Goal: Transaction & Acquisition: Book appointment/travel/reservation

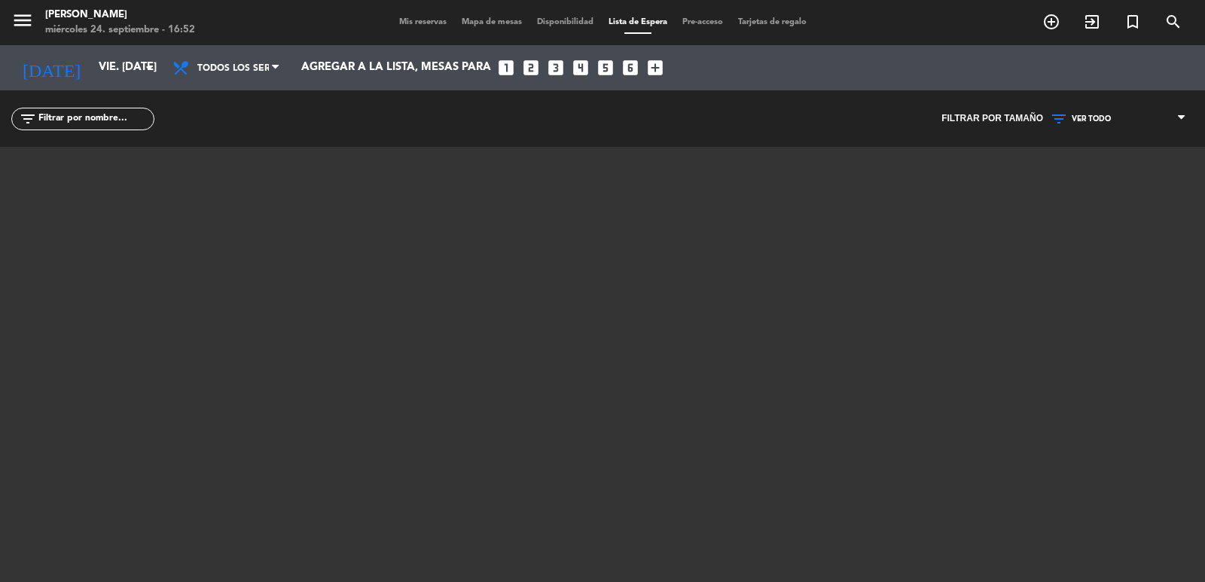
click at [433, 18] on span "Mis reservas" at bounding box center [423, 22] width 63 height 8
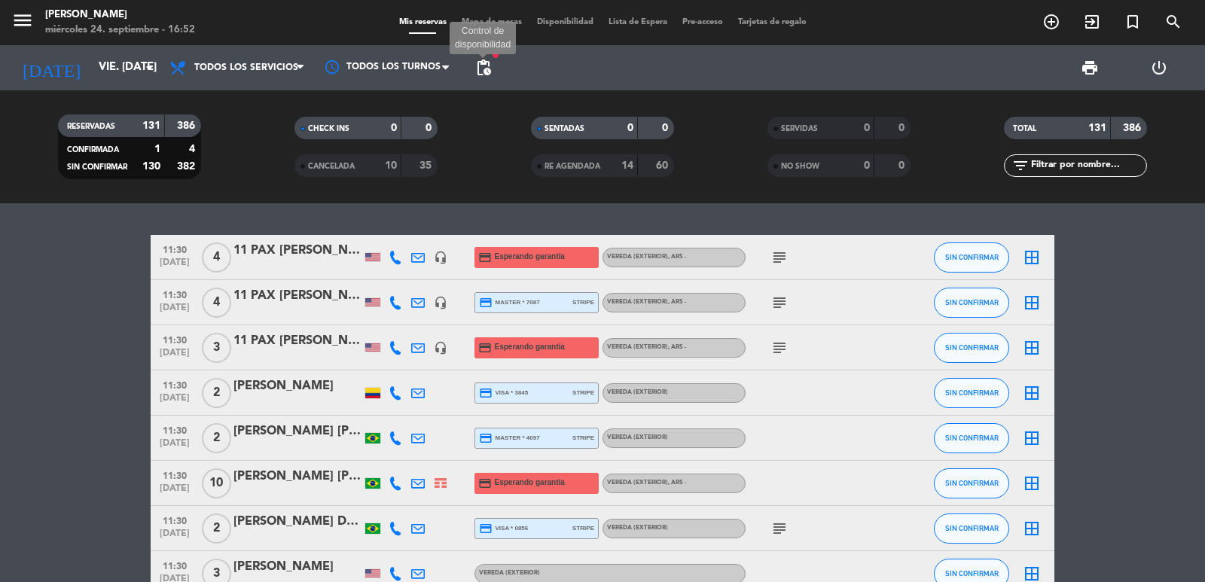
click at [476, 69] on span "pending_actions" at bounding box center [483, 68] width 18 height 18
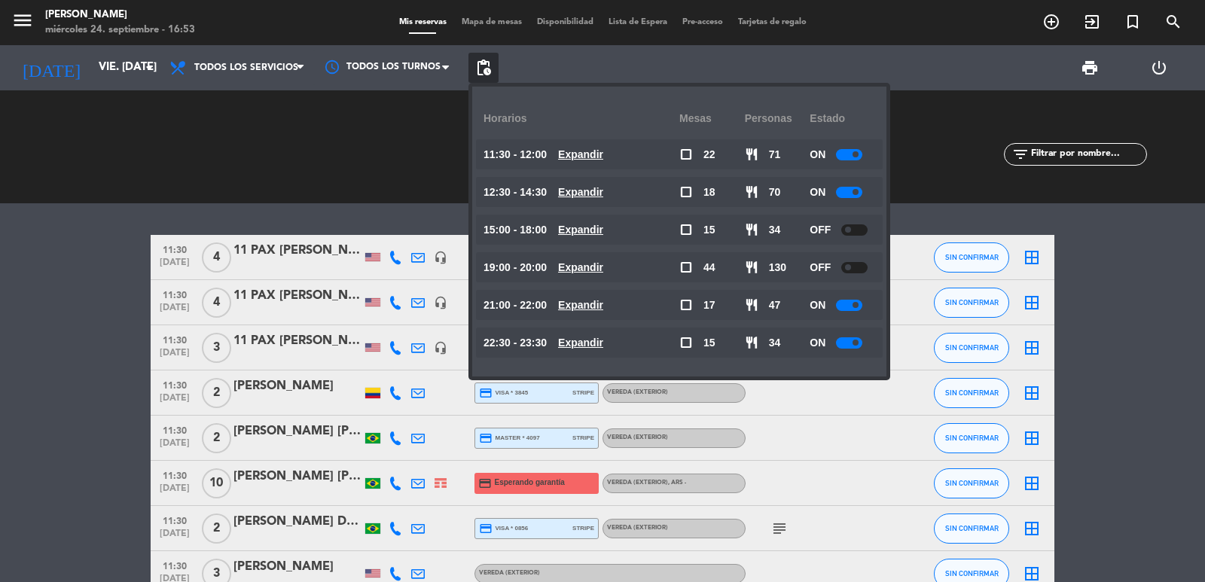
click at [586, 305] on u "Expandir" at bounding box center [580, 305] width 45 height 12
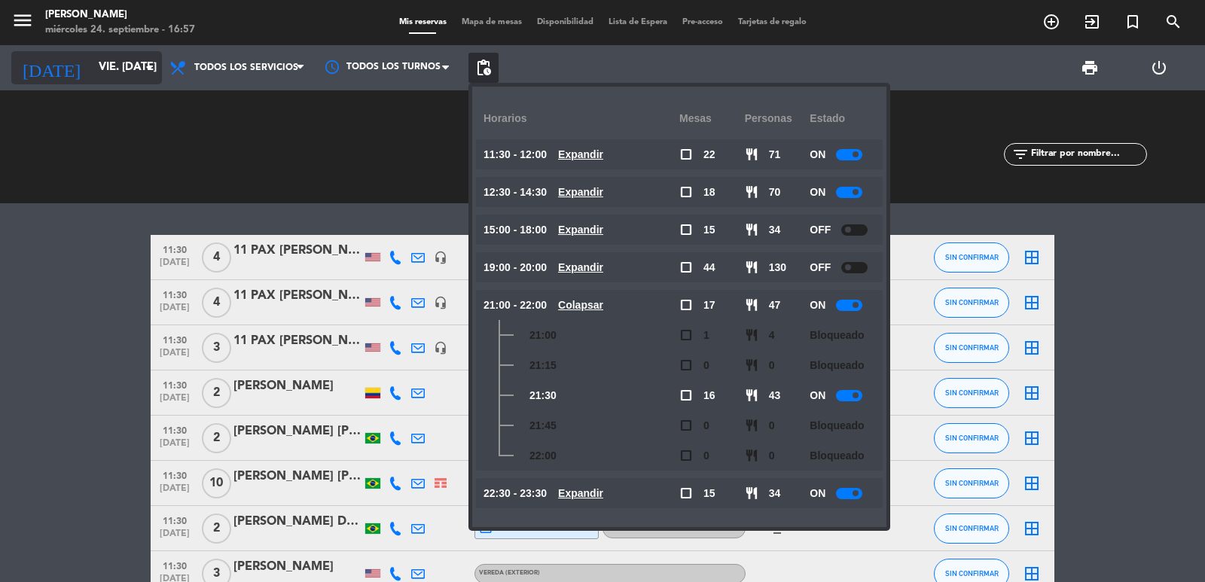
click at [130, 70] on input "vie. [DATE]" at bounding box center [163, 67] width 145 height 29
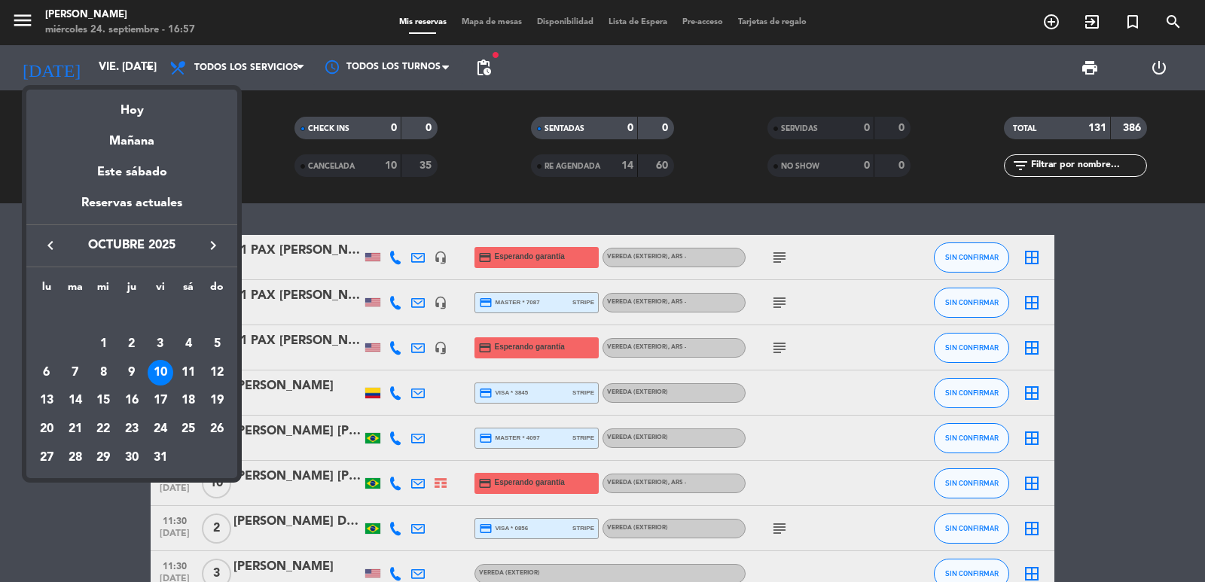
click at [56, 251] on icon "keyboard_arrow_left" at bounding box center [50, 245] width 18 height 18
click at [163, 425] on div "26" at bounding box center [161, 429] width 26 height 26
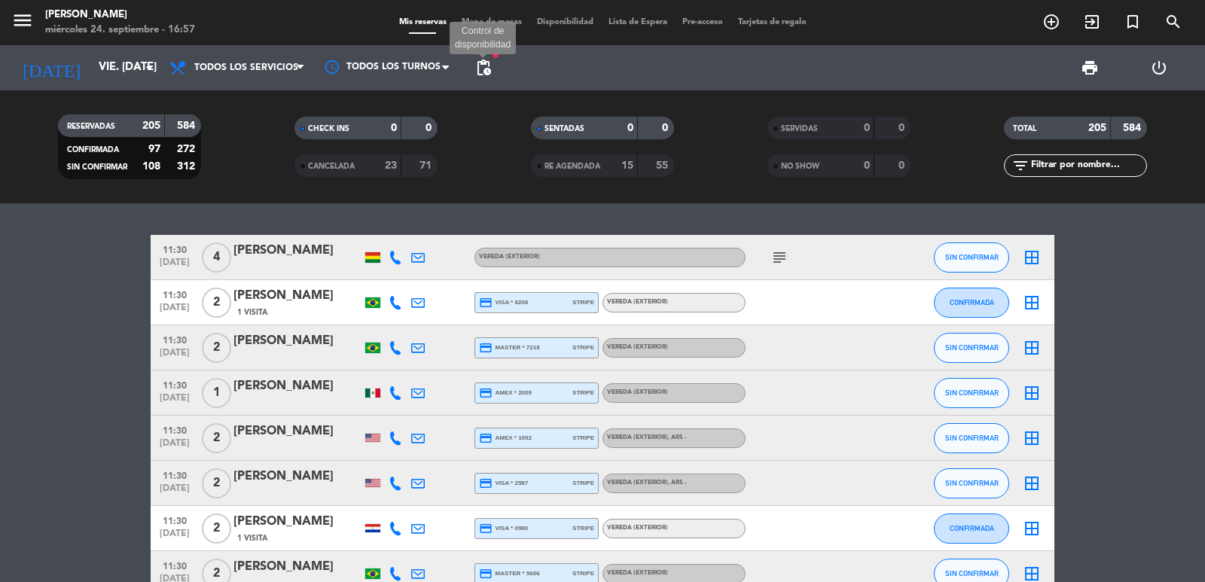
click at [480, 70] on span "pending_actions" at bounding box center [483, 68] width 18 height 18
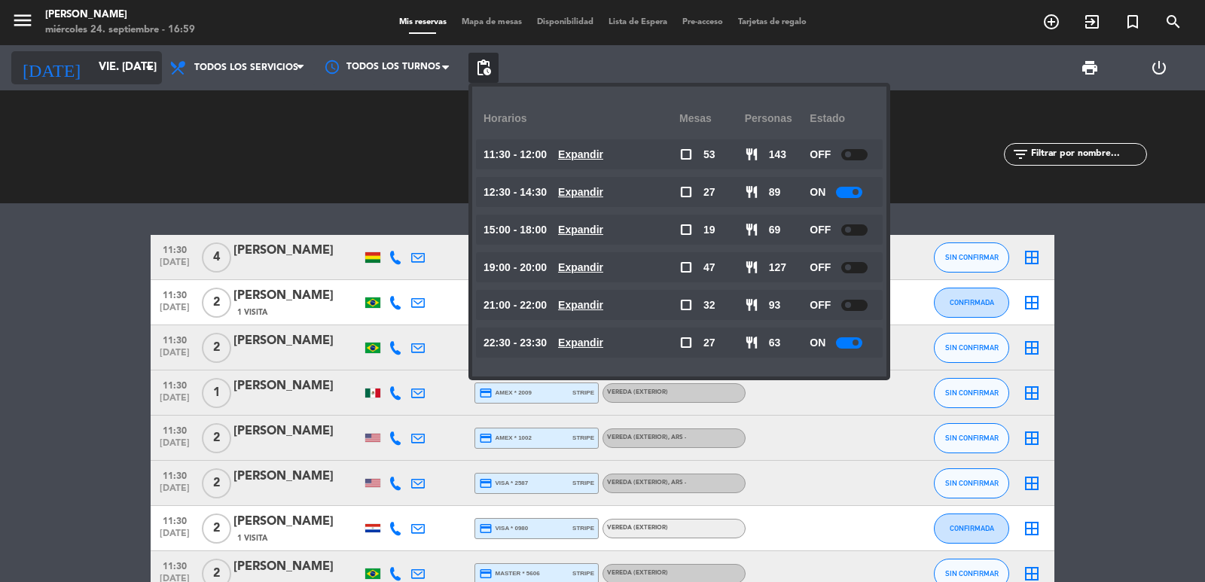
click at [107, 56] on input "vie. [DATE]" at bounding box center [163, 67] width 145 height 29
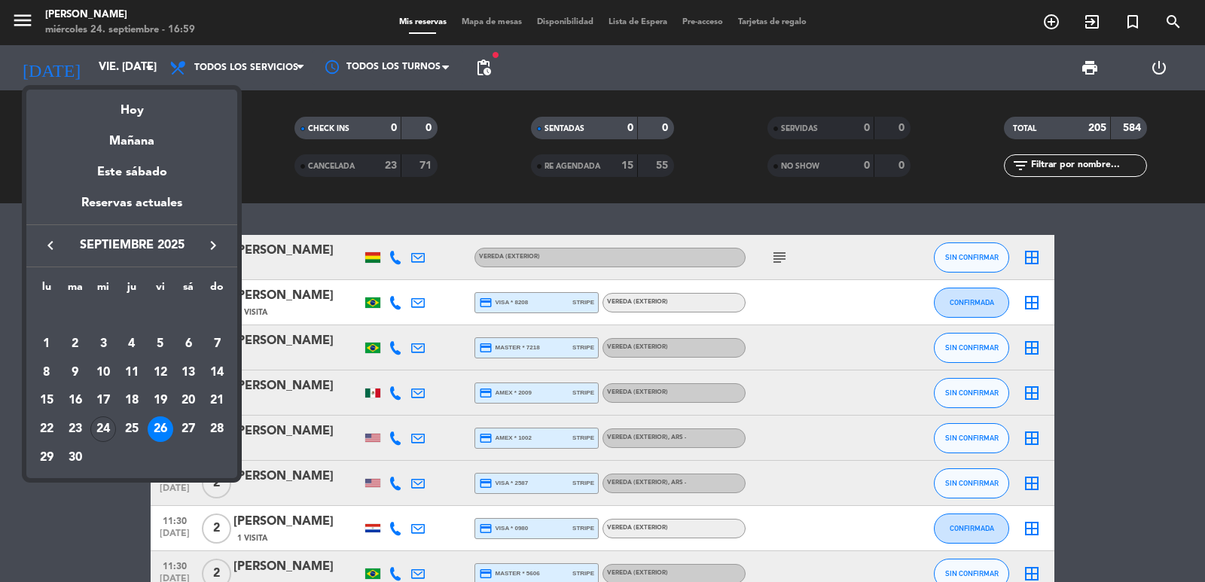
click at [215, 241] on icon "keyboard_arrow_right" at bounding box center [213, 245] width 18 height 18
click at [160, 398] on div "17" at bounding box center [161, 401] width 26 height 26
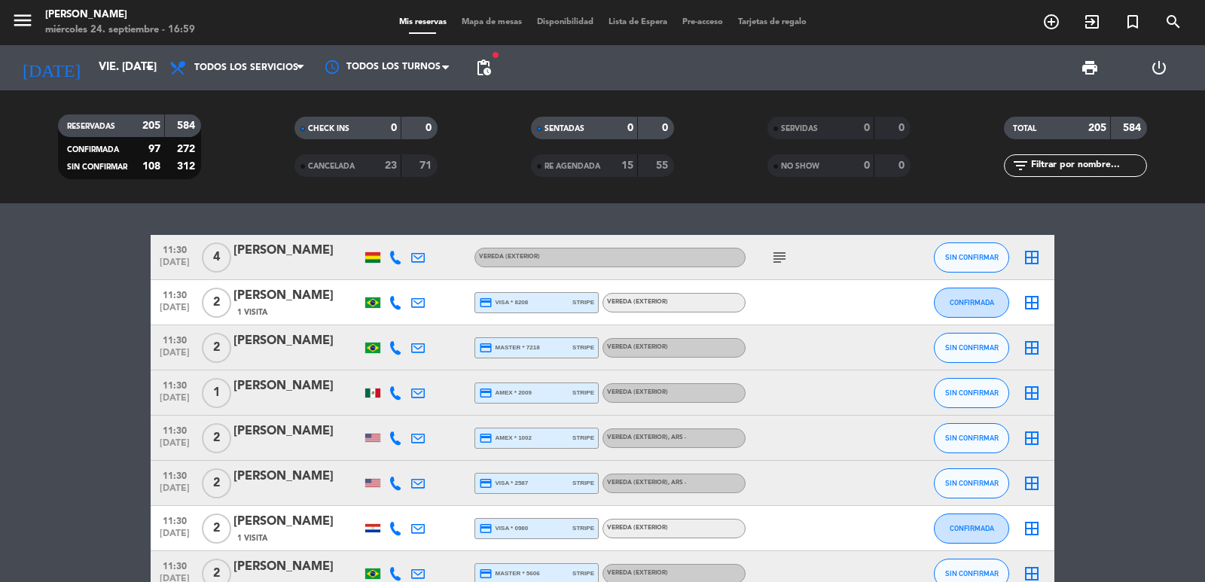
type input "vie. [DATE]"
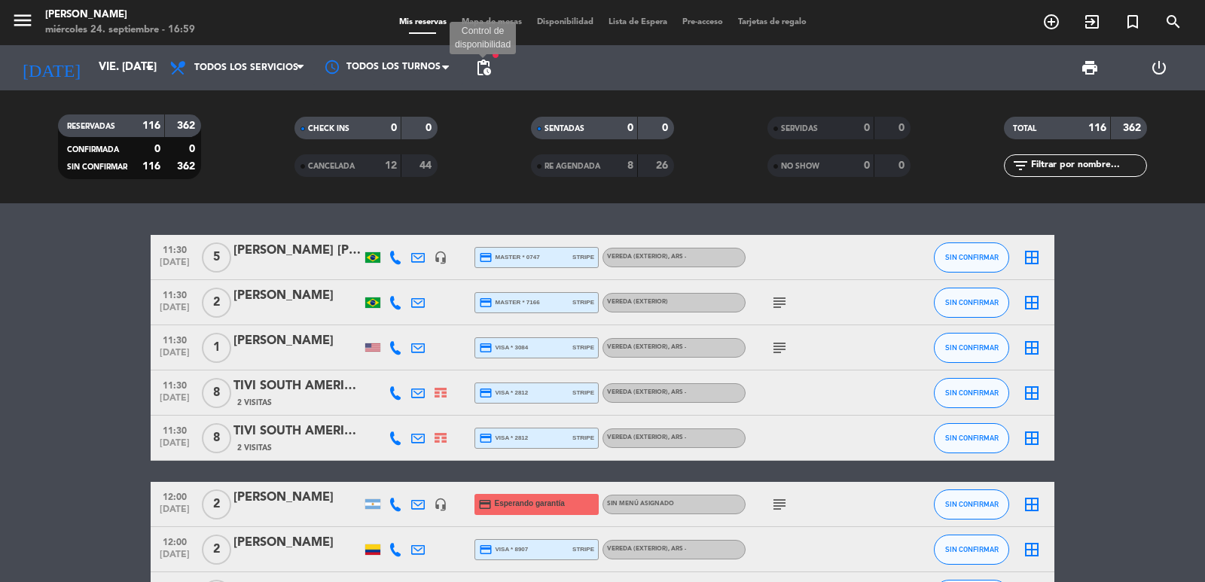
click at [480, 63] on span "pending_actions" at bounding box center [483, 68] width 18 height 18
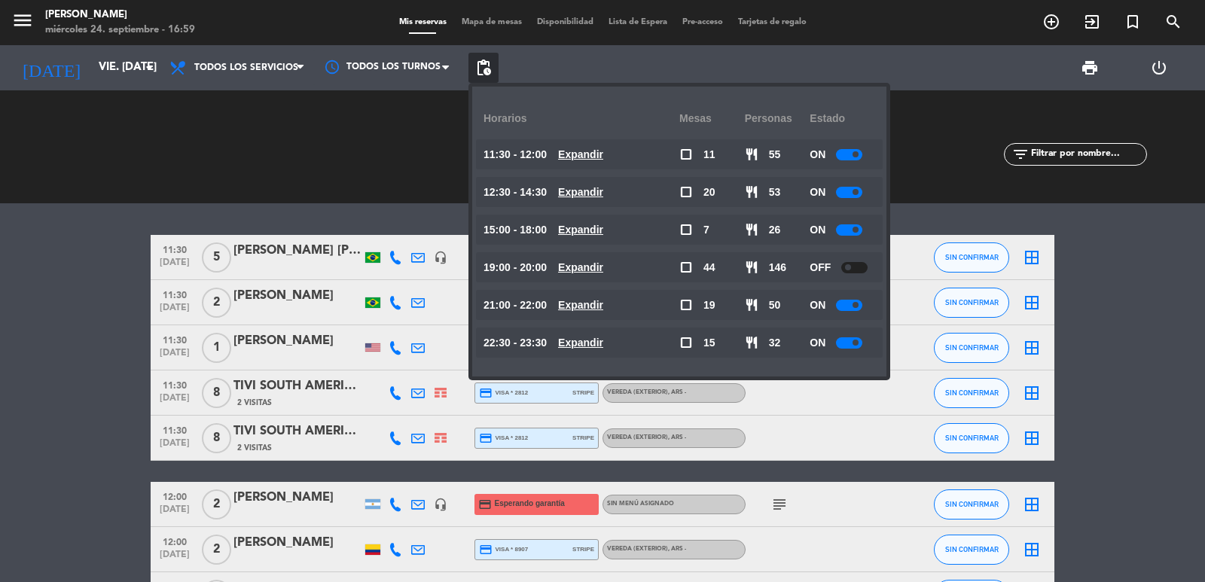
click at [600, 302] on u "Expandir" at bounding box center [580, 305] width 45 height 12
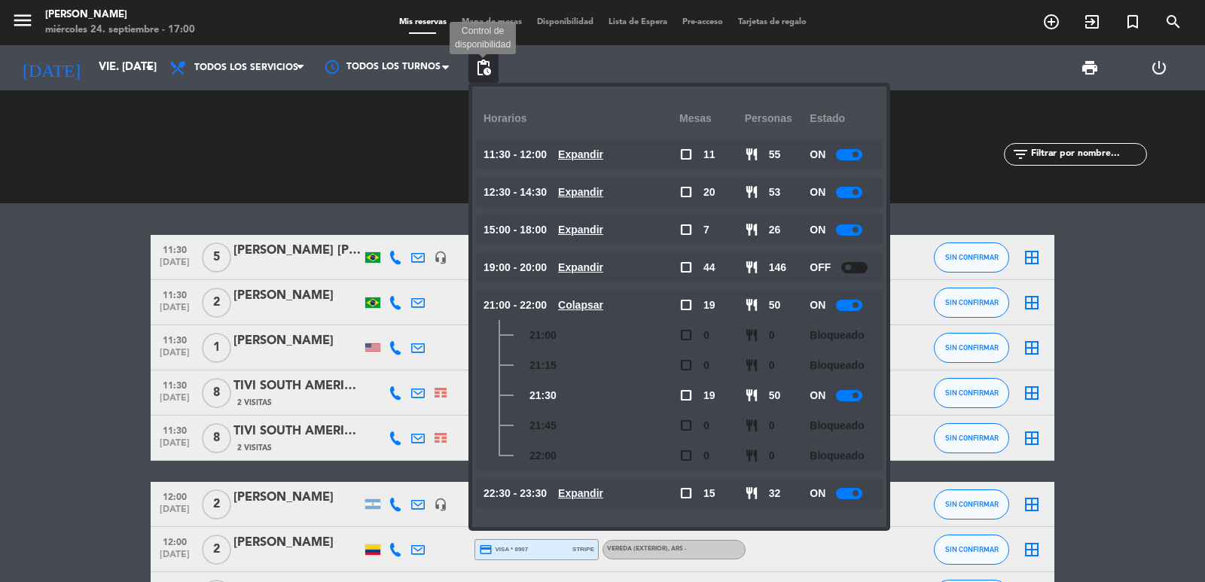
click at [489, 61] on span "pending_actions" at bounding box center [483, 68] width 18 height 18
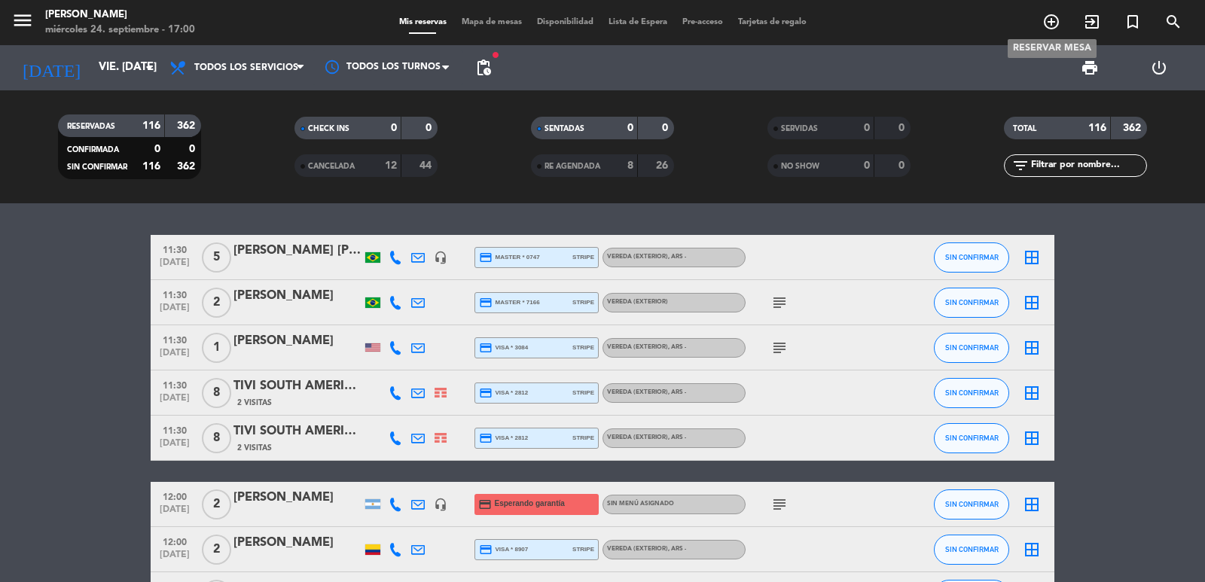
click at [1040, 26] on span "add_circle_outline" at bounding box center [1051, 22] width 41 height 26
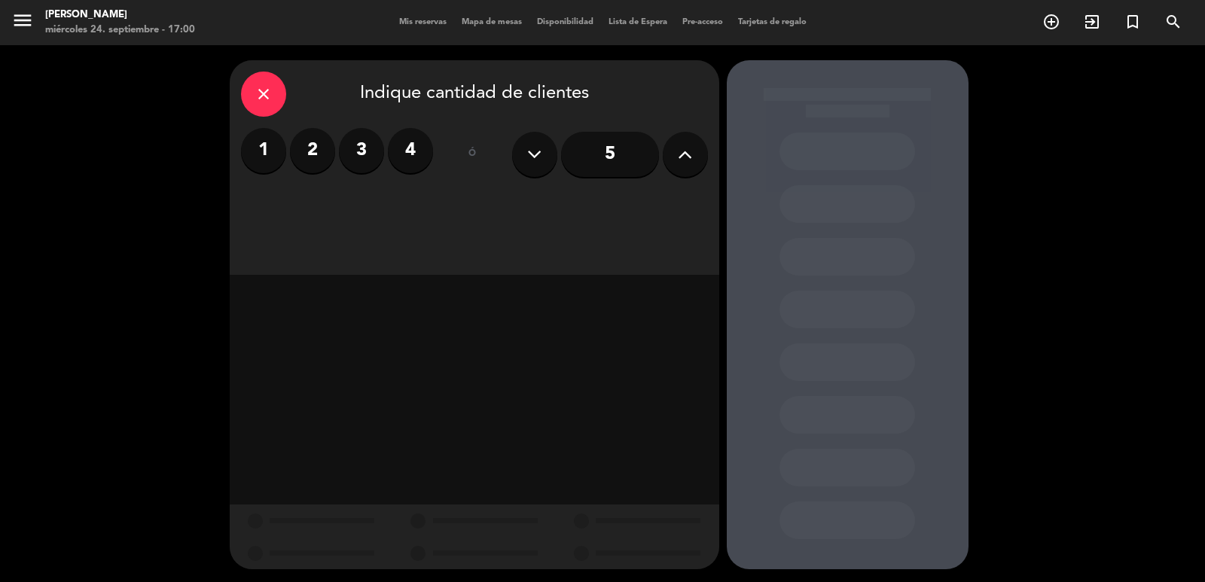
click at [648, 156] on input "5" at bounding box center [610, 154] width 98 height 45
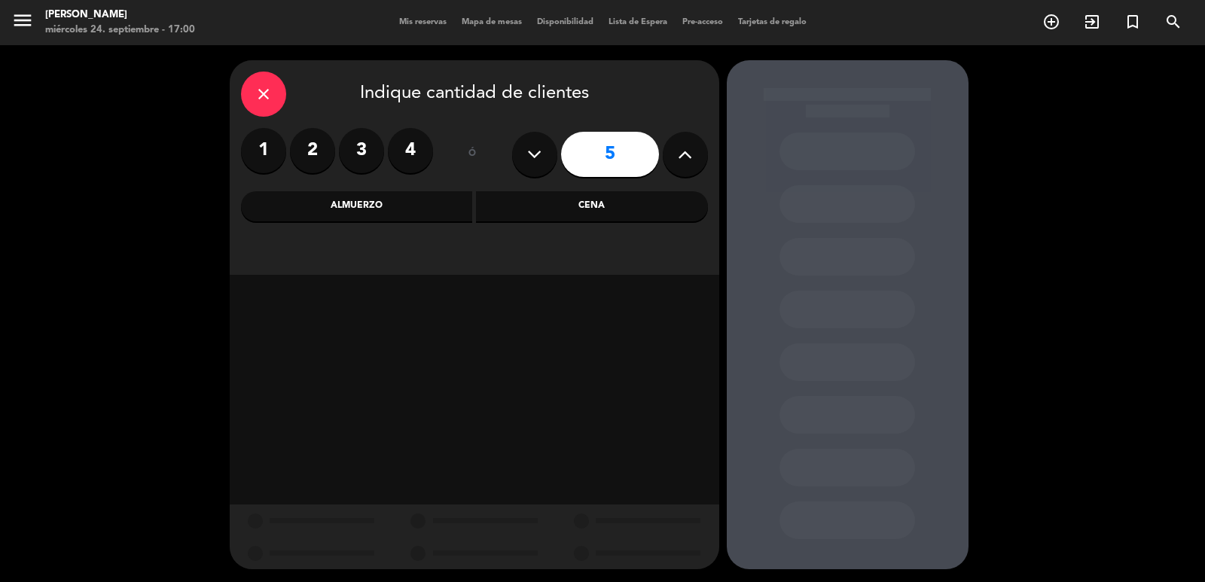
click at [668, 157] on button at bounding box center [685, 154] width 45 height 45
click at [688, 143] on icon at bounding box center [685, 154] width 14 height 23
type input "7"
click at [576, 200] on div "Cena" at bounding box center [592, 206] width 232 height 30
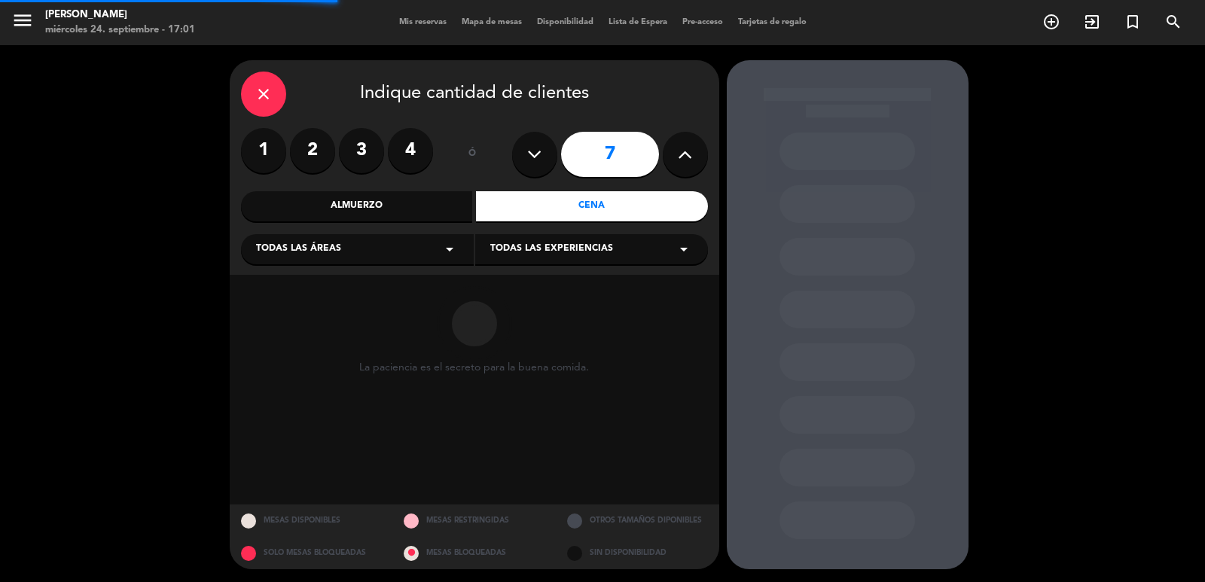
click at [437, 245] on div "Todas las áreas arrow_drop_down" at bounding box center [357, 249] width 233 height 30
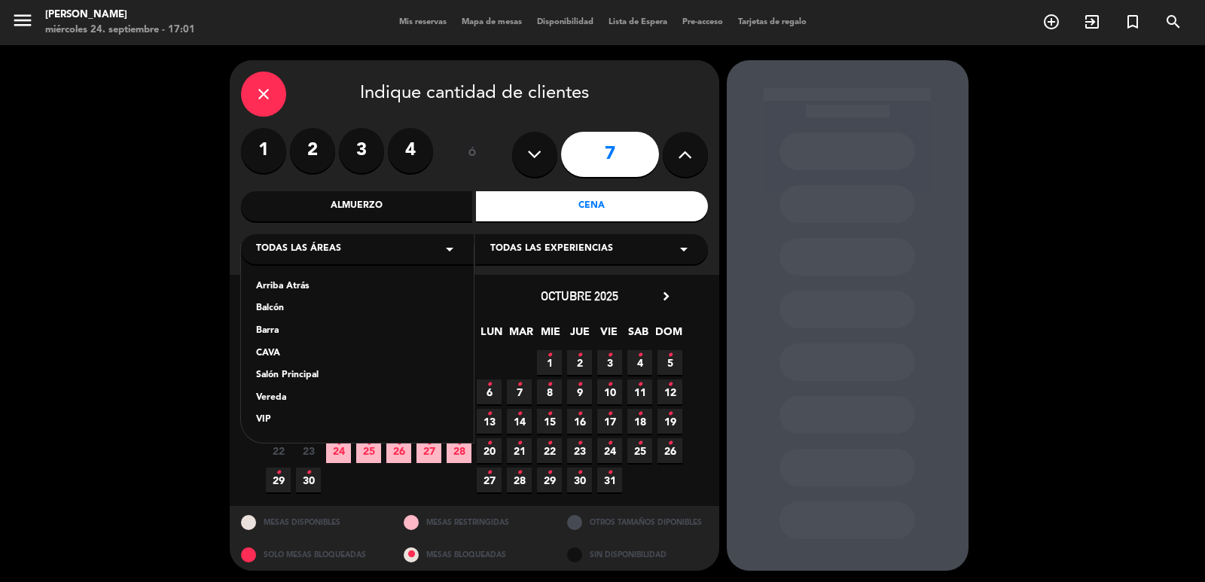
click at [295, 396] on div "Vereda" at bounding box center [357, 398] width 203 height 15
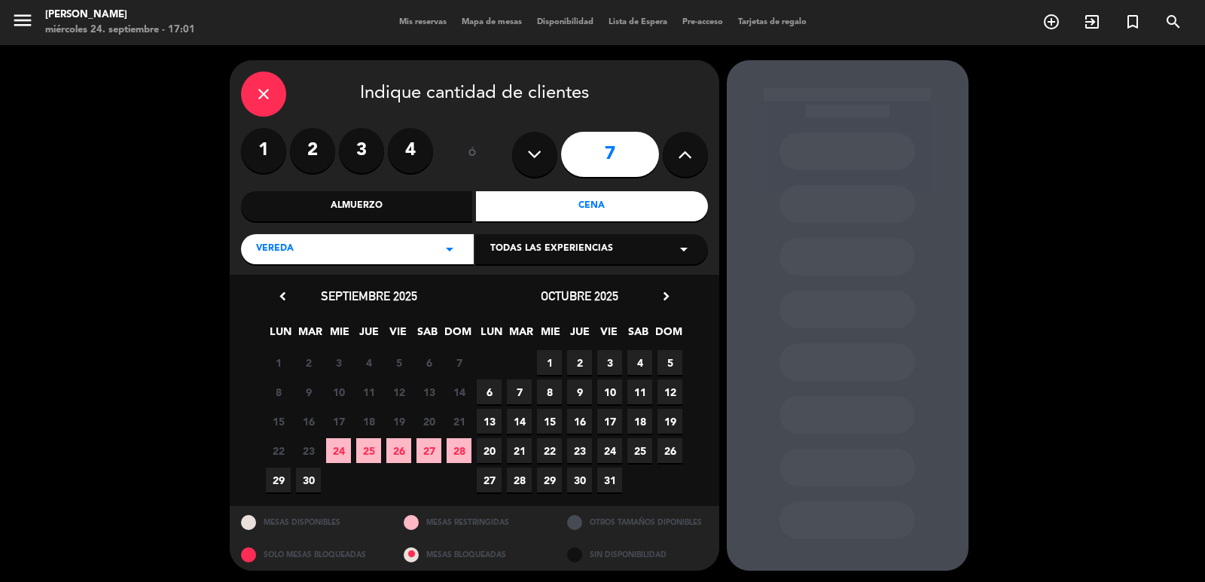
click at [661, 294] on icon "chevron_right" at bounding box center [666, 296] width 16 height 16
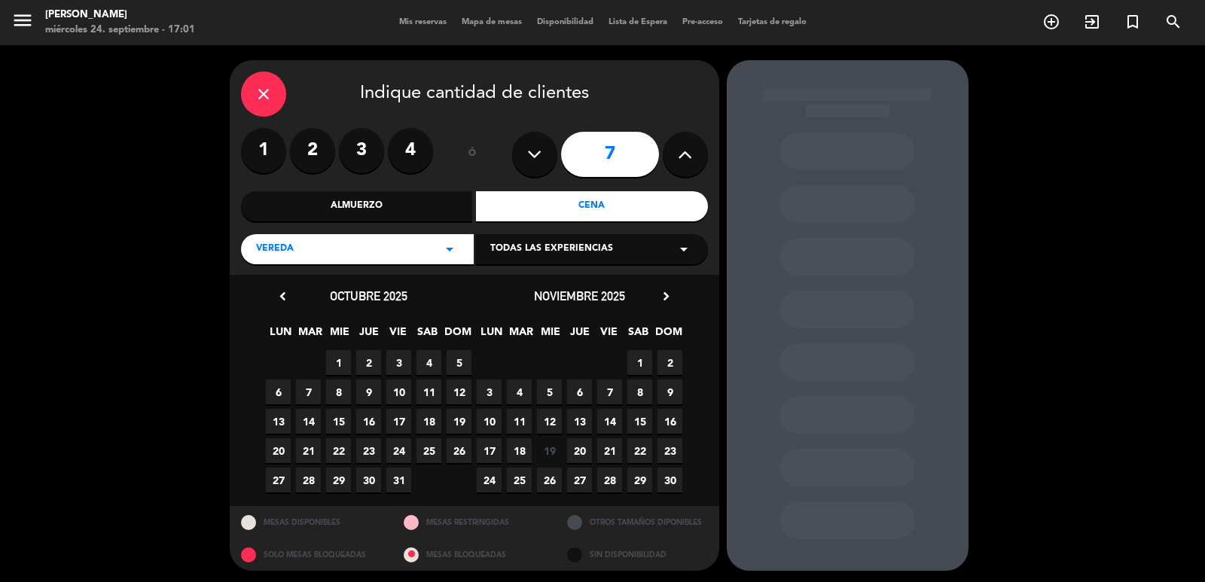
click at [512, 425] on span "11" at bounding box center [519, 421] width 25 height 25
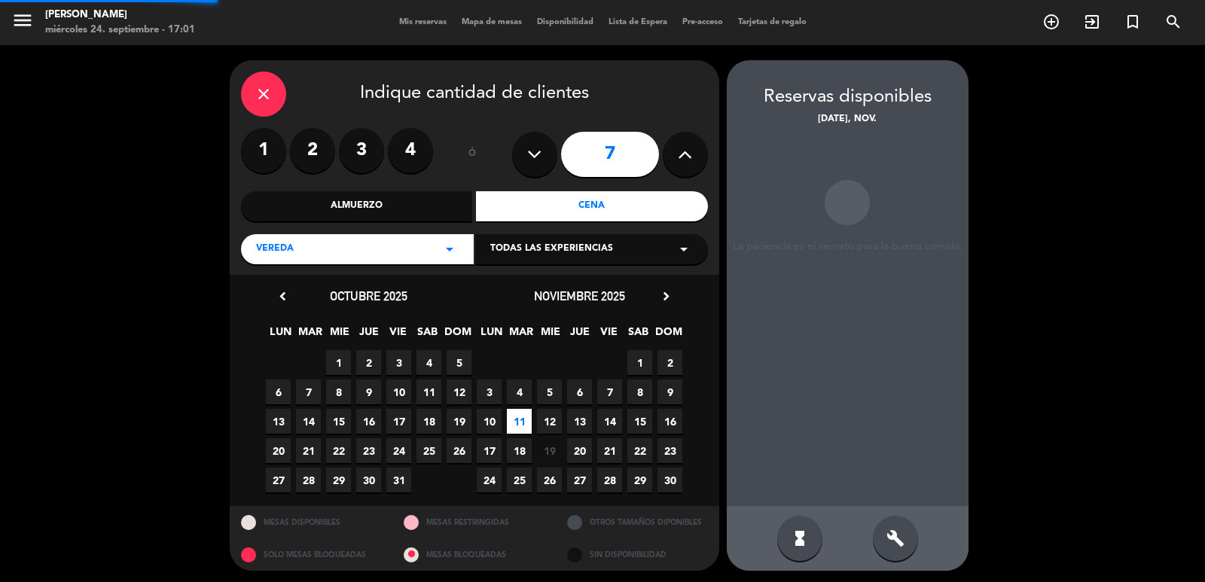
scroll to position [3, 0]
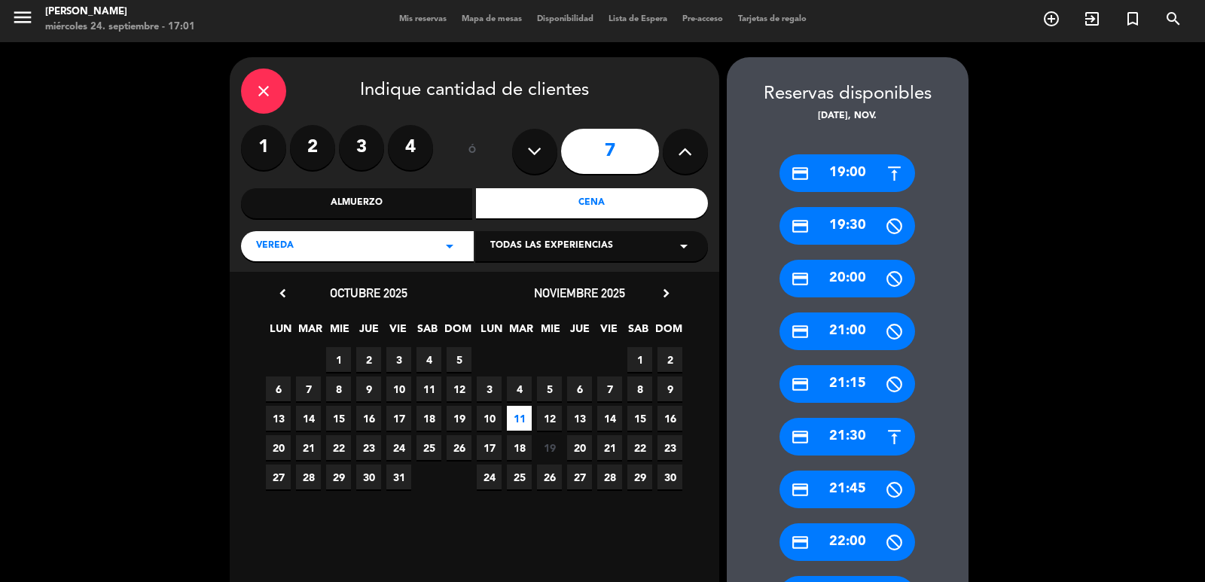
drag, startPoint x: 856, startPoint y: 428, endPoint x: 864, endPoint y: 429, distance: 7.6
click at [861, 428] on div "credit_card 21:30" at bounding box center [847, 437] width 136 height 38
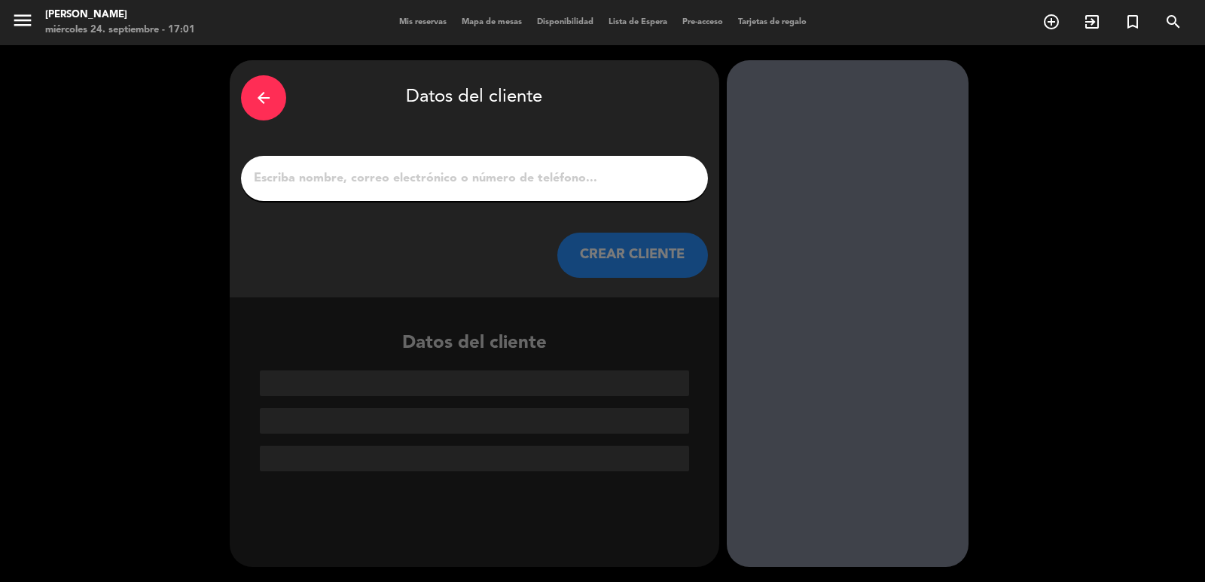
scroll to position [0, 0]
click at [346, 175] on input "1" at bounding box center [474, 178] width 444 height 21
click at [477, 191] on div at bounding box center [474, 178] width 467 height 45
click at [480, 175] on input "1" at bounding box center [474, 178] width 444 height 21
paste input "[PERSON_NAME]"
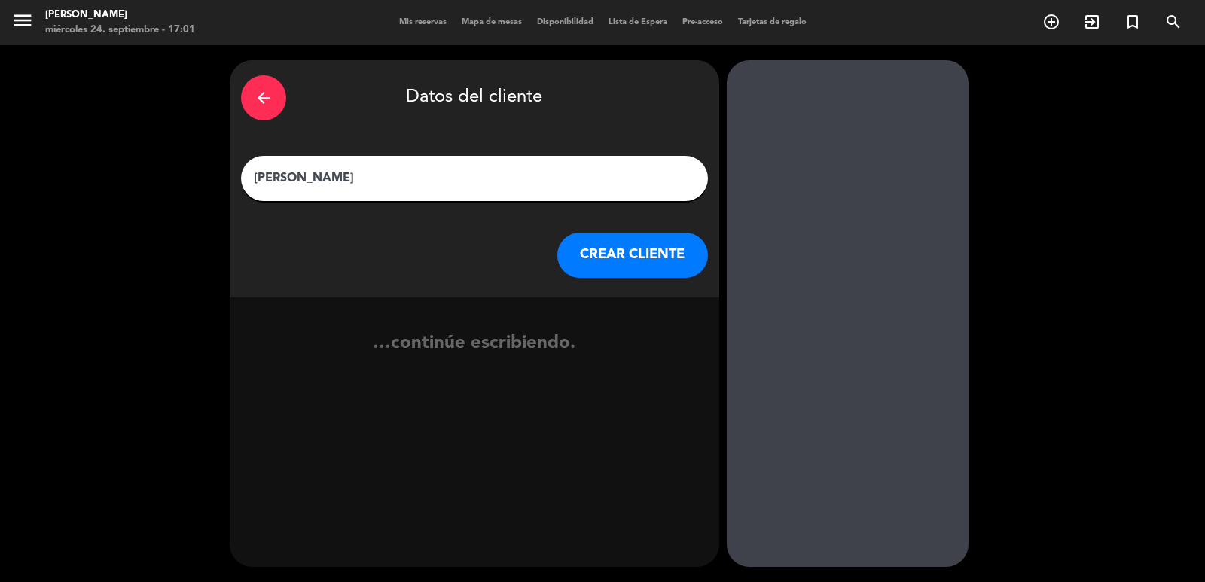
type input "[PERSON_NAME]"
click at [594, 261] on button "CREAR CLIENTE" at bounding box center [632, 255] width 151 height 45
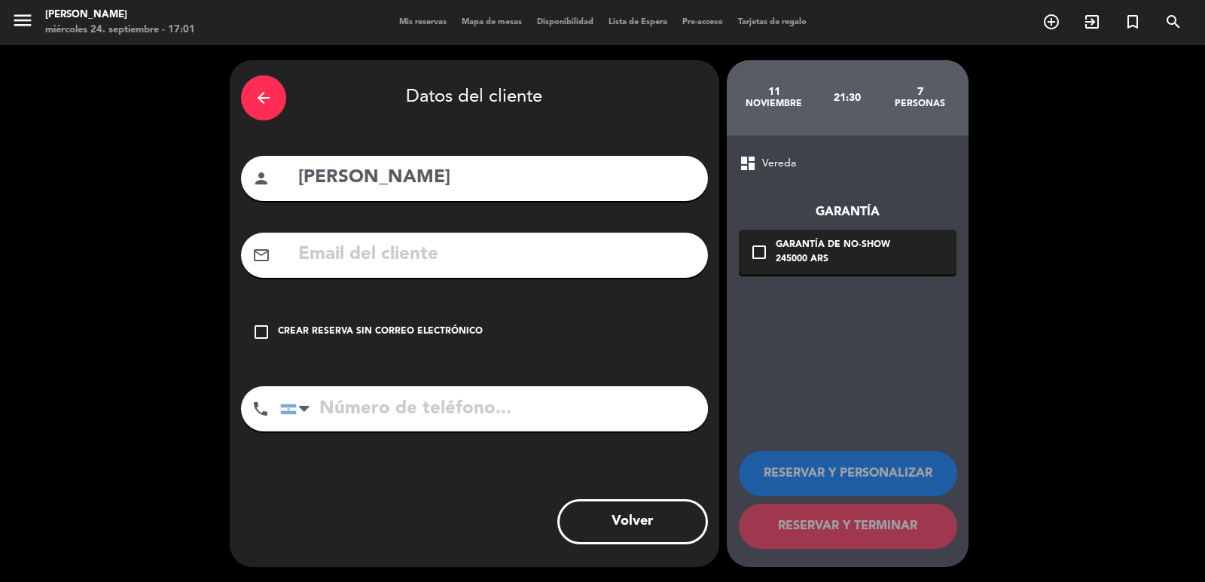
click at [421, 262] on input "text" at bounding box center [497, 254] width 400 height 31
paste input "[EMAIL_ADDRESS][DOMAIN_NAME]"
type input "[EMAIL_ADDRESS][DOMAIN_NAME]"
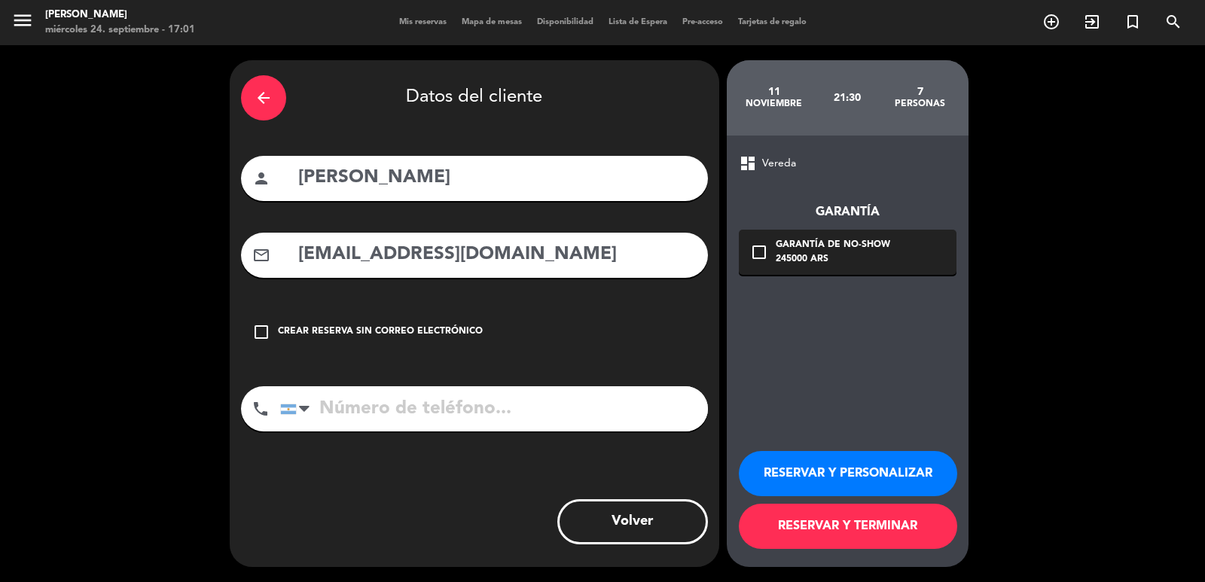
click at [458, 398] on input "tel" at bounding box center [494, 408] width 428 height 45
paste input "[PHONE_NUMBER]"
type input "[PHONE_NUMBER]"
click at [757, 256] on icon "check_box_outline_blank" at bounding box center [759, 252] width 18 height 18
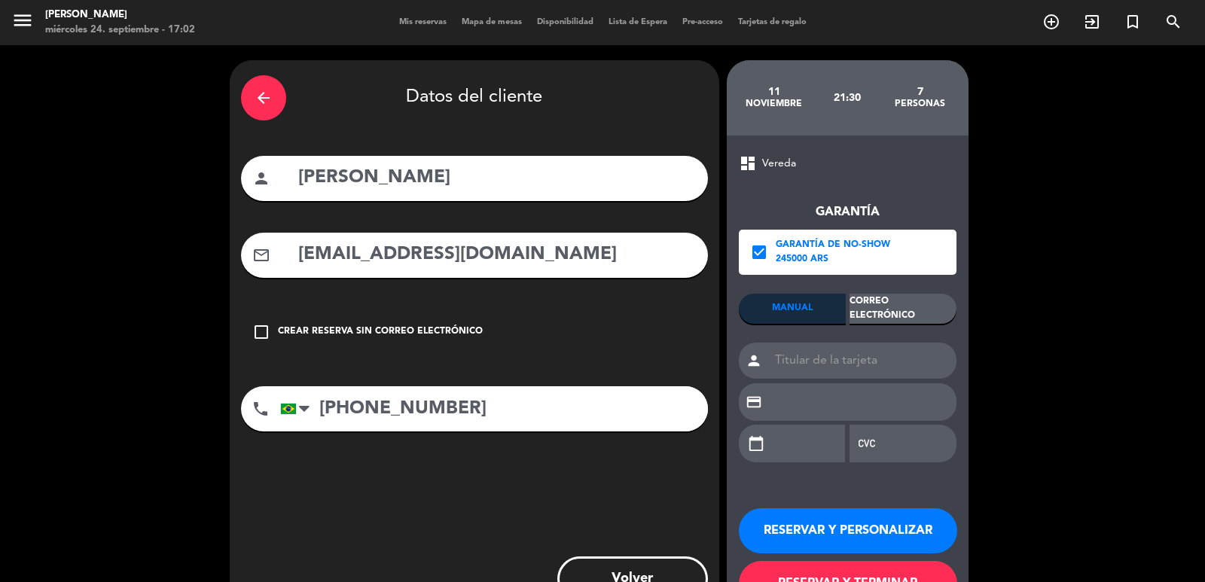
click at [912, 314] on div "Correo Electrónico" at bounding box center [902, 309] width 107 height 30
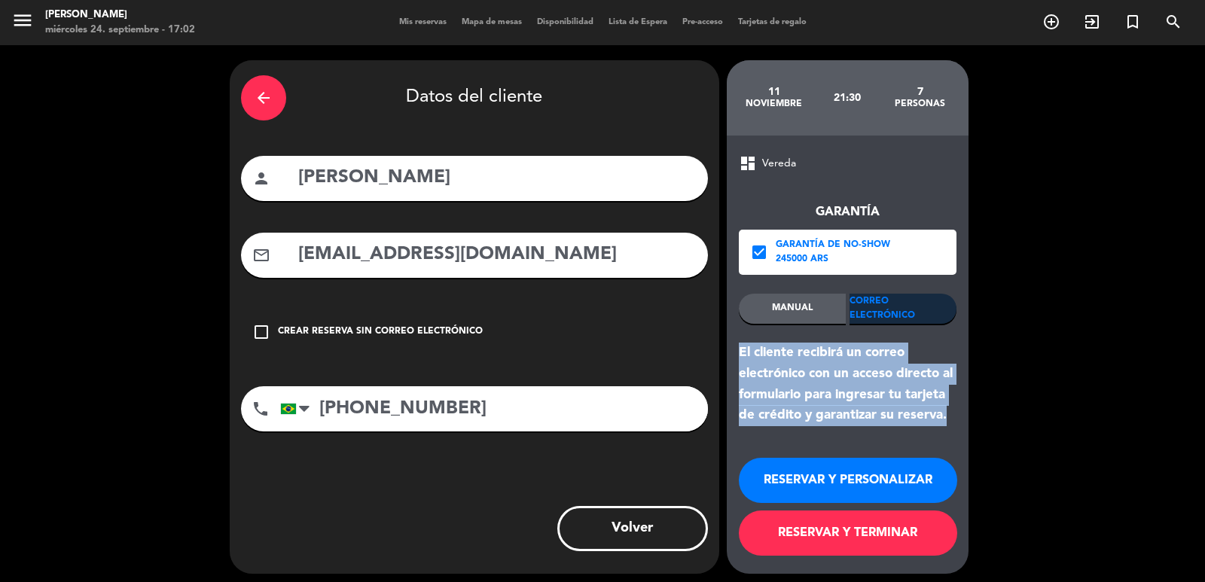
drag, startPoint x: 740, startPoint y: 350, endPoint x: 931, endPoint y: 394, distance: 195.5
click at [953, 416] on div "El cliente recibirá un correo electrónico con un acceso directo al formulario p…" at bounding box center [848, 385] width 218 height 84
copy div "El cliente recibirá un correo electrónico con un acceso directo al formulario p…"
click at [833, 480] on button "RESERVAR Y PERSONALIZAR" at bounding box center [848, 480] width 218 height 45
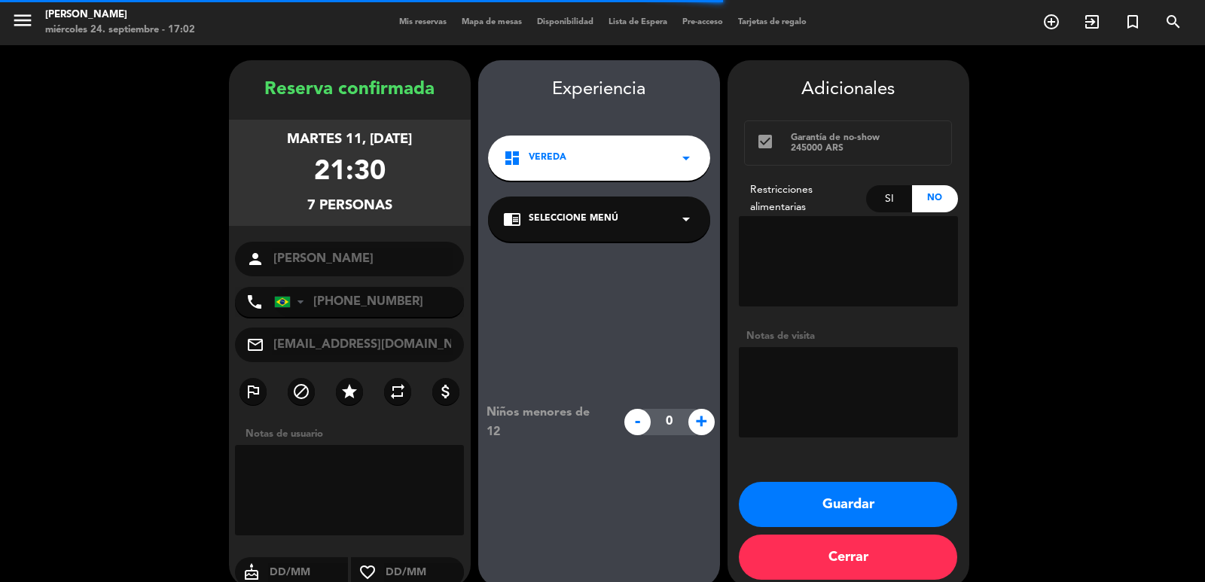
scroll to position [20, 0]
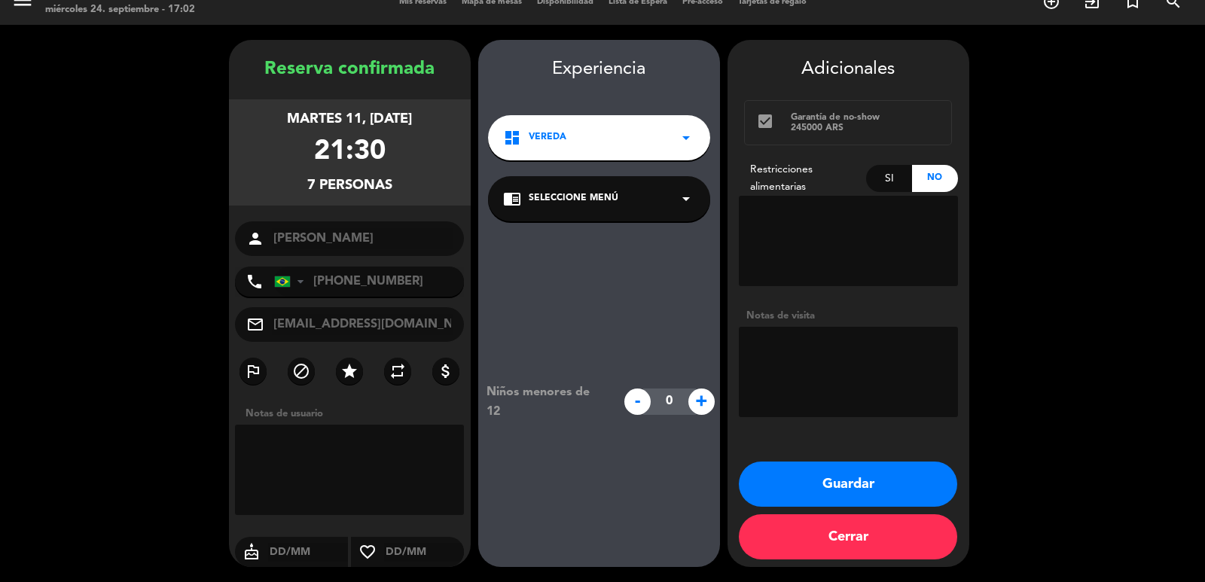
drag, startPoint x: 274, startPoint y: 119, endPoint x: 406, endPoint y: 181, distance: 145.9
click at [406, 181] on div "martes 11, [DATE] 21:30 7 personas" at bounding box center [350, 152] width 242 height 106
copy div "martes 11, [DATE] 21:30 7 personas"
click at [902, 476] on button "Guardar" at bounding box center [848, 484] width 218 height 45
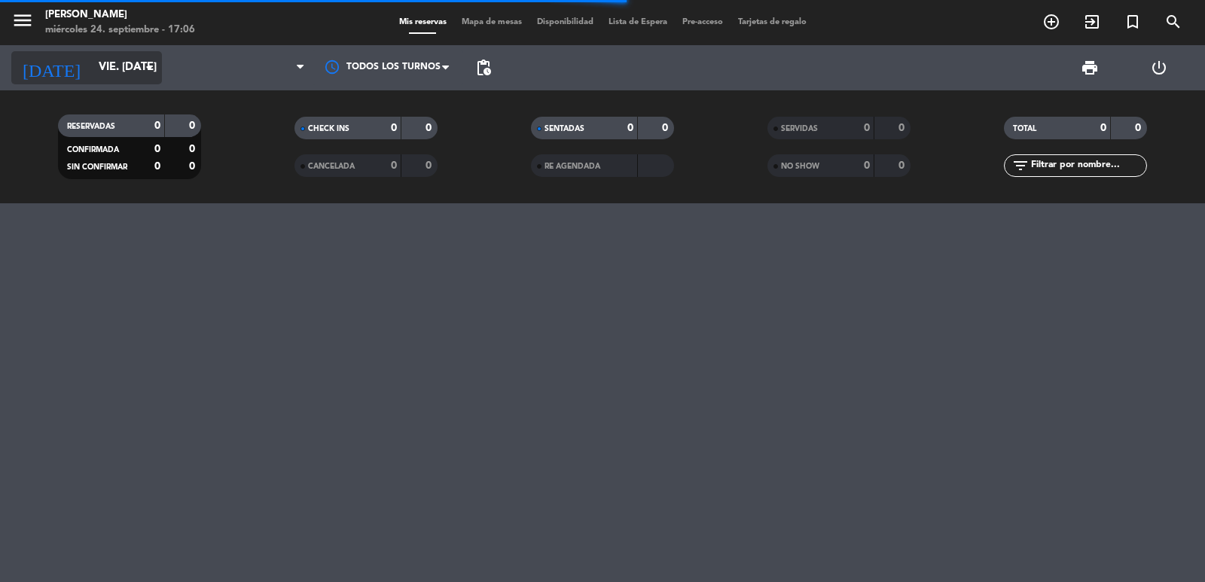
click at [135, 75] on input "vie. [DATE]" at bounding box center [163, 67] width 145 height 29
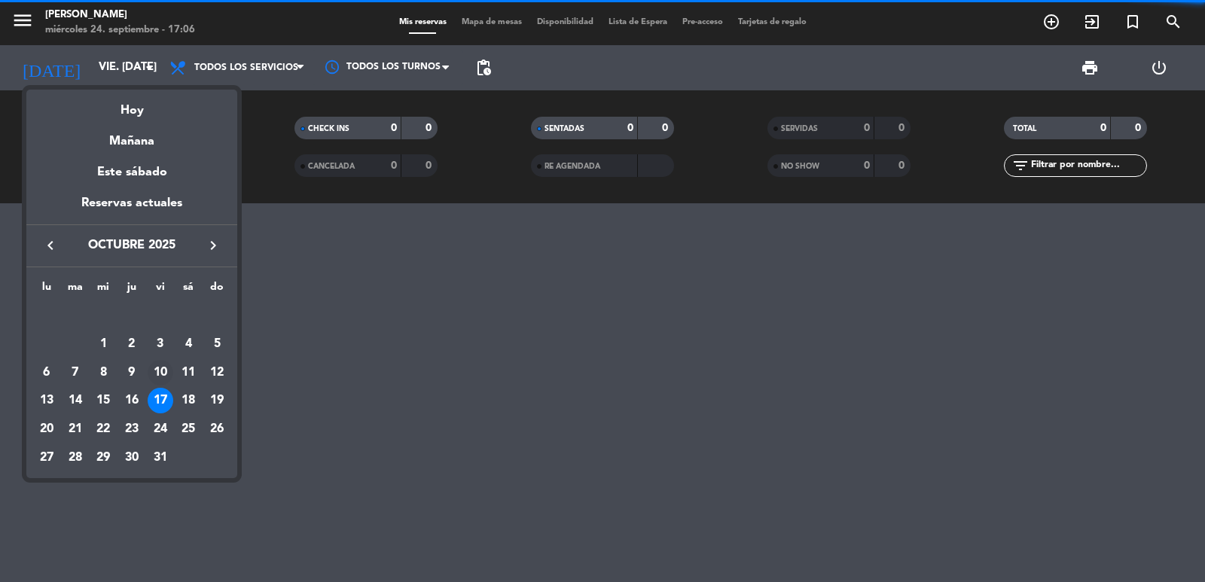
click at [158, 375] on div "10" at bounding box center [161, 373] width 26 height 26
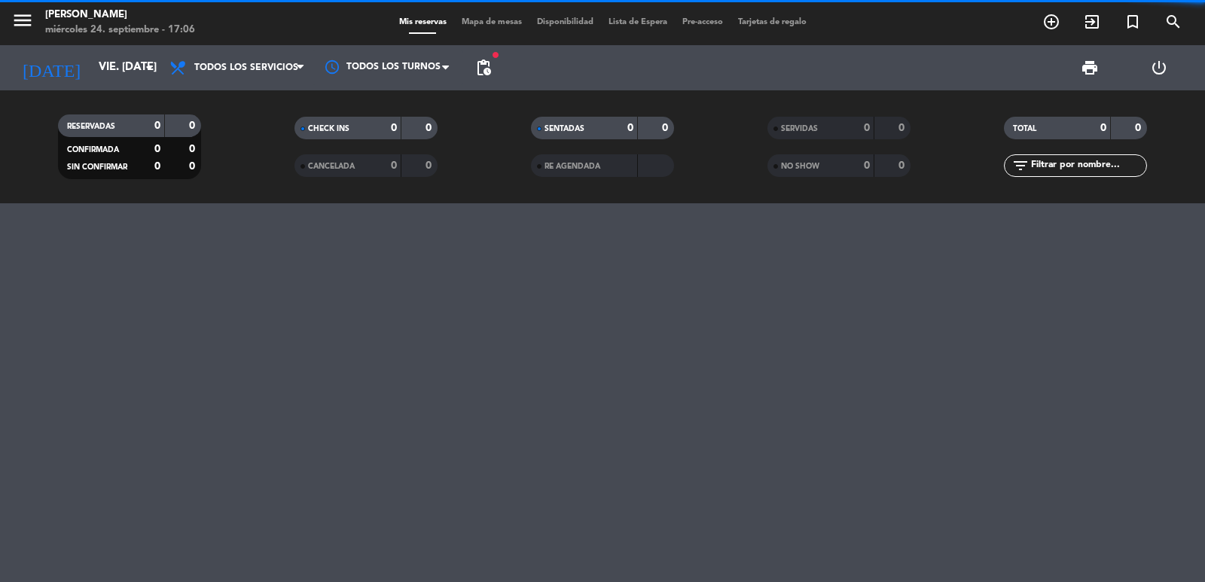
type input "vie. [DATE]"
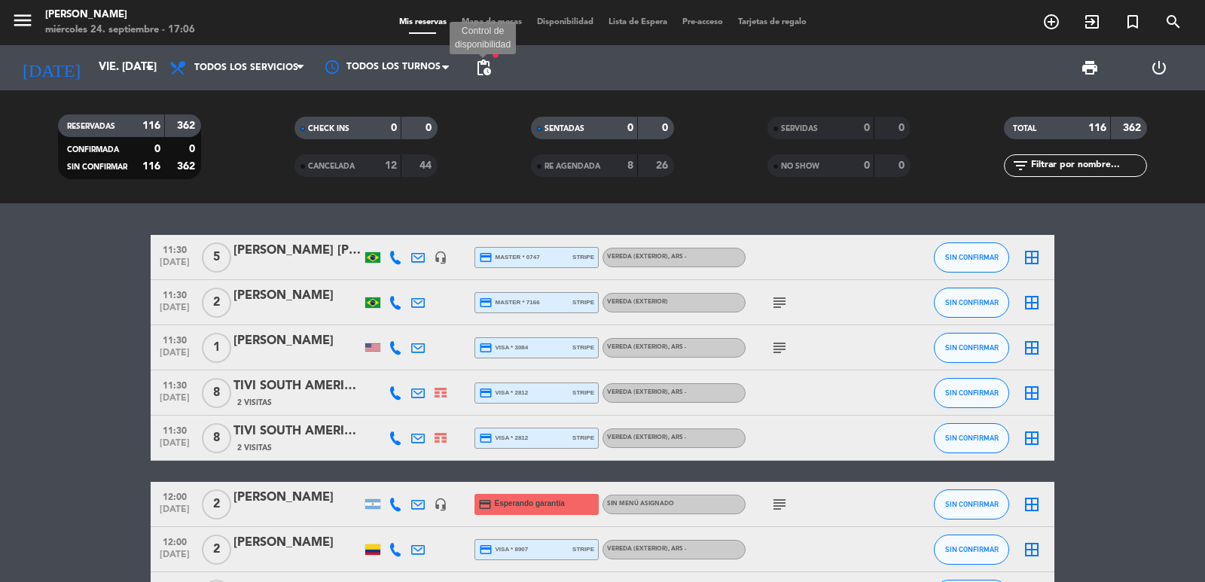
click at [489, 62] on span "pending_actions" at bounding box center [483, 68] width 18 height 18
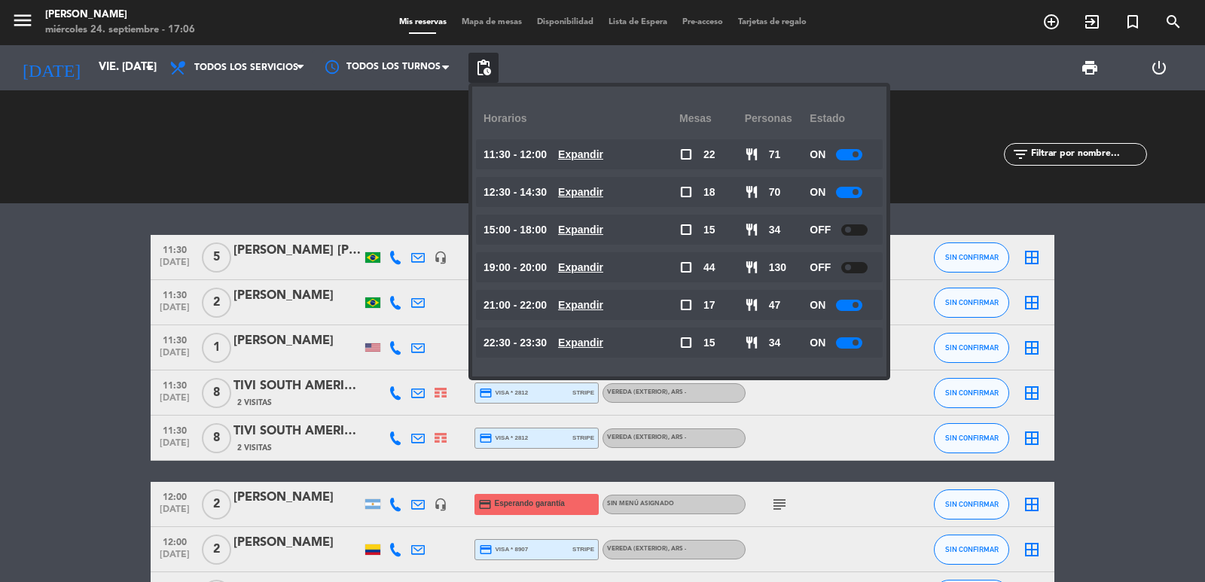
click at [602, 261] on u "Expandir" at bounding box center [580, 267] width 45 height 12
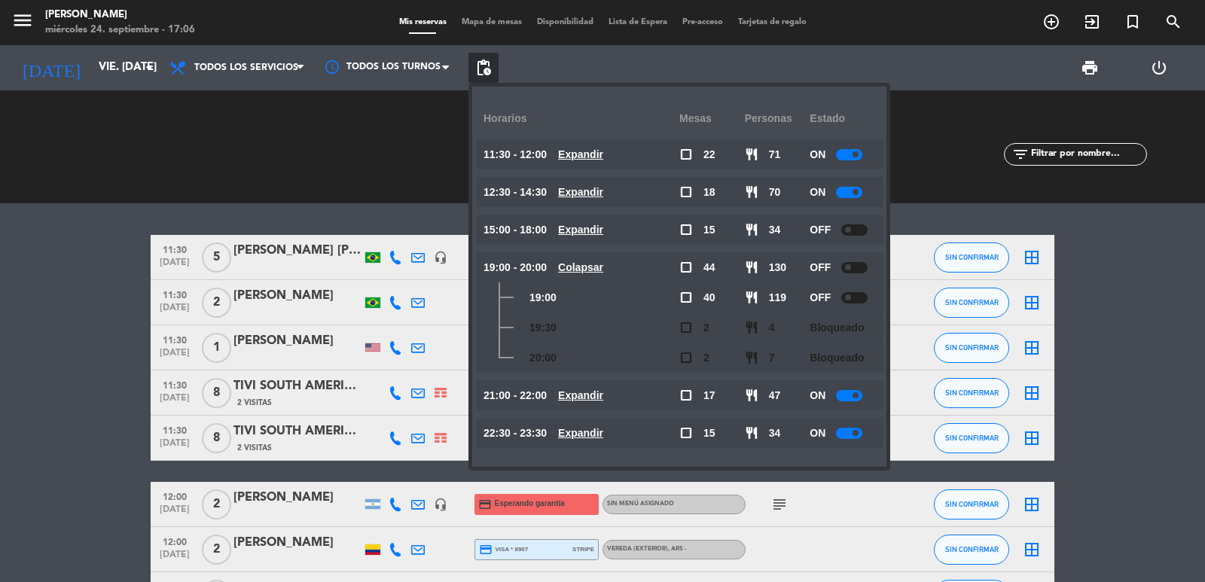
click at [584, 397] on u "Expandir" at bounding box center [580, 395] width 45 height 12
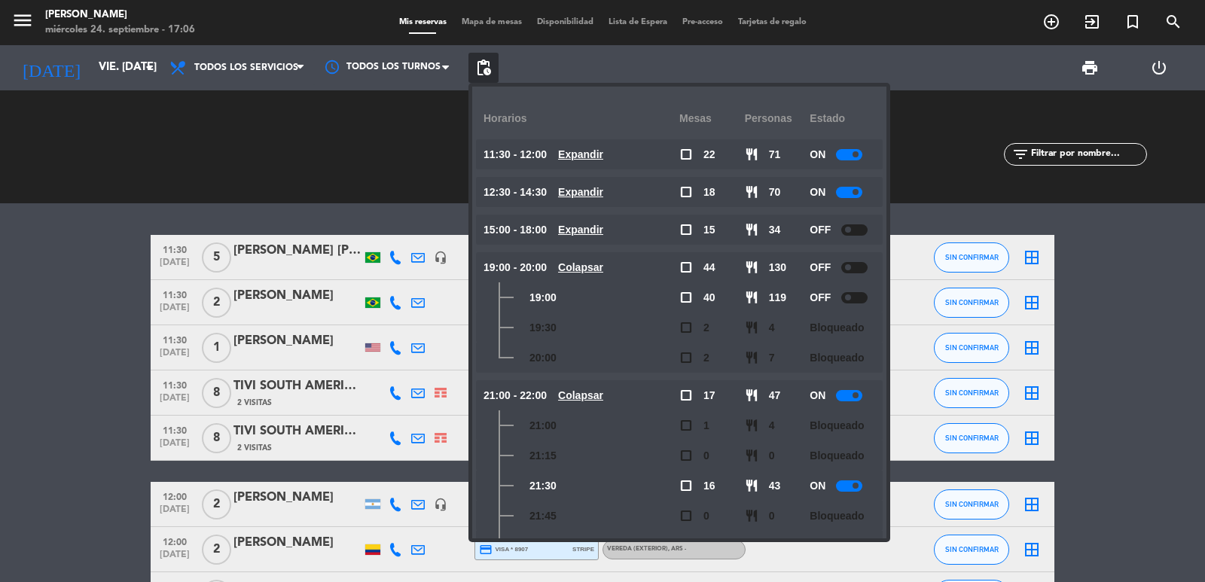
scroll to position [79, 0]
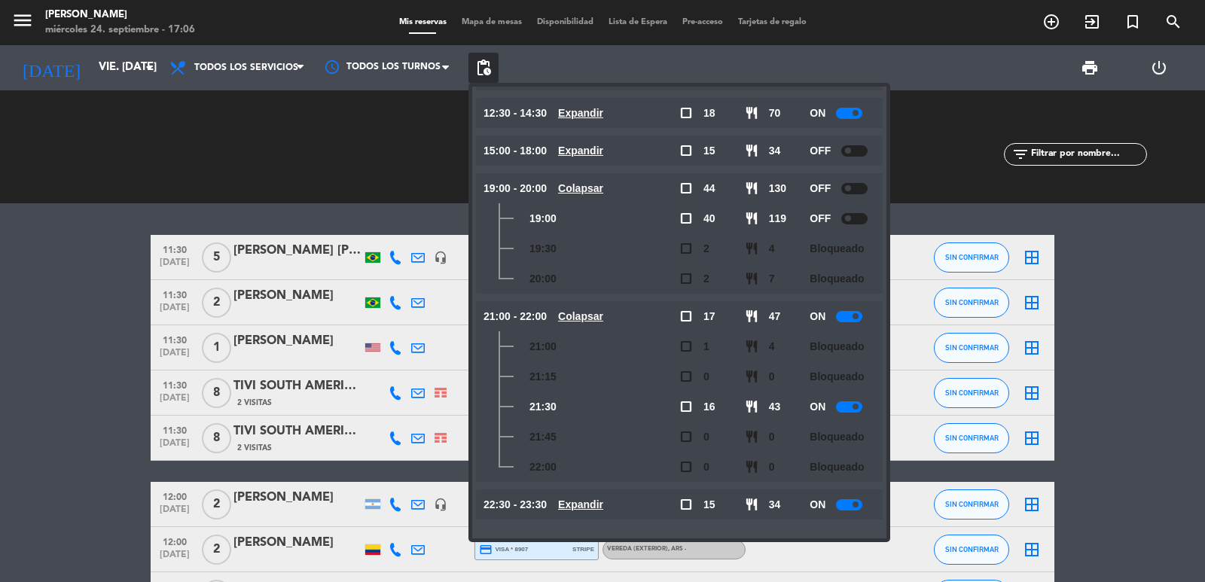
click at [603, 316] on u "Colapsar" at bounding box center [580, 316] width 45 height 12
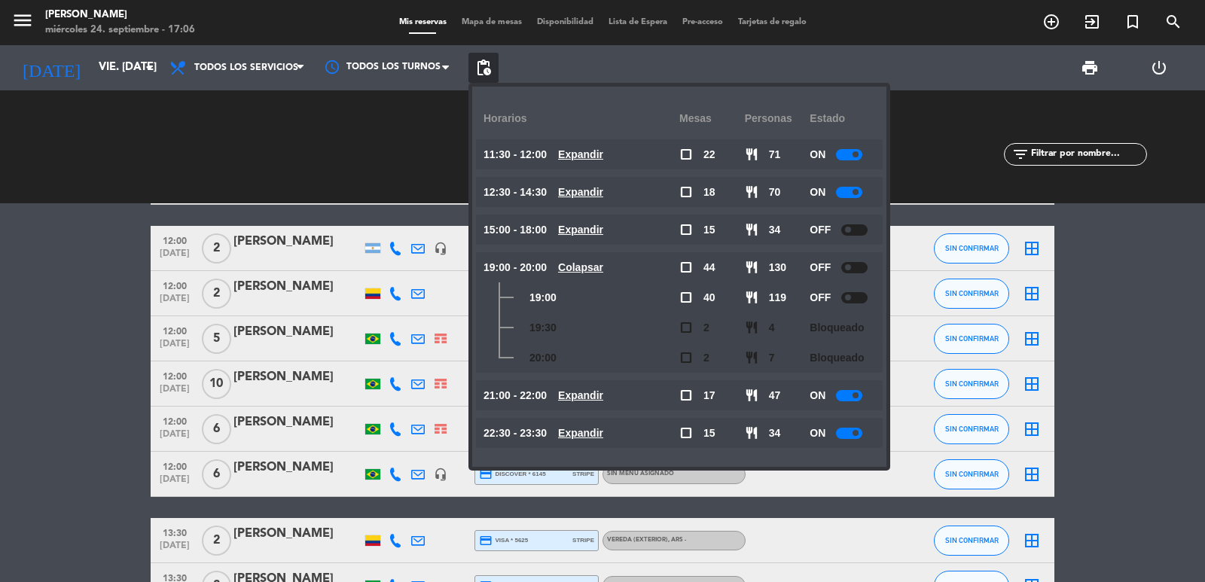
scroll to position [452, 0]
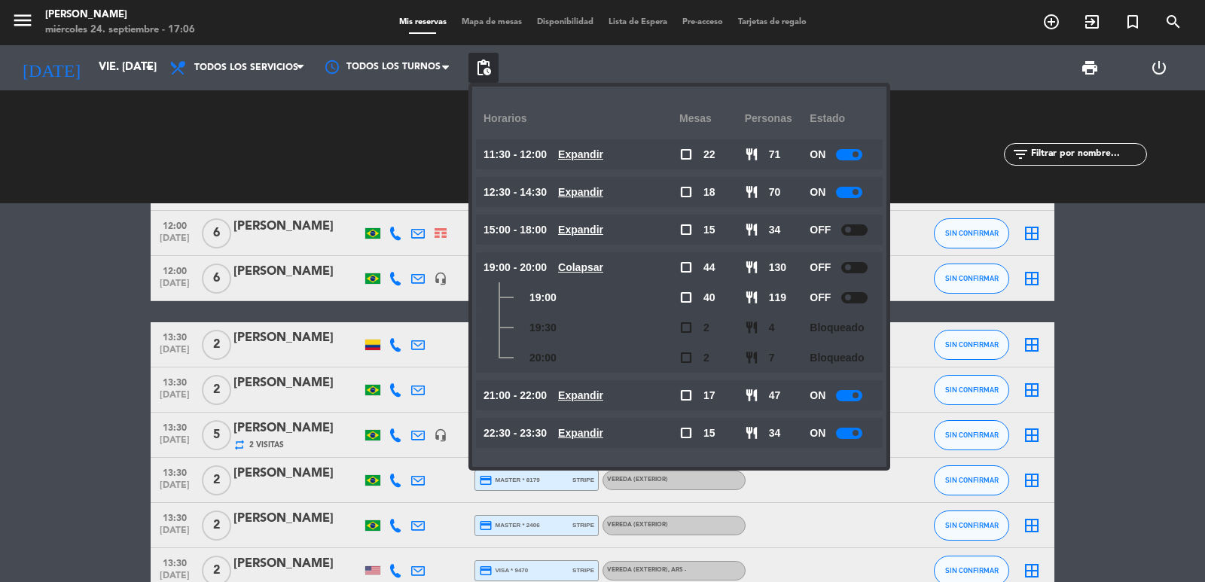
click at [355, 146] on div "CHECK INS 0 0" at bounding box center [366, 146] width 236 height 15
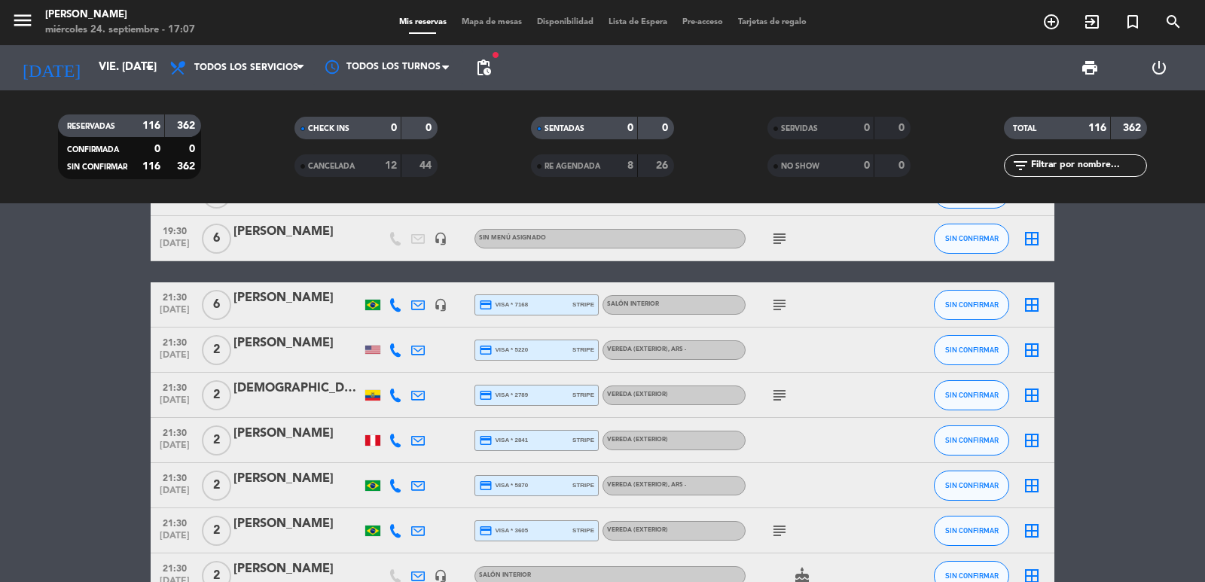
scroll to position [3783, 0]
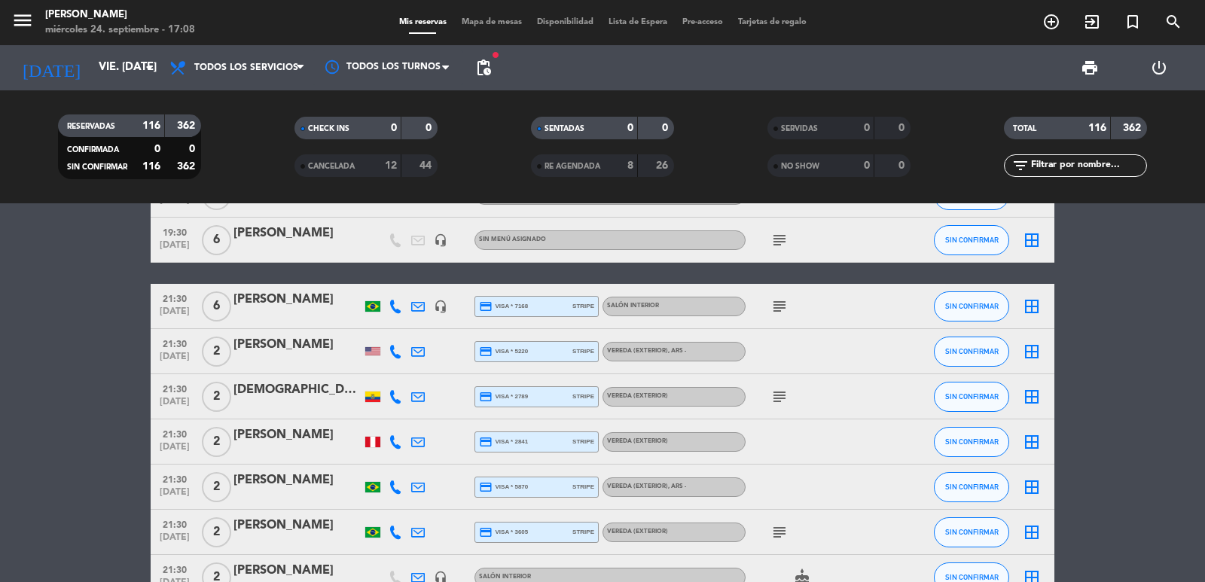
click at [1080, 155] on div "filter_list" at bounding box center [1075, 165] width 143 height 23
click at [1082, 160] on input "text" at bounding box center [1087, 165] width 117 height 17
paste input "[PERSON_NAME] [PERSON_NAME]"
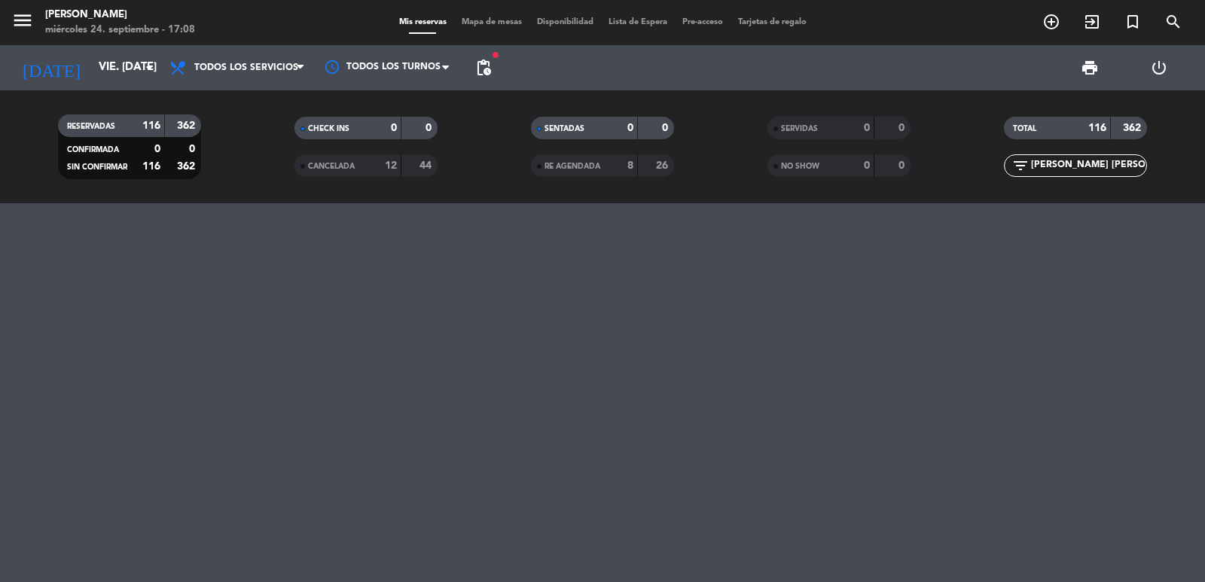
scroll to position [0, 0]
type input "[PERSON_NAME] [PERSON_NAME]"
click at [135, 67] on input "vie. [DATE]" at bounding box center [163, 67] width 145 height 29
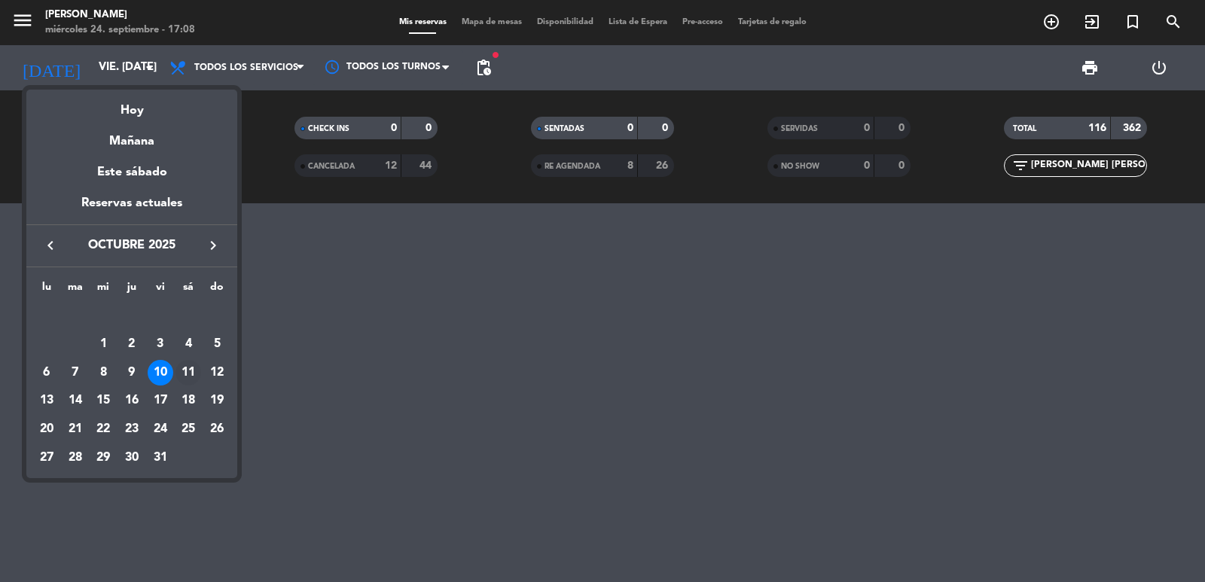
click at [188, 370] on div "11" at bounding box center [188, 373] width 26 height 26
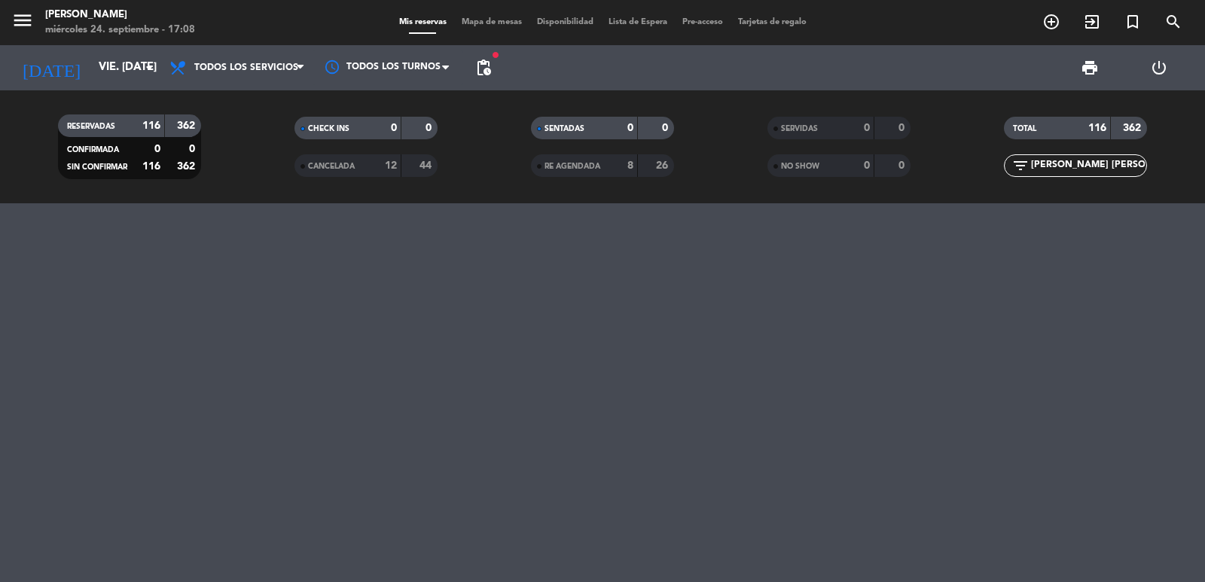
type input "sáb. [DATE]"
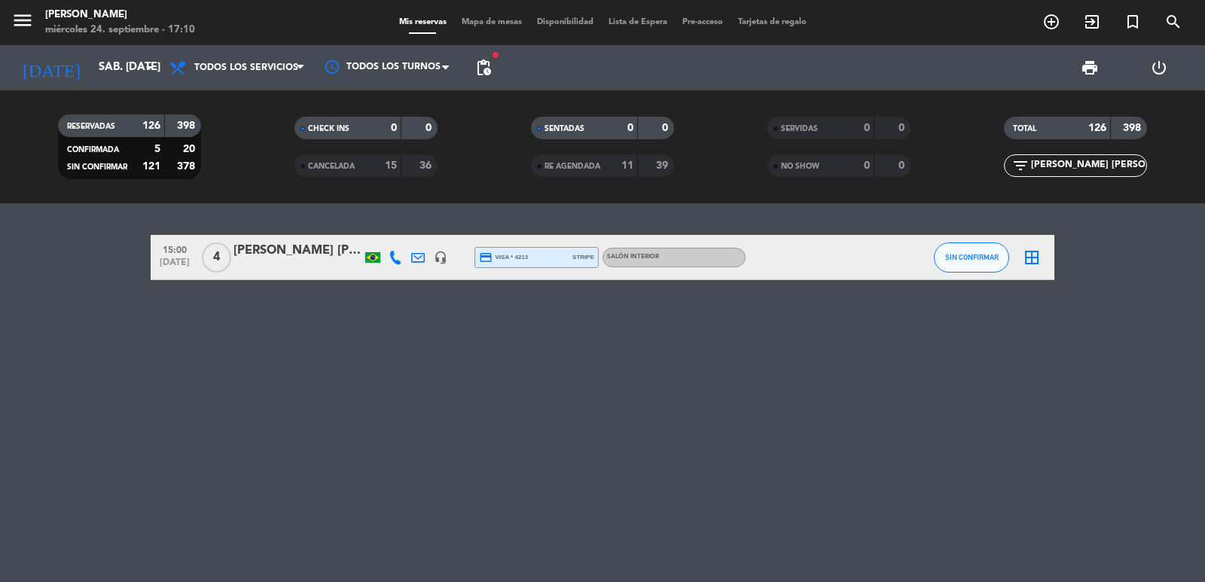
click at [299, 249] on div "[PERSON_NAME] [PERSON_NAME]" at bounding box center [297, 251] width 128 height 20
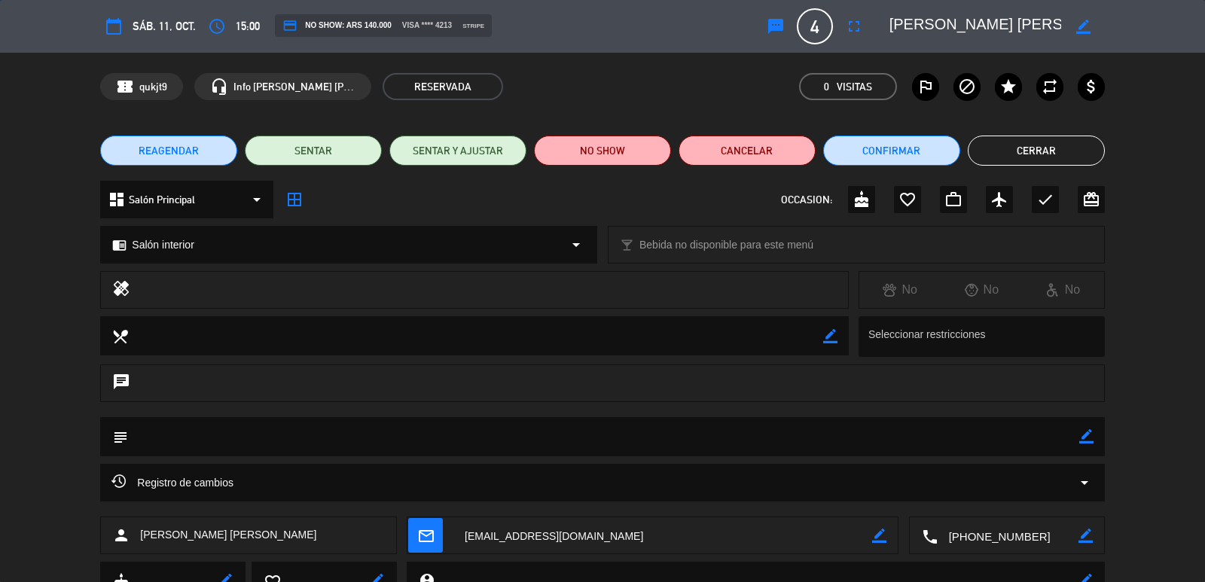
click at [191, 155] on span "REAGENDAR" at bounding box center [169, 151] width 60 height 16
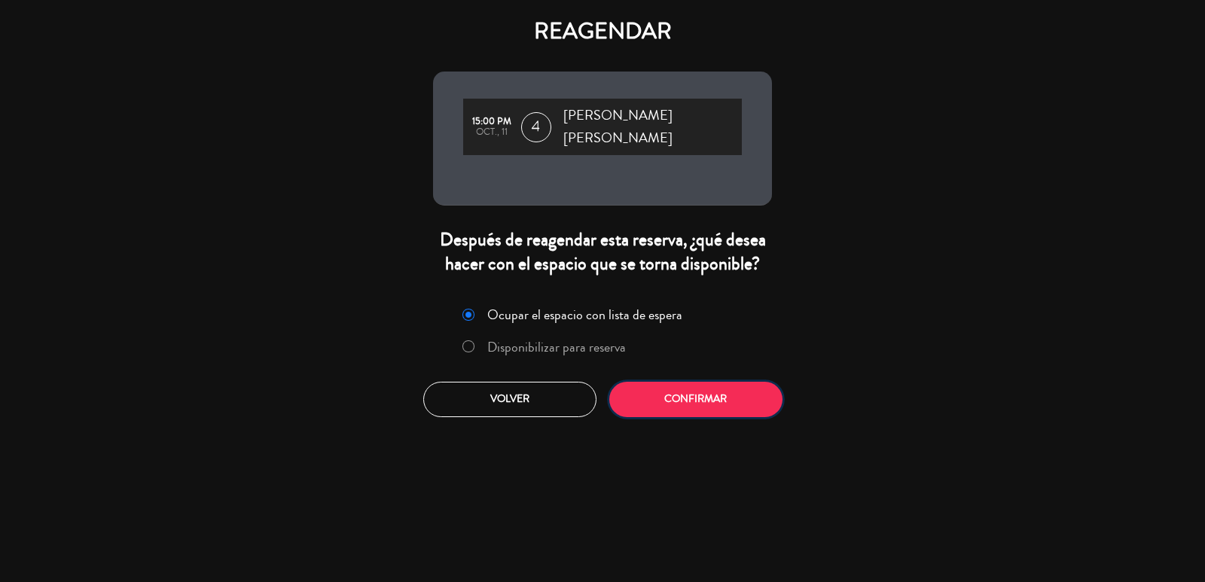
click at [672, 386] on button "Confirmar" at bounding box center [695, 399] width 173 height 35
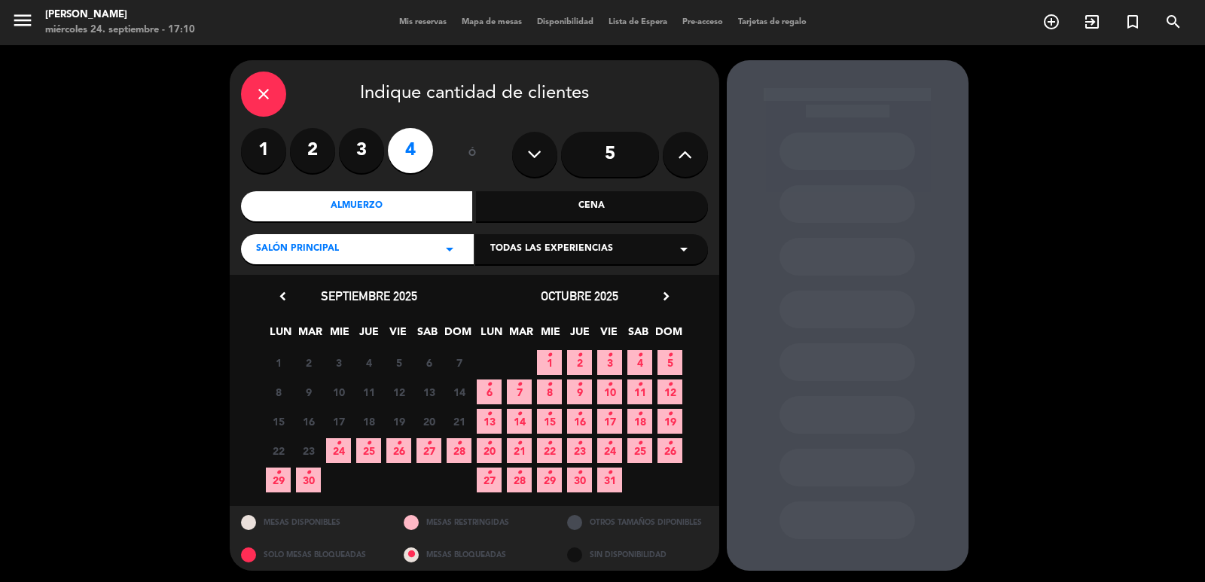
click at [605, 392] on span "10 •" at bounding box center [609, 392] width 25 height 25
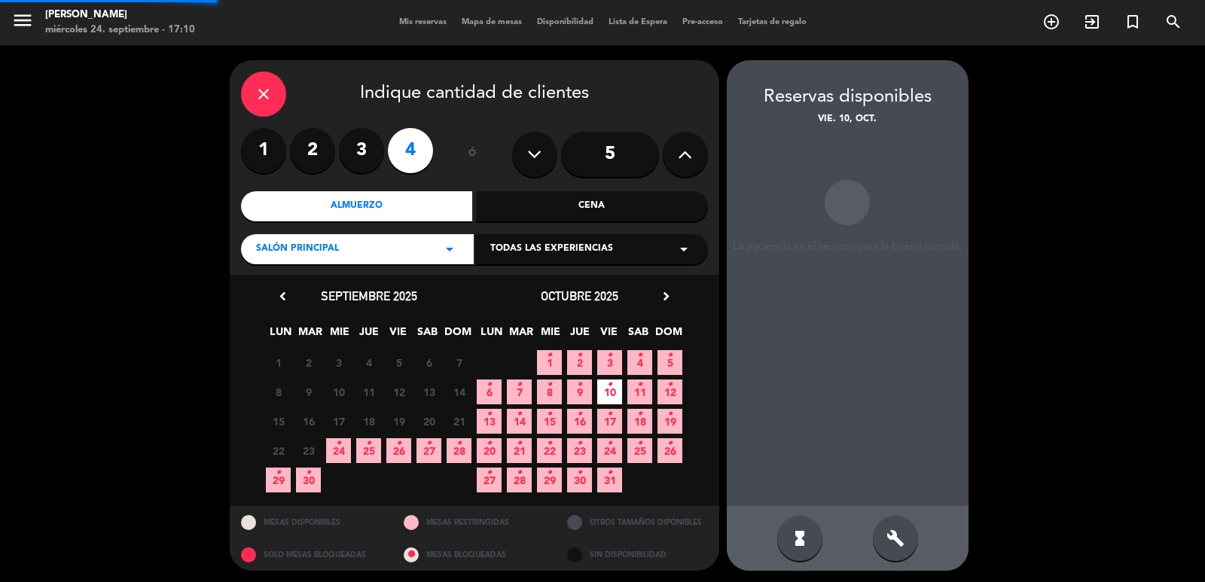
scroll to position [3, 0]
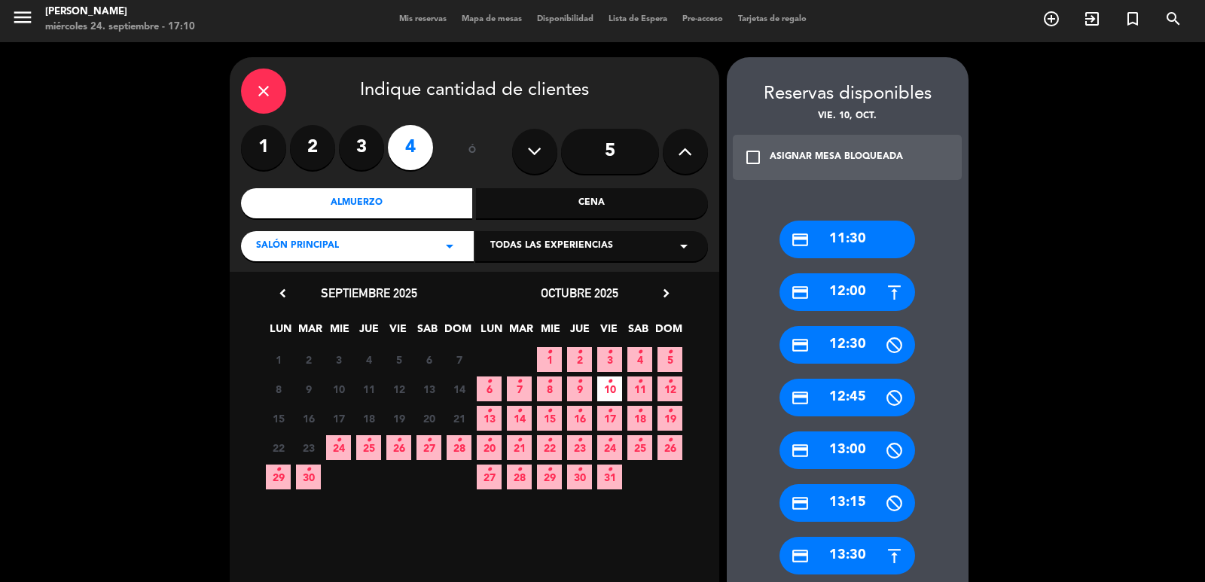
click at [854, 550] on div "credit_card 13:30" at bounding box center [847, 556] width 136 height 38
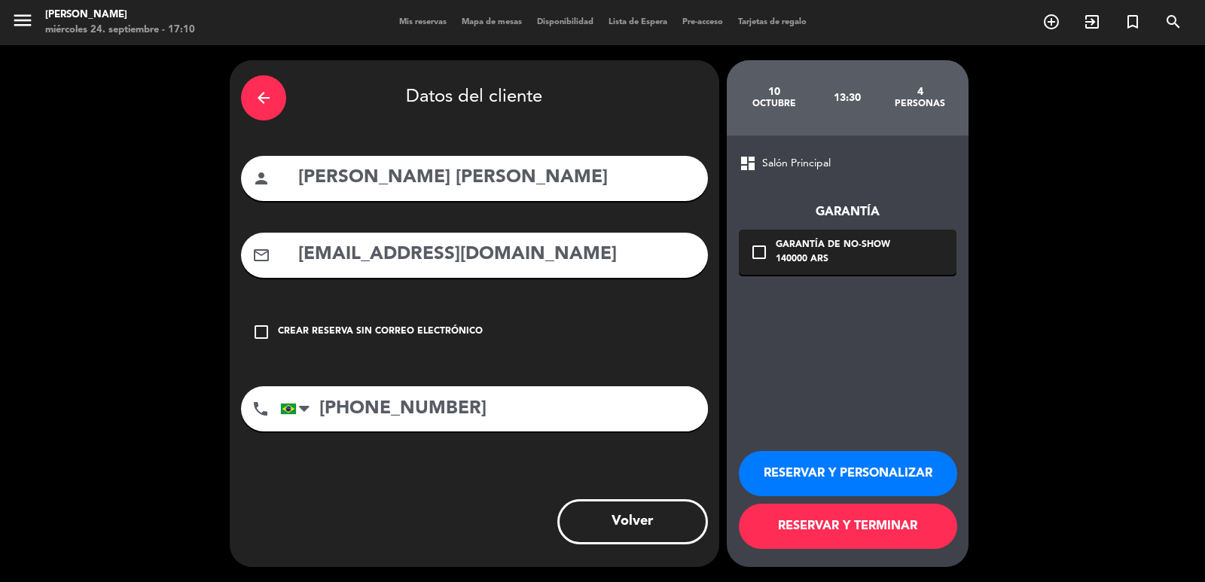
scroll to position [0, 0]
click at [756, 255] on icon "check_box_outline_blank" at bounding box center [759, 252] width 18 height 18
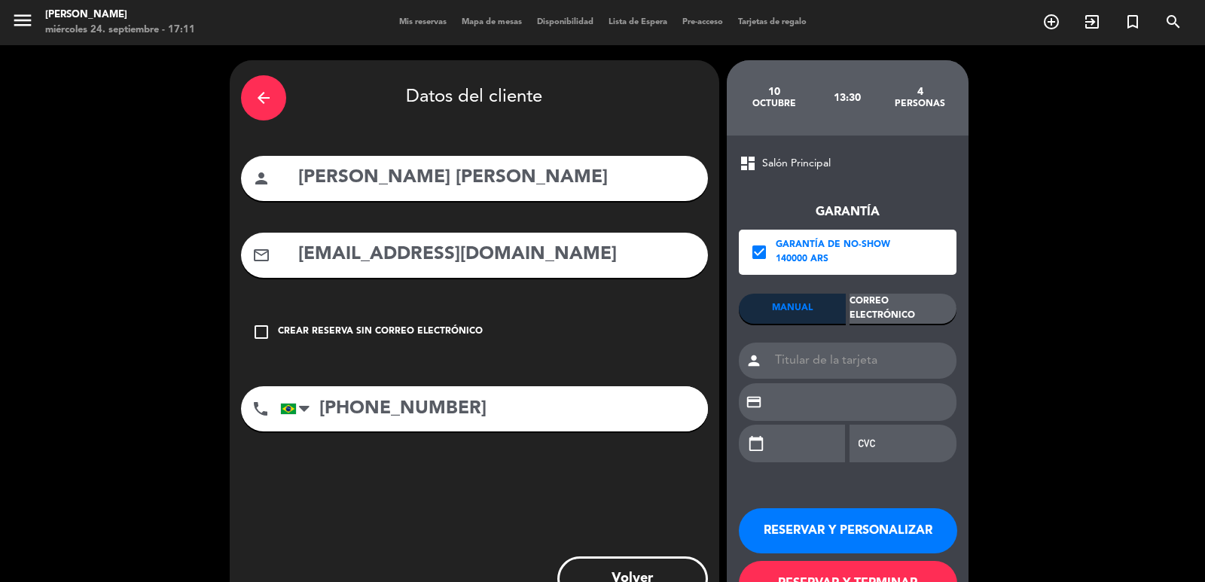
click at [880, 303] on div "Correo Electrónico" at bounding box center [902, 309] width 107 height 30
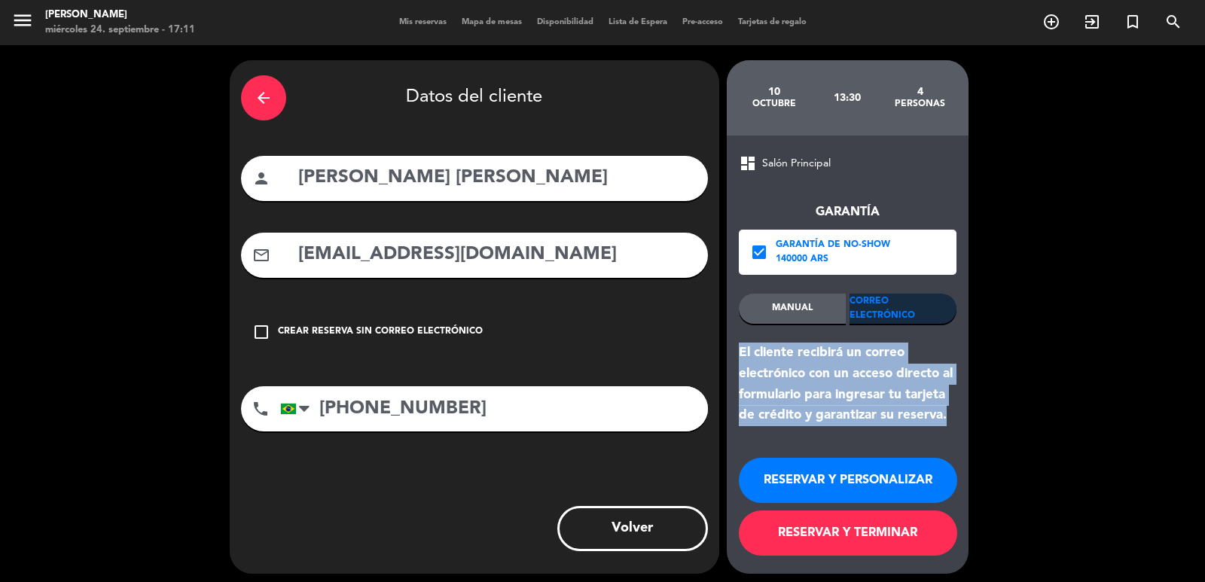
drag, startPoint x: 741, startPoint y: 349, endPoint x: 961, endPoint y: 418, distance: 230.3
click at [961, 418] on div "dashboard Salón Principal Garantía check_box Garantía de no-show 140000 ARS MAN…" at bounding box center [848, 355] width 242 height 438
copy div "El cliente recibirá un correo electrónico con un acceso directo al formulario p…"
click at [895, 475] on button "RESERVAR Y PERSONALIZAR" at bounding box center [848, 480] width 218 height 45
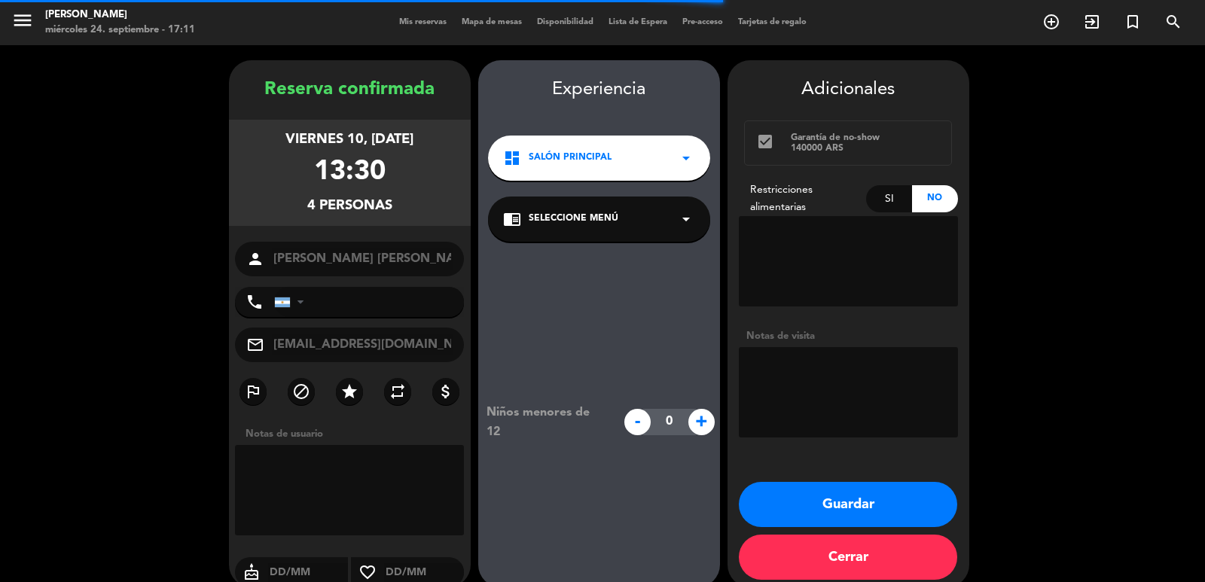
type input "[PHONE_NUMBER]"
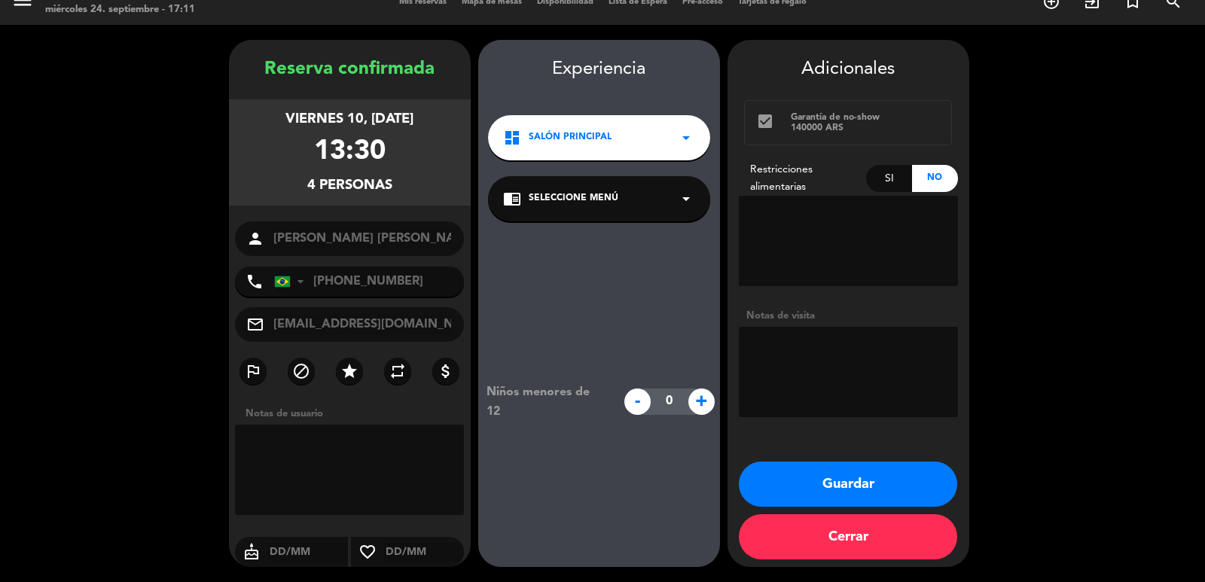
drag, startPoint x: 275, startPoint y: 118, endPoint x: 406, endPoint y: 181, distance: 145.5
click at [406, 181] on div "viernes 10, [DATE] 13:30 4 personas" at bounding box center [350, 152] width 242 height 106
copy div "viernes 10, [DATE] 13:30 4 personas"
click at [851, 478] on button "Guardar" at bounding box center [848, 484] width 218 height 45
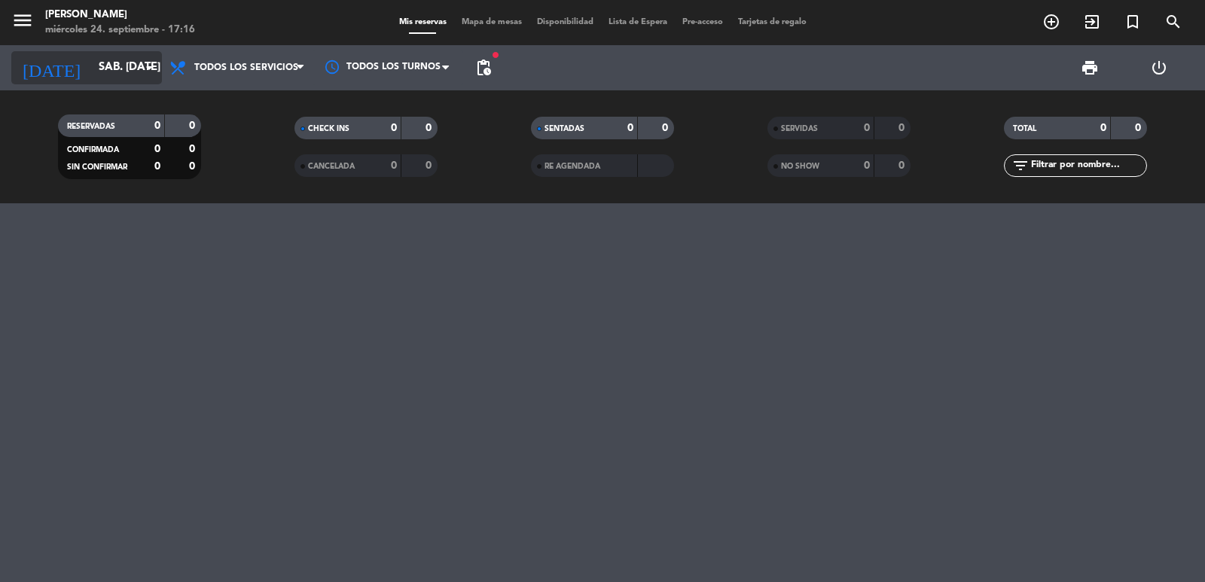
click at [123, 73] on input "sáb. [DATE]" at bounding box center [163, 67] width 145 height 29
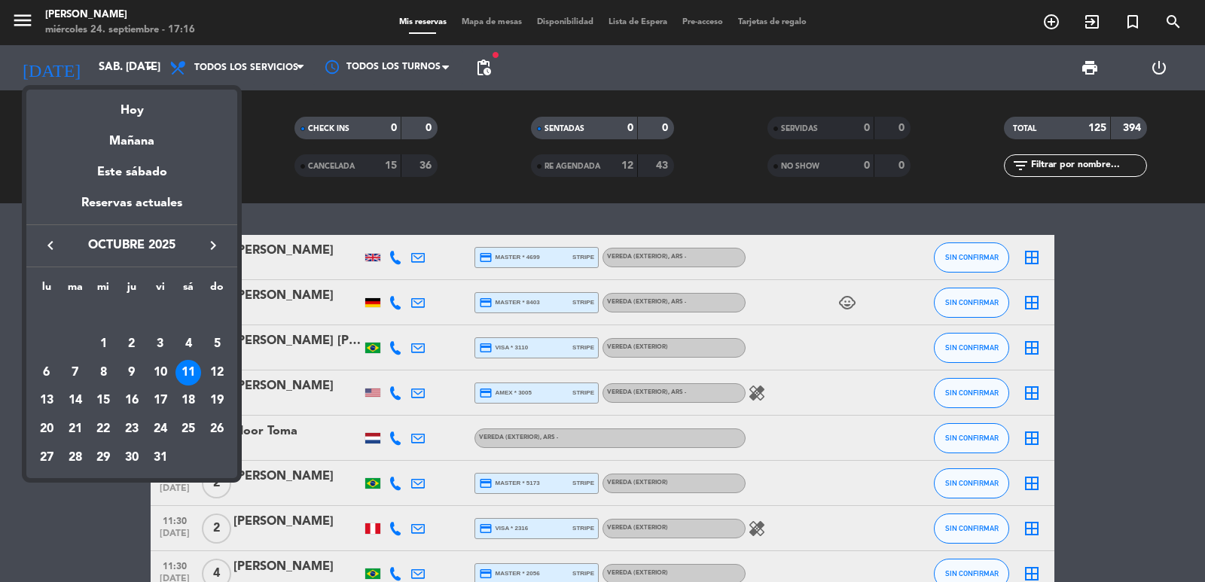
click at [45, 242] on icon "keyboard_arrow_left" at bounding box center [50, 245] width 18 height 18
click at [160, 425] on div "26" at bounding box center [161, 429] width 26 height 26
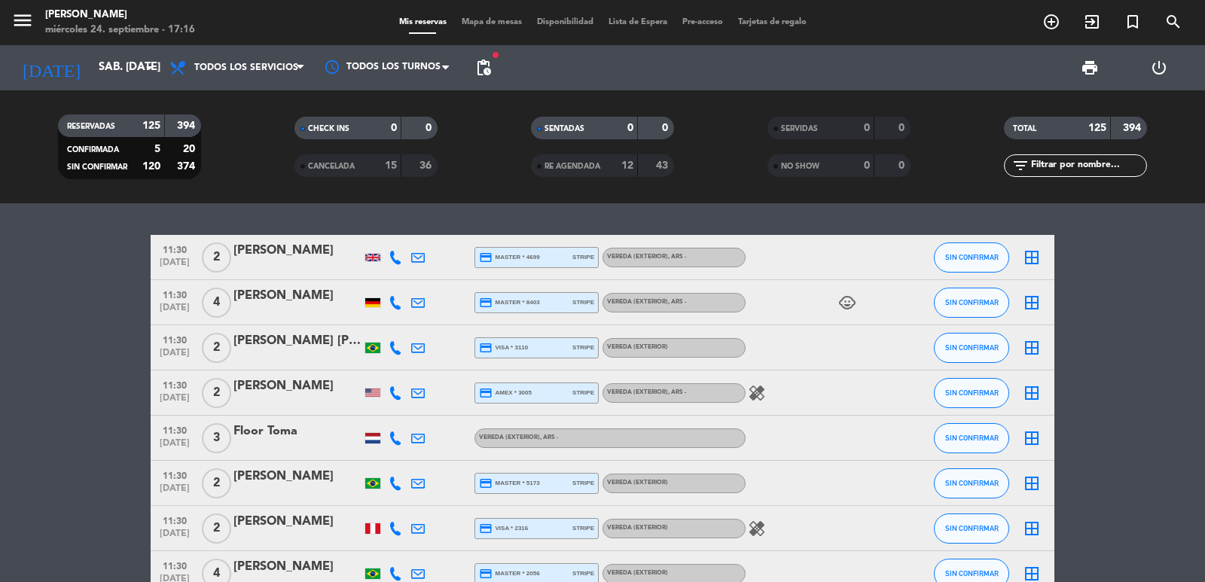
type input "vie. [DATE]"
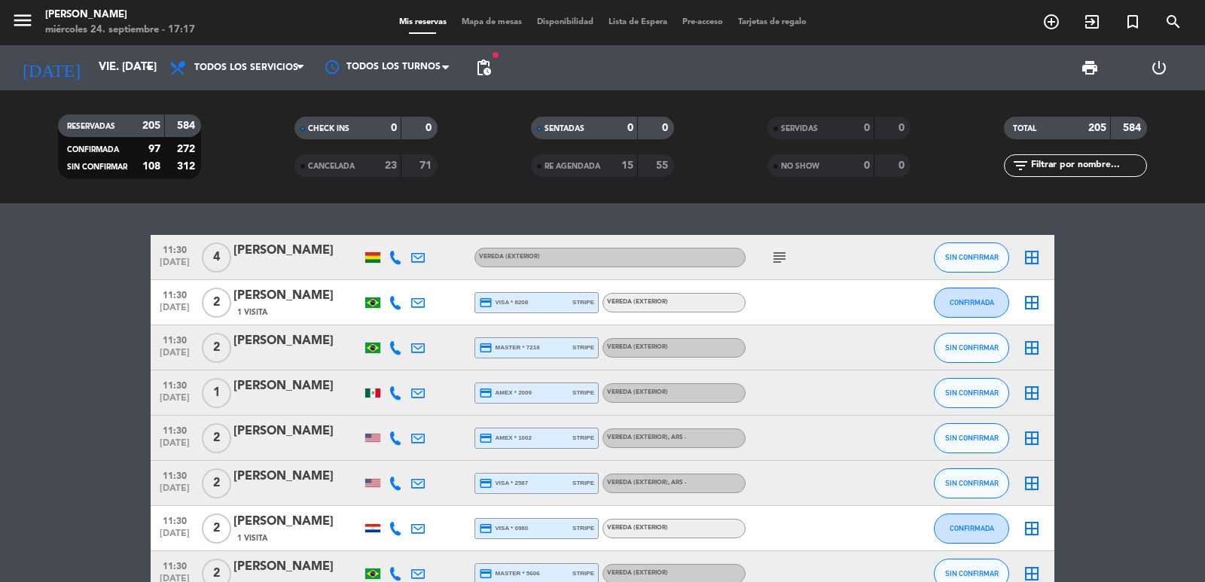
click at [493, 65] on span "pending_actions" at bounding box center [483, 68] width 30 height 30
click at [480, 68] on span "pending_actions" at bounding box center [483, 68] width 18 height 18
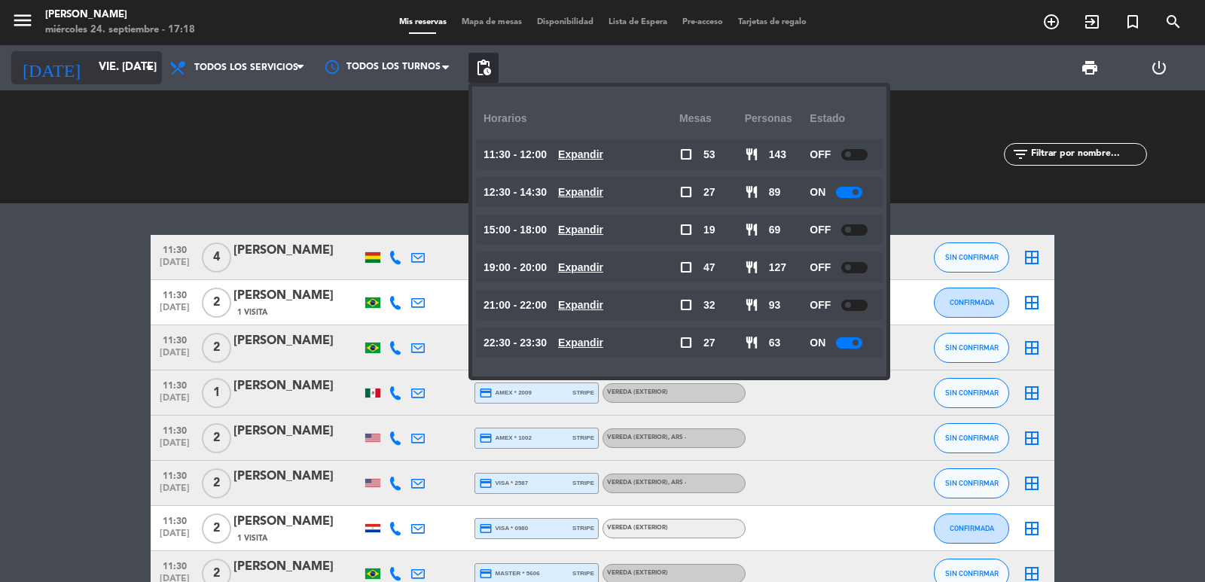
click at [134, 66] on input "vie. [DATE]" at bounding box center [163, 67] width 145 height 29
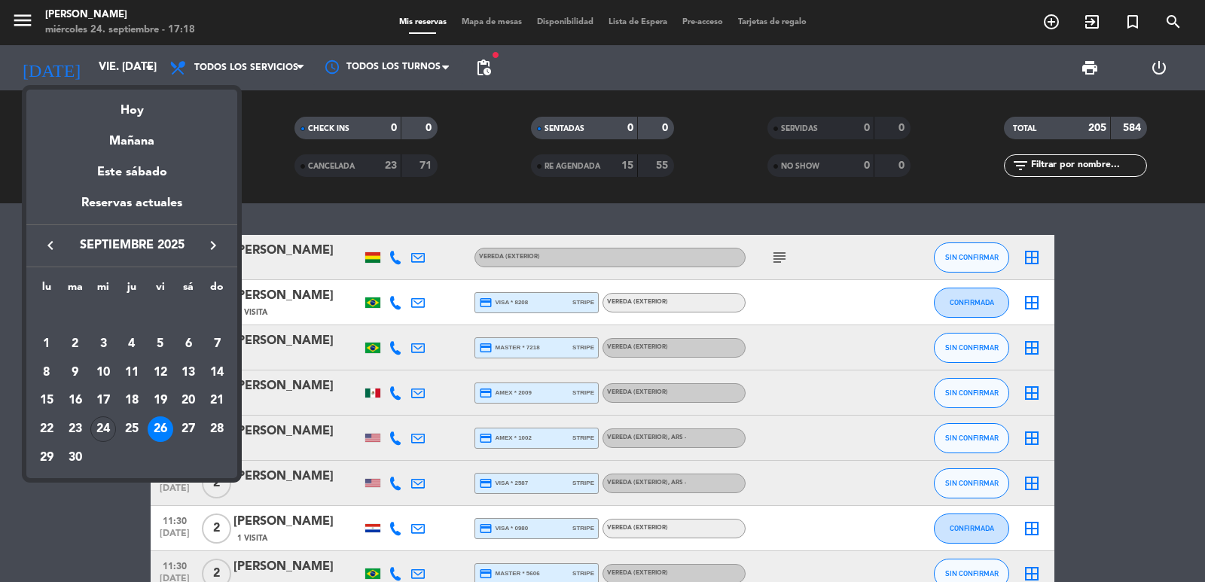
click at [1054, 17] on div at bounding box center [602, 291] width 1205 height 582
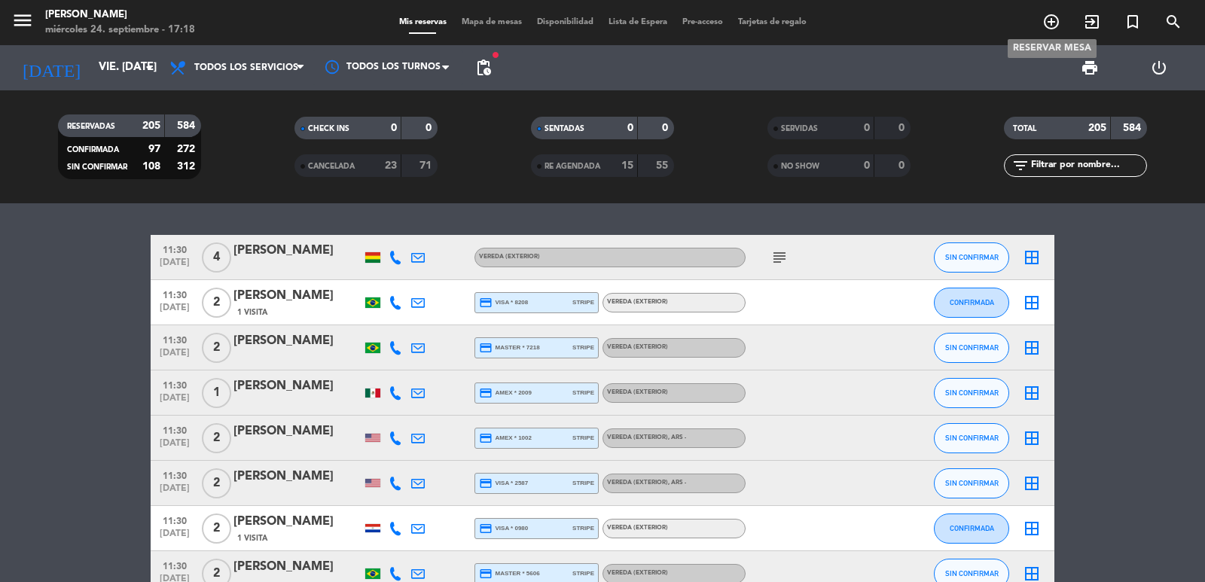
click at [1050, 17] on icon "add_circle_outline" at bounding box center [1051, 22] width 18 height 18
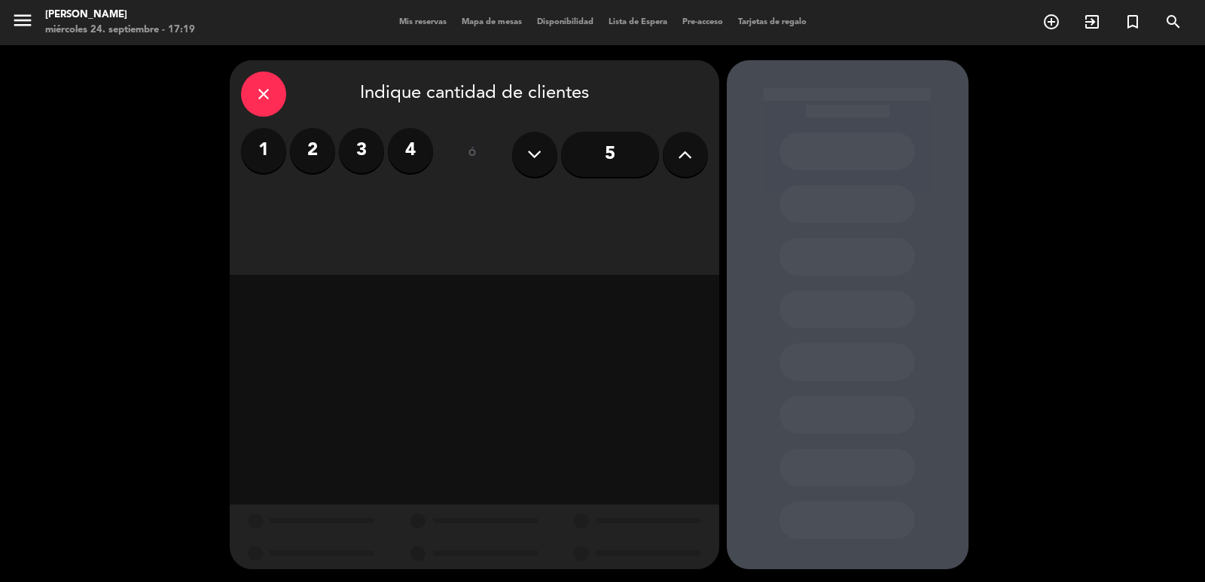
click at [408, 144] on label "4" at bounding box center [410, 150] width 45 height 45
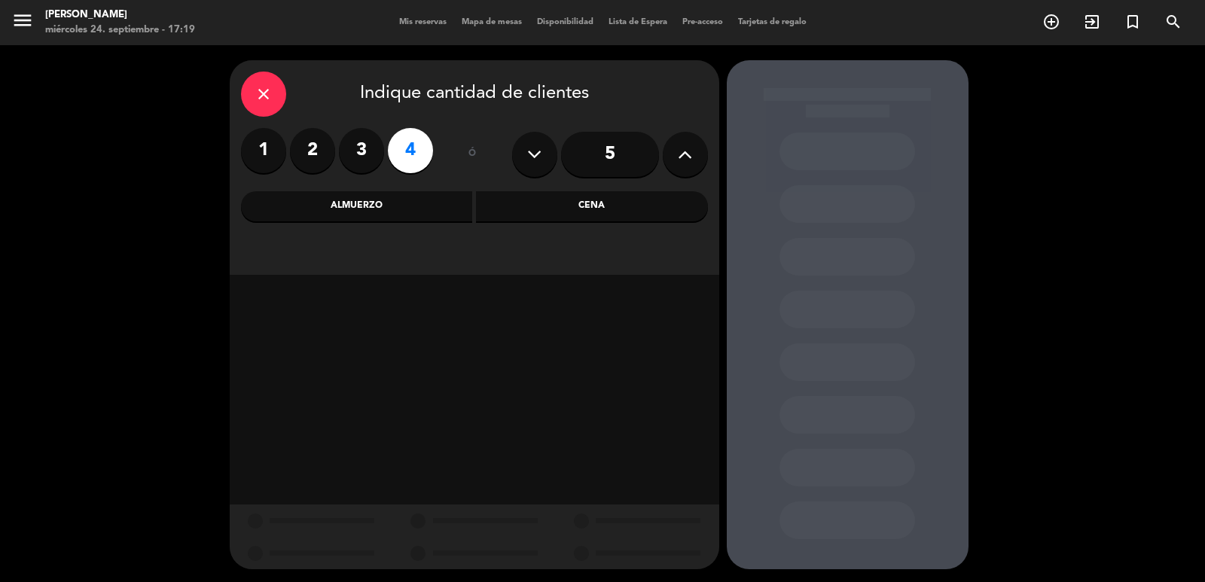
click at [593, 212] on div "Cena" at bounding box center [592, 206] width 232 height 30
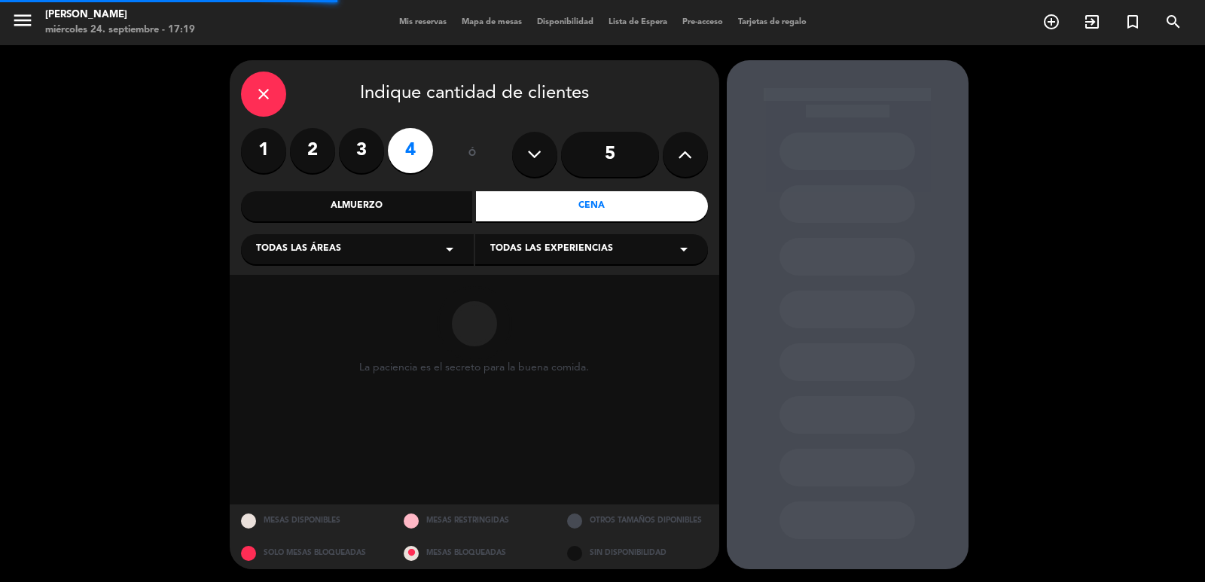
click at [354, 250] on div "Todas las áreas arrow_drop_down" at bounding box center [357, 249] width 233 height 30
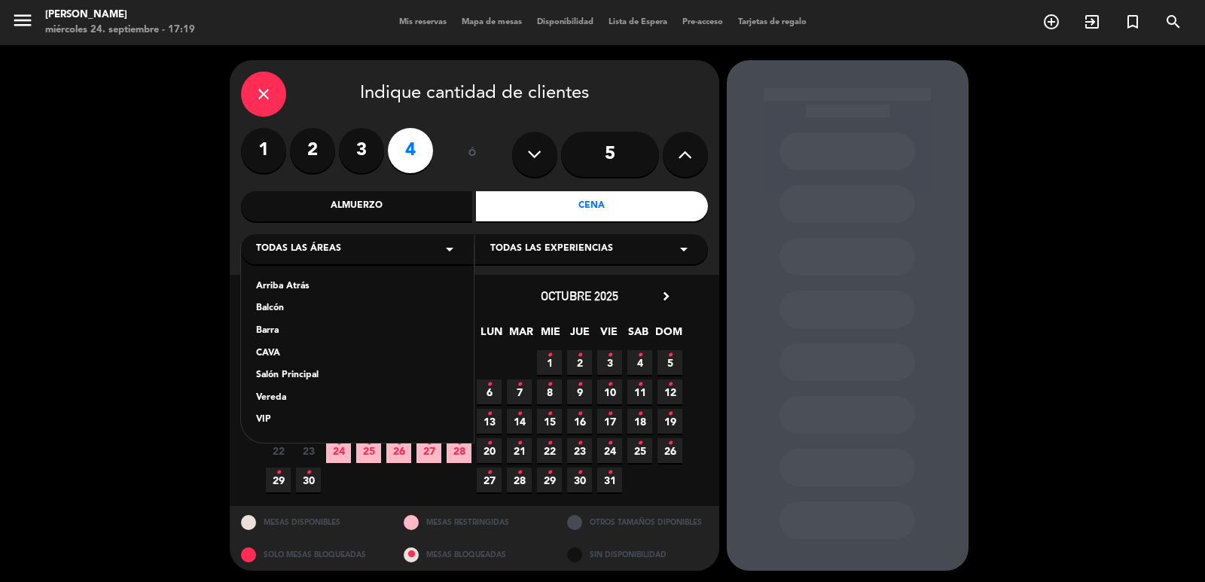
click at [303, 372] on div "Salón Principal" at bounding box center [357, 375] width 203 height 15
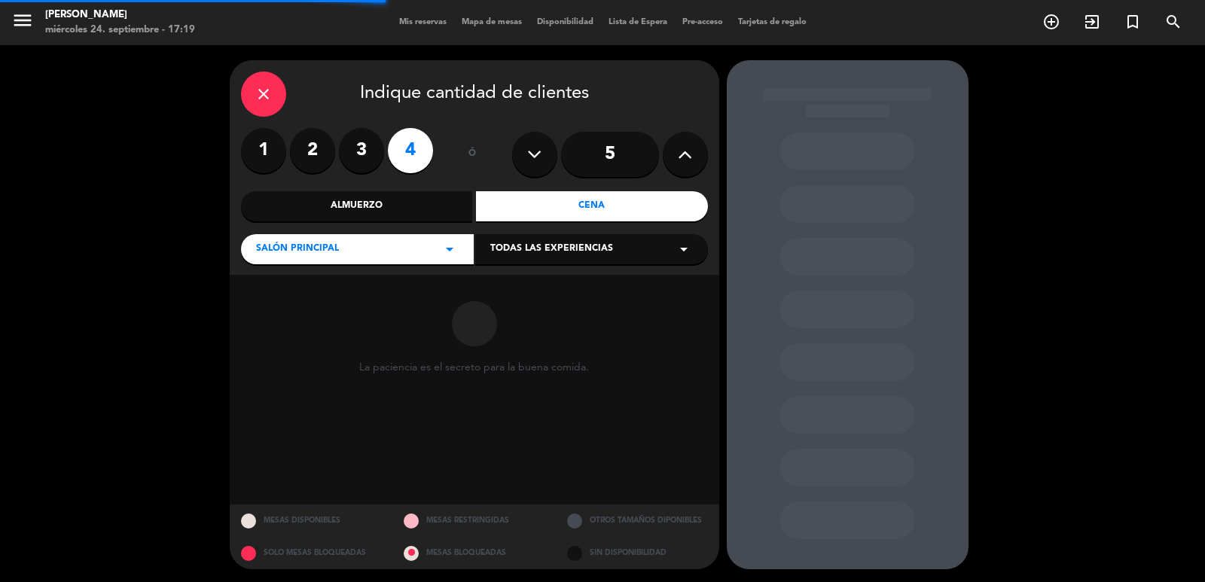
click at [520, 237] on div "Todas las experiencias arrow_drop_down" at bounding box center [591, 249] width 233 height 30
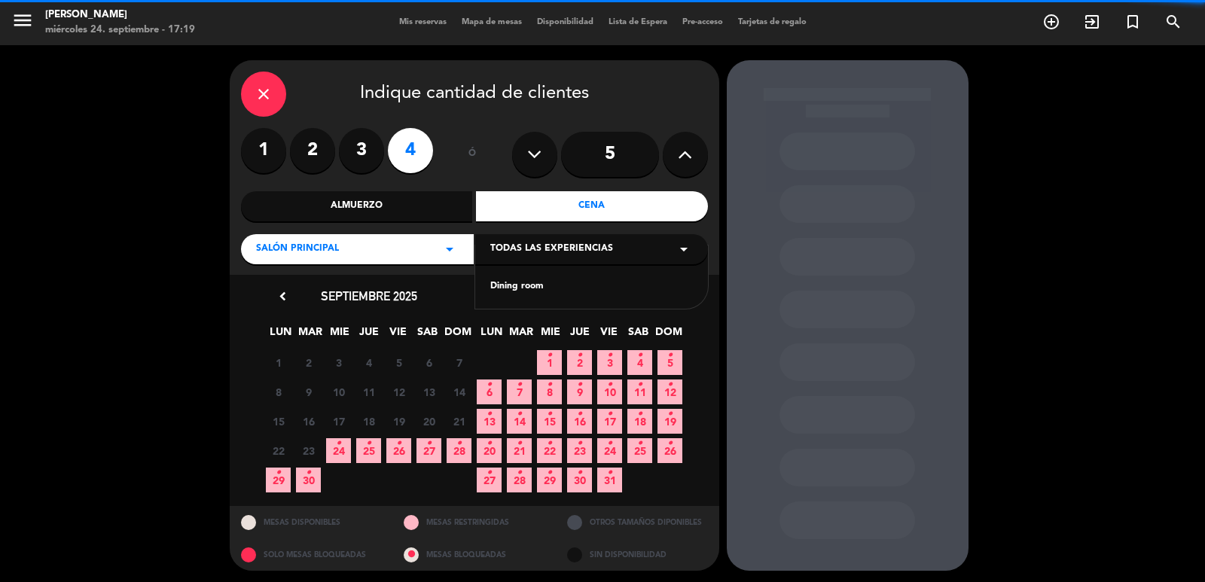
click at [514, 288] on div "Dining room" at bounding box center [591, 286] width 203 height 15
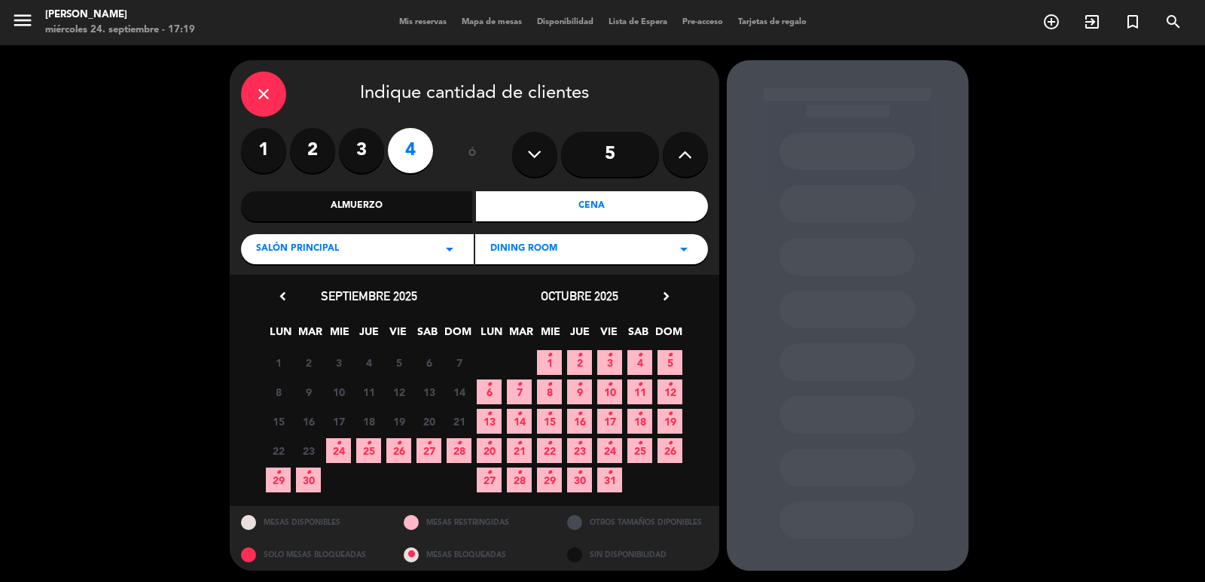
click at [602, 416] on span "17 •" at bounding box center [609, 421] width 25 height 25
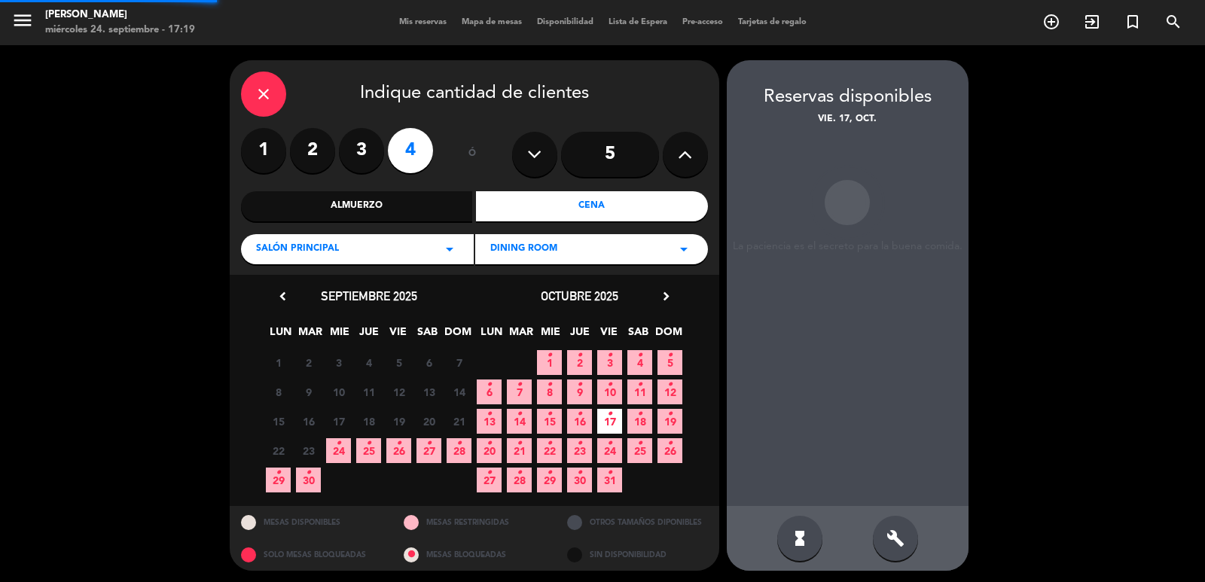
scroll to position [3, 0]
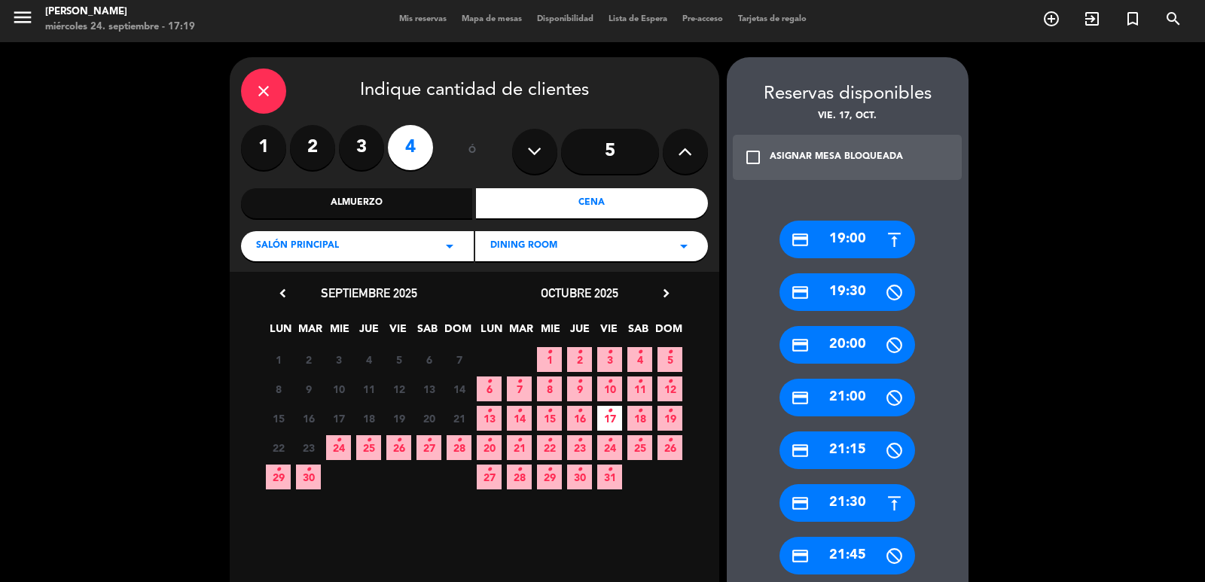
click at [865, 505] on div "credit_card 21:30" at bounding box center [847, 503] width 136 height 38
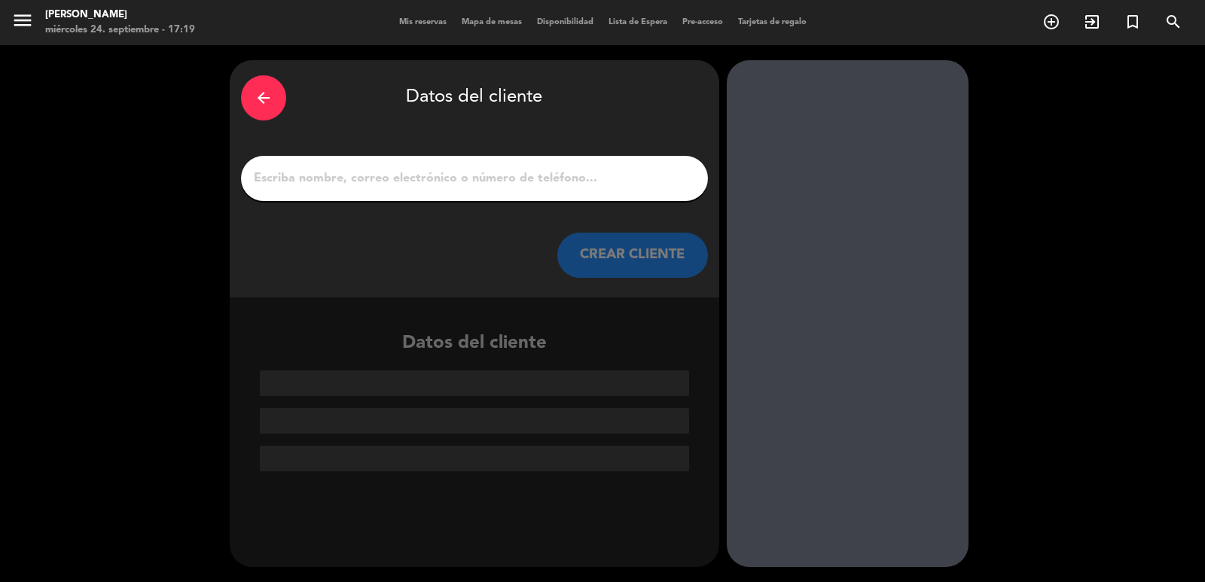
click at [394, 181] on input "1" at bounding box center [474, 178] width 444 height 21
paste input "[PERSON_NAME]"
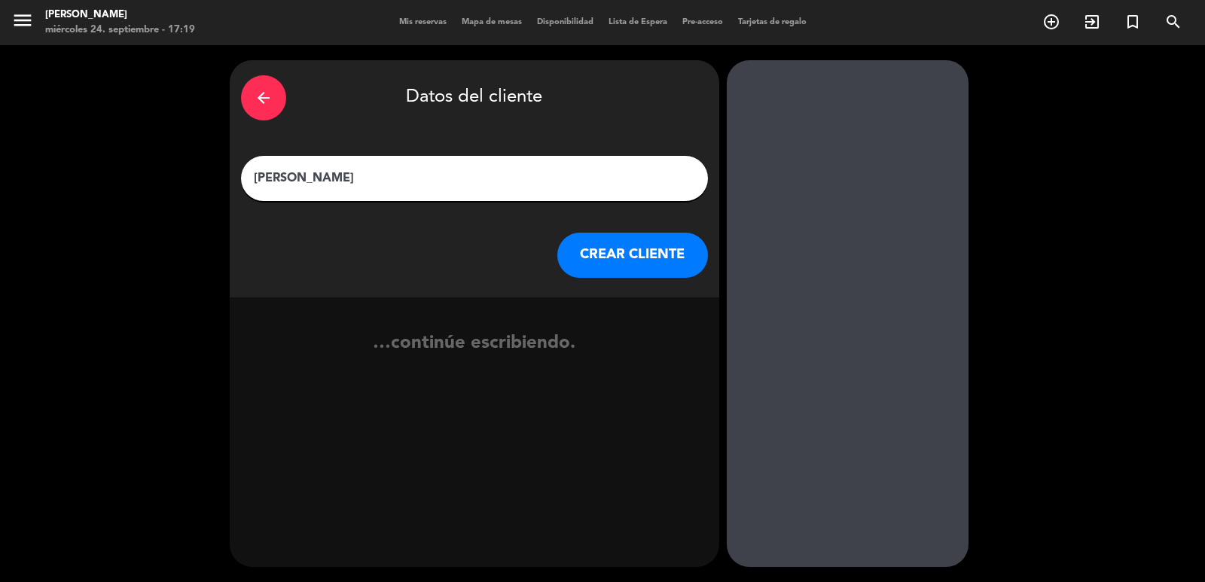
type input "[PERSON_NAME]"
click at [635, 240] on button "CREAR CLIENTE" at bounding box center [632, 255] width 151 height 45
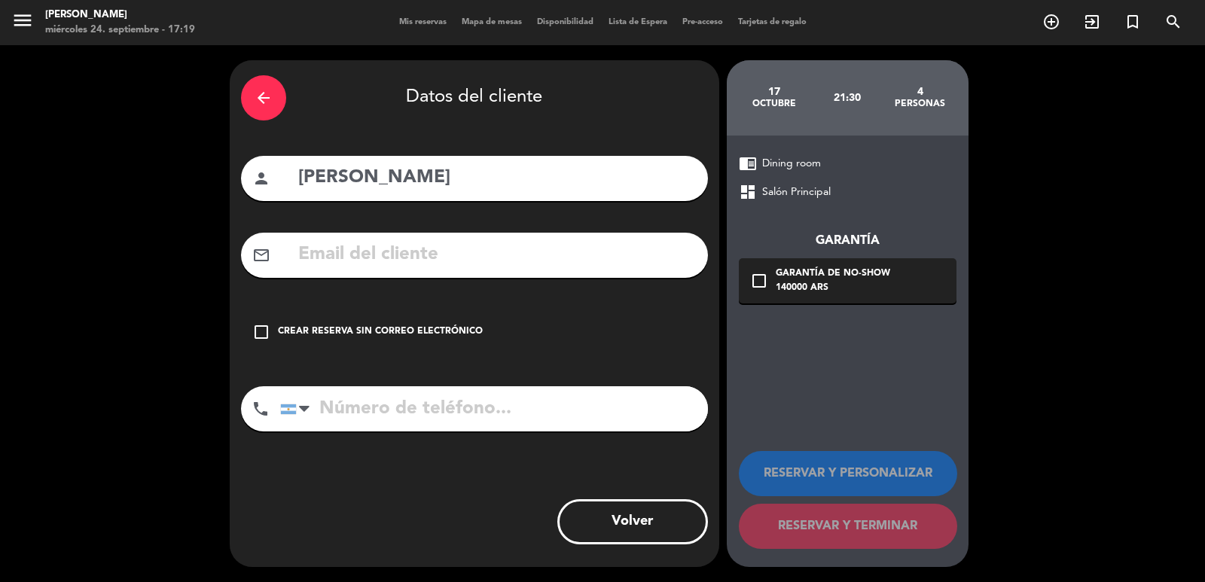
click at [398, 255] on input "text" at bounding box center [497, 254] width 400 height 31
paste input "[EMAIL_ADDRESS][DOMAIN_NAME]"
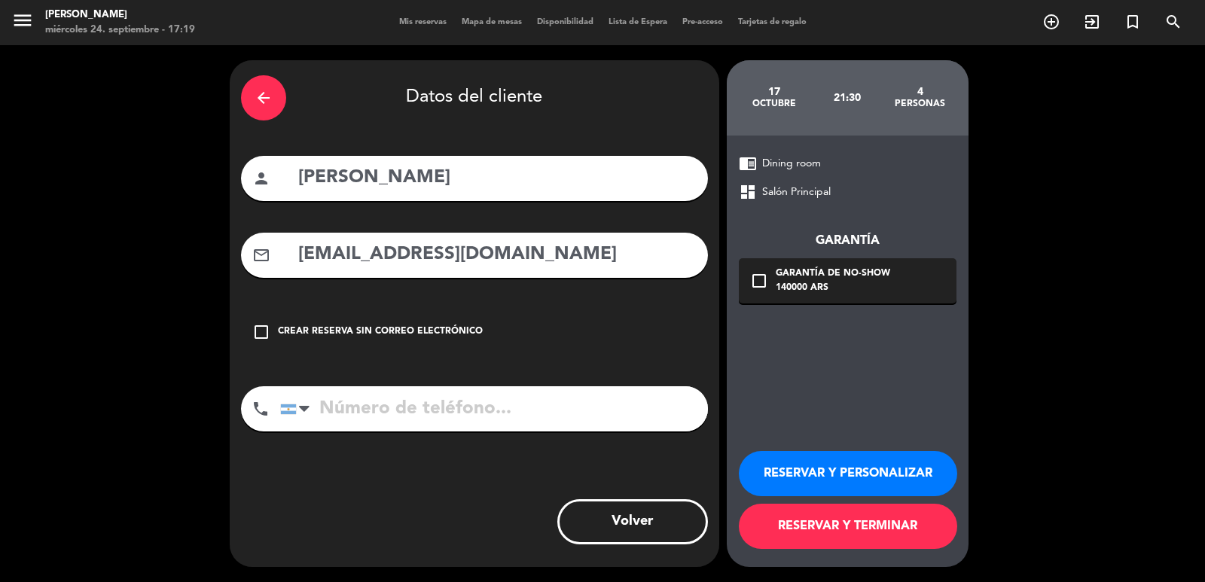
type input "[EMAIL_ADDRESS][DOMAIN_NAME]"
click at [394, 406] on input "tel" at bounding box center [494, 408] width 428 height 45
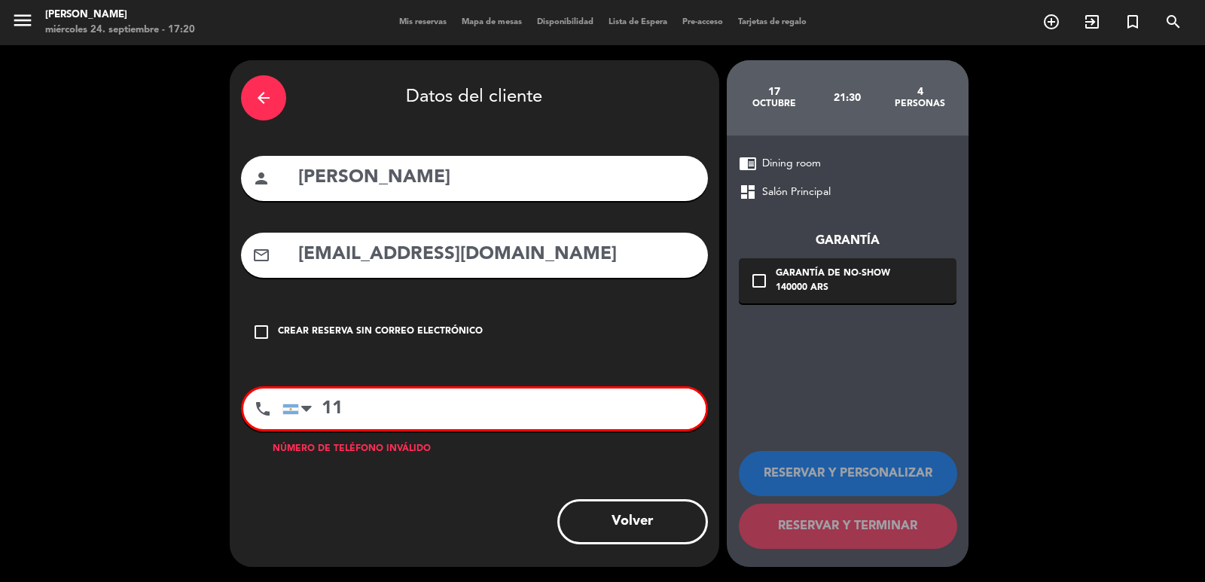
paste input "43211200"
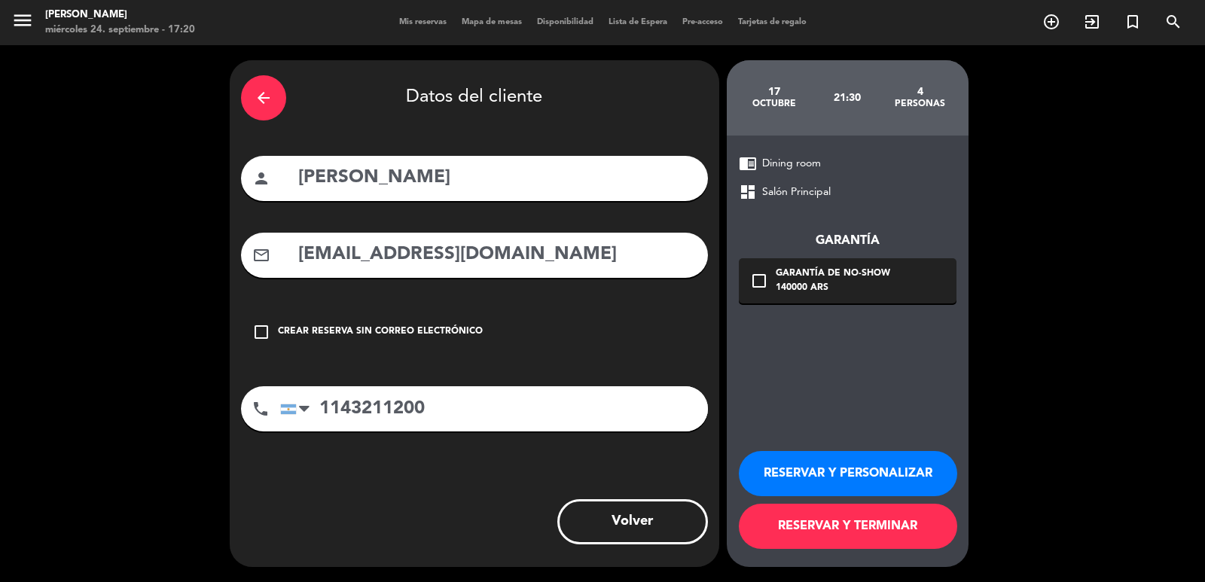
type input "1143211200"
click at [750, 282] on icon "check_box_outline_blank" at bounding box center [759, 281] width 18 height 18
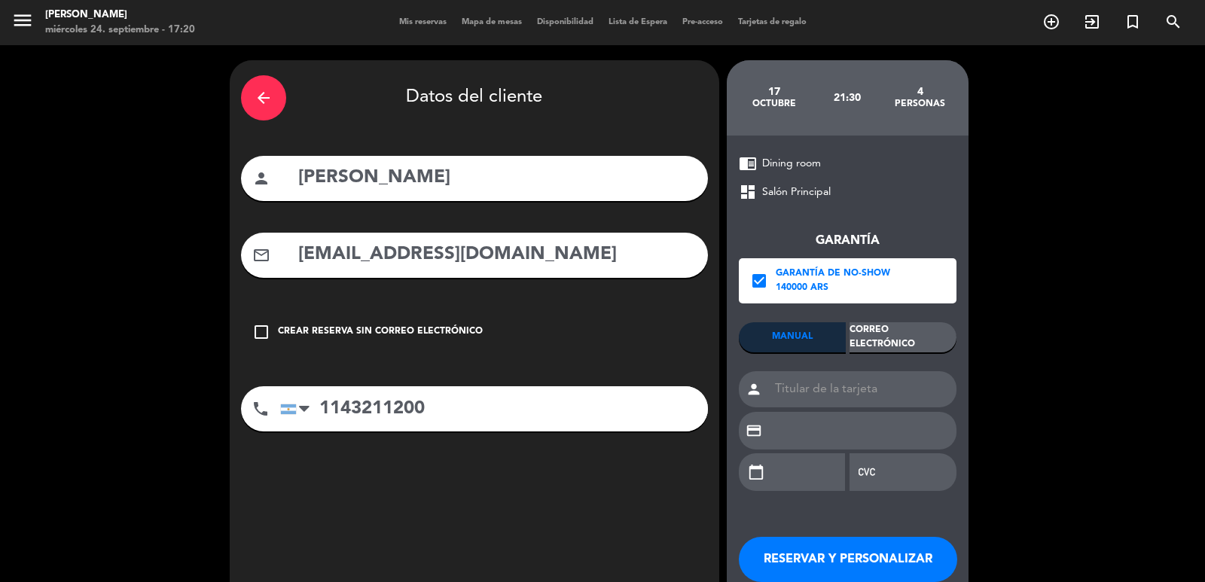
click at [902, 339] on div "Correo Electrónico" at bounding box center [902, 337] width 107 height 30
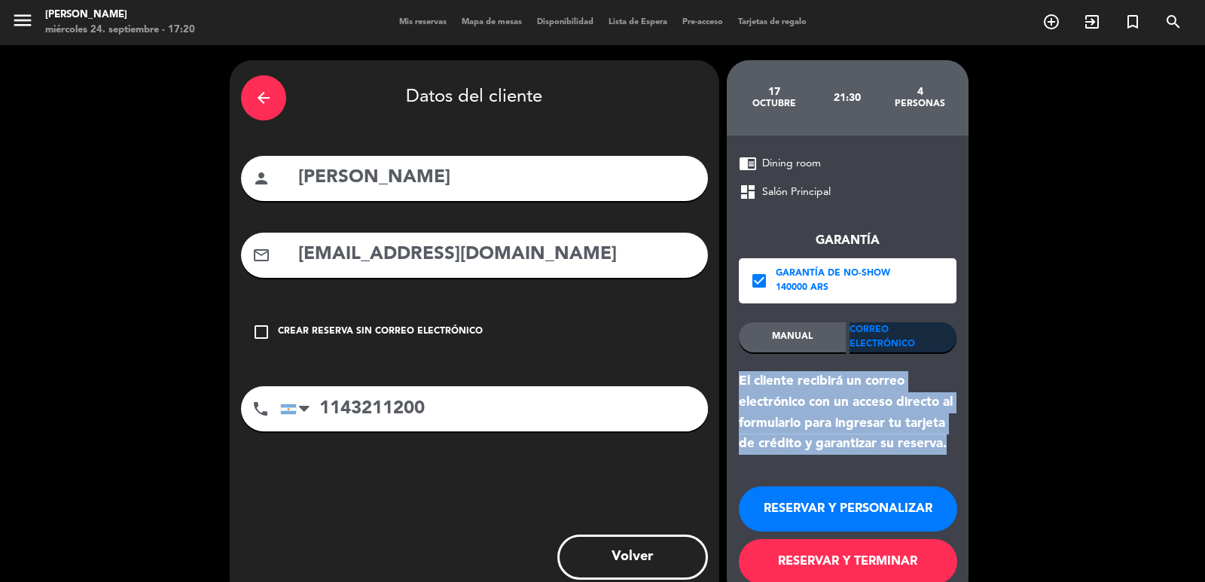
drag, startPoint x: 741, startPoint y: 379, endPoint x: 962, endPoint y: 444, distance: 230.2
click at [962, 444] on div "chrome_reader_mode Dining room dashboard Salón Principal Garantía check_box Gar…" at bounding box center [848, 369] width 242 height 467
copy div "El cliente recibirá un correo electrónico con un acceso directo al formulario p…"
click at [823, 502] on button "RESERVAR Y PERSONALIZAR" at bounding box center [848, 508] width 218 height 45
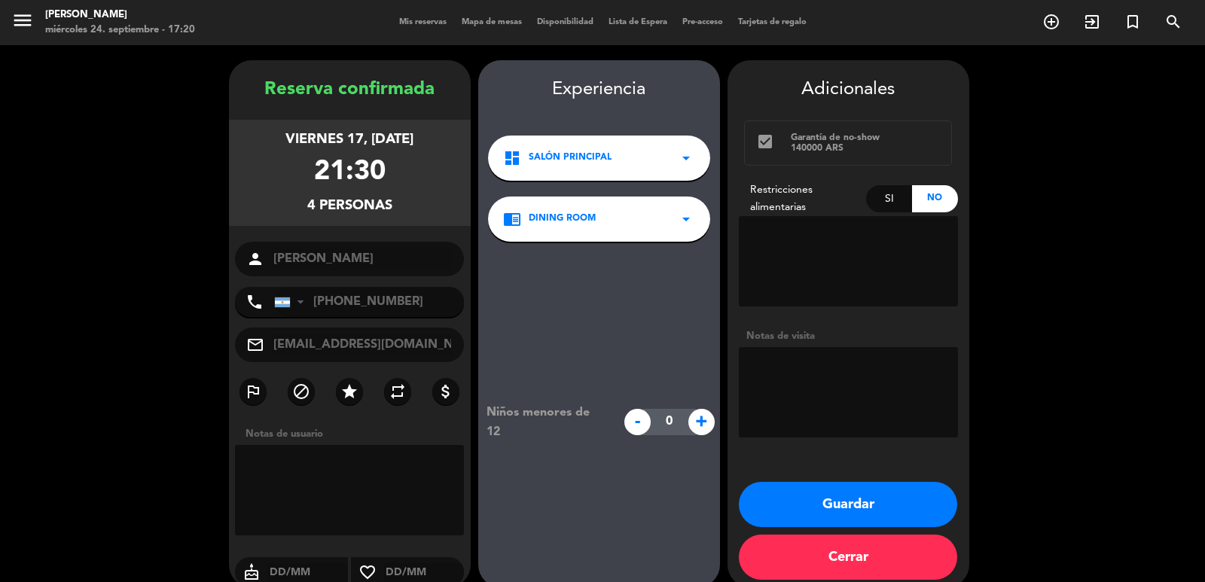
scroll to position [20, 0]
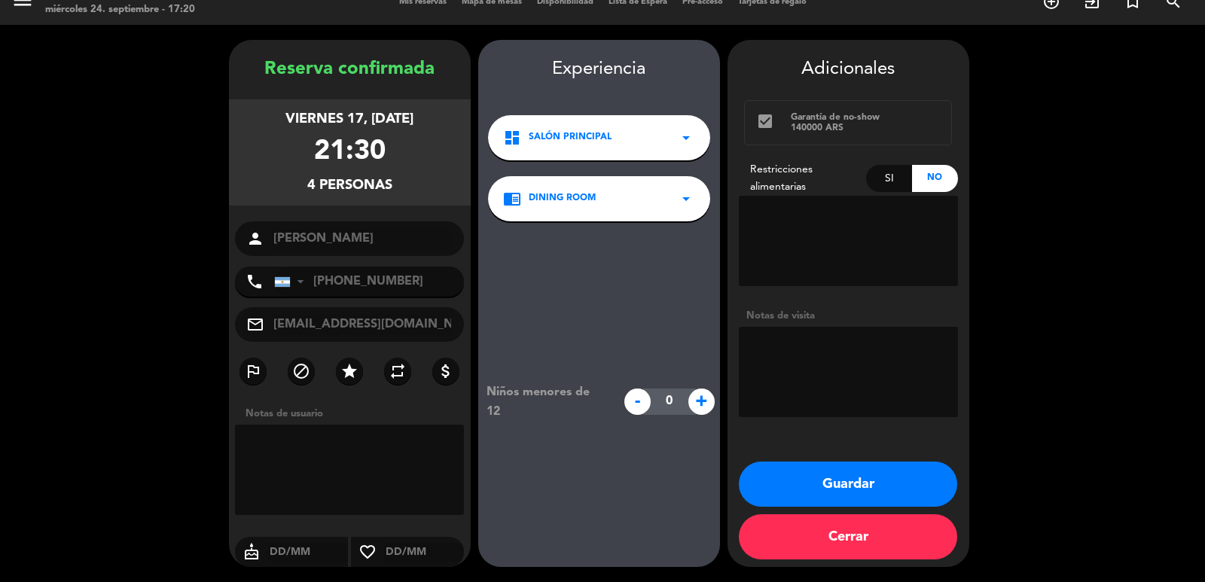
drag, startPoint x: 276, startPoint y: 113, endPoint x: 392, endPoint y: 178, distance: 132.2
click at [392, 177] on div "viernes 17, [DATE] 21:30 4 personas" at bounding box center [350, 152] width 242 height 106
copy div "viernes 17, [DATE] 21:30 4 personas"
click at [855, 480] on button "Guardar" at bounding box center [848, 484] width 218 height 45
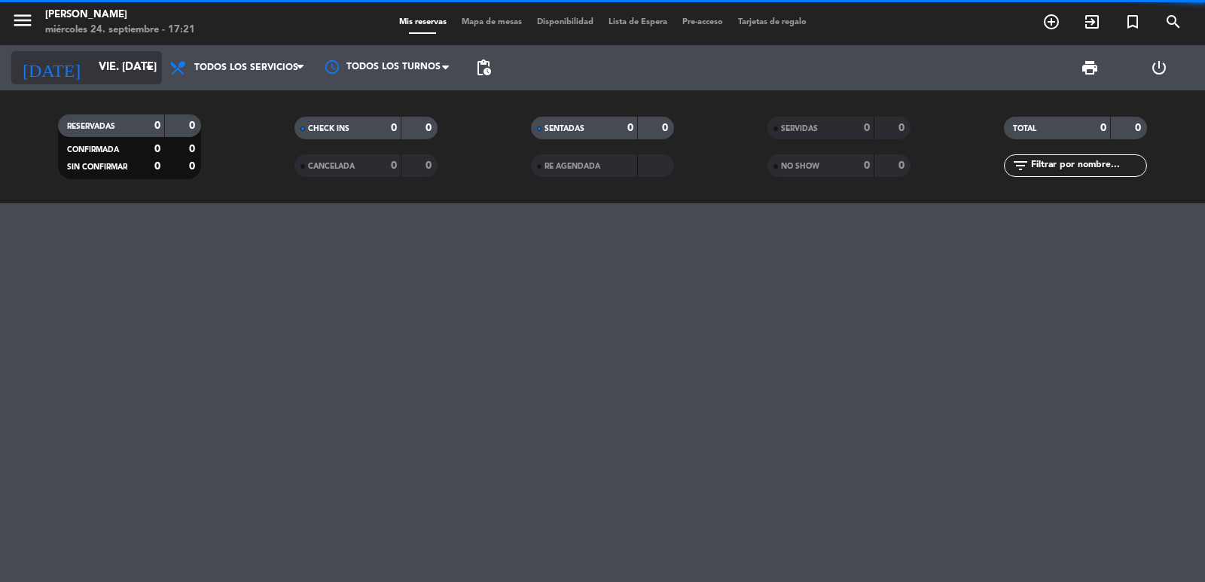
click at [125, 69] on input "vie. [DATE]" at bounding box center [163, 67] width 145 height 29
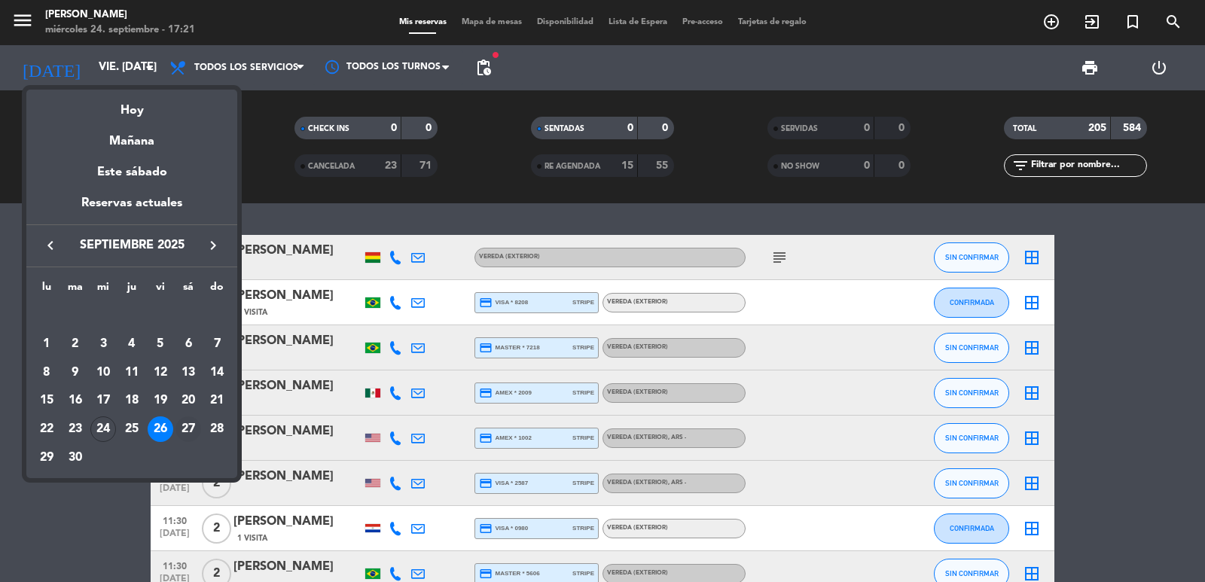
click at [188, 431] on div "27" at bounding box center [188, 429] width 26 height 26
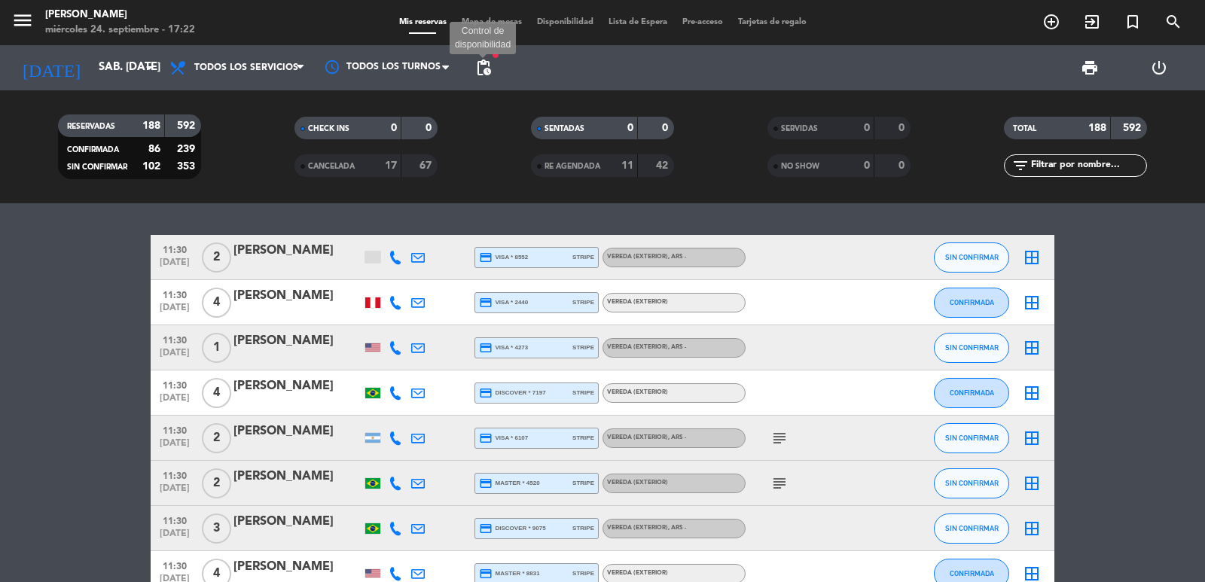
click at [486, 68] on span "pending_actions" at bounding box center [483, 68] width 18 height 18
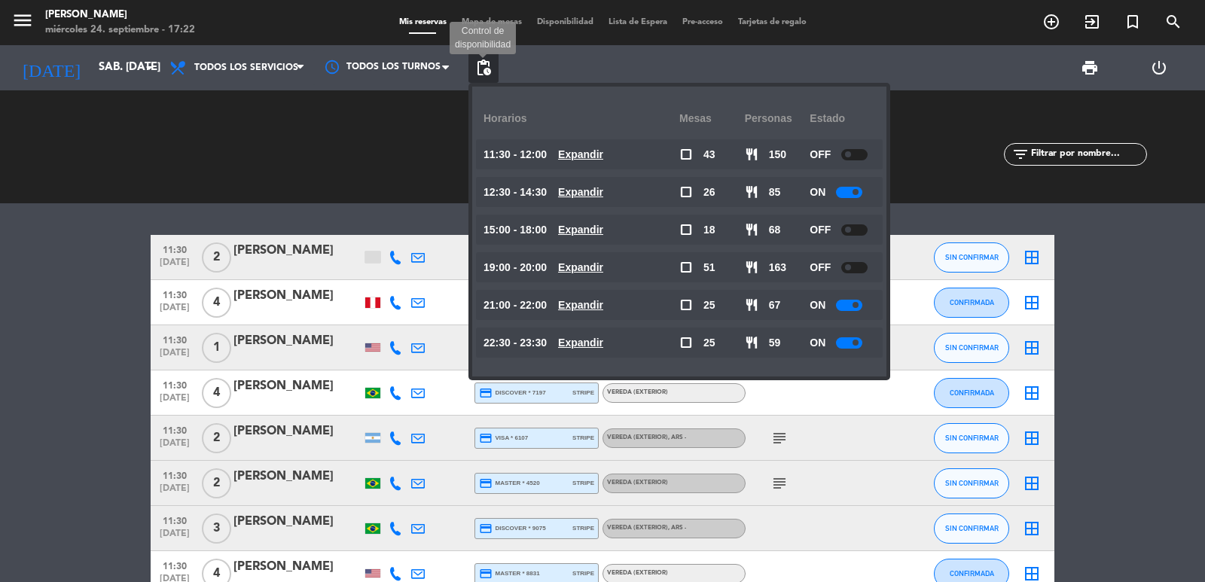
click at [480, 62] on span "pending_actions" at bounding box center [483, 68] width 18 height 18
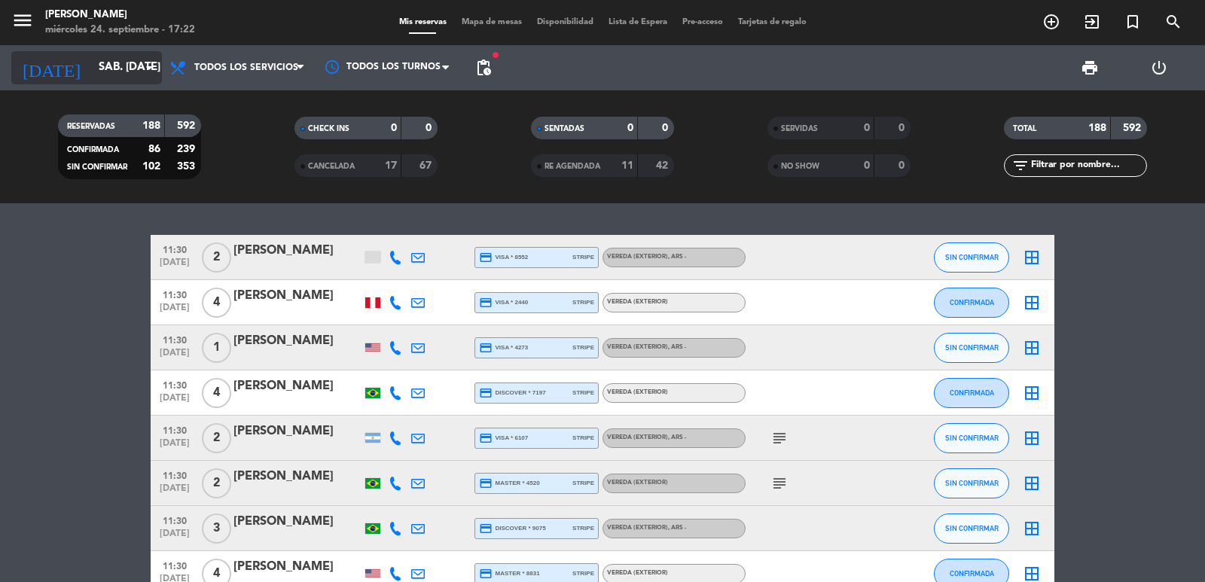
click at [129, 53] on input "sáb. [DATE]" at bounding box center [163, 67] width 145 height 29
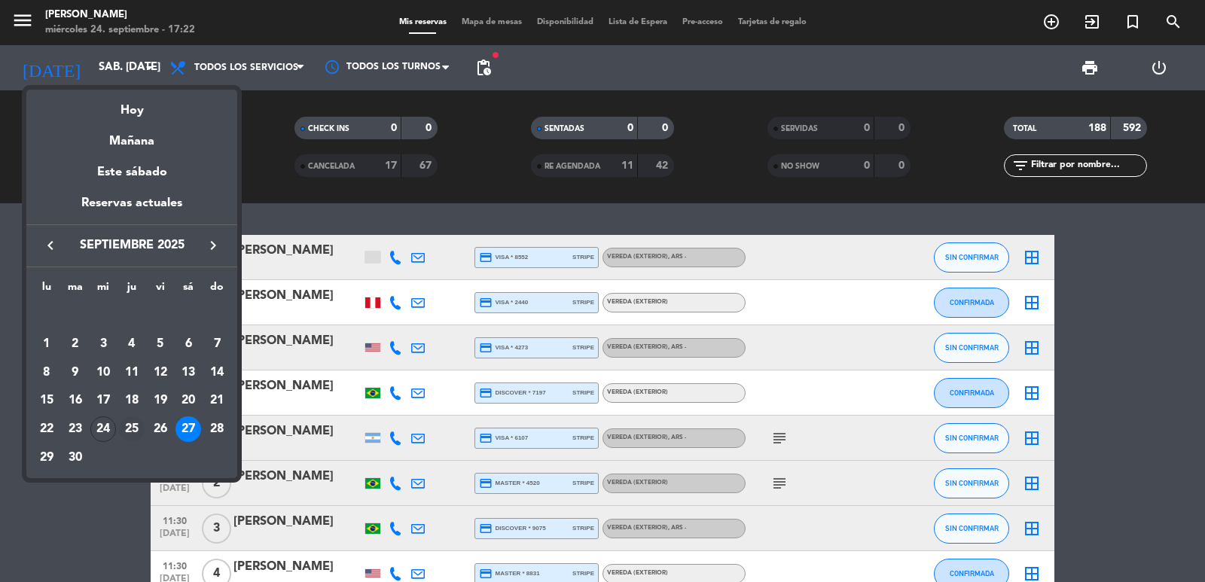
click at [130, 432] on div "25" at bounding box center [132, 429] width 26 height 26
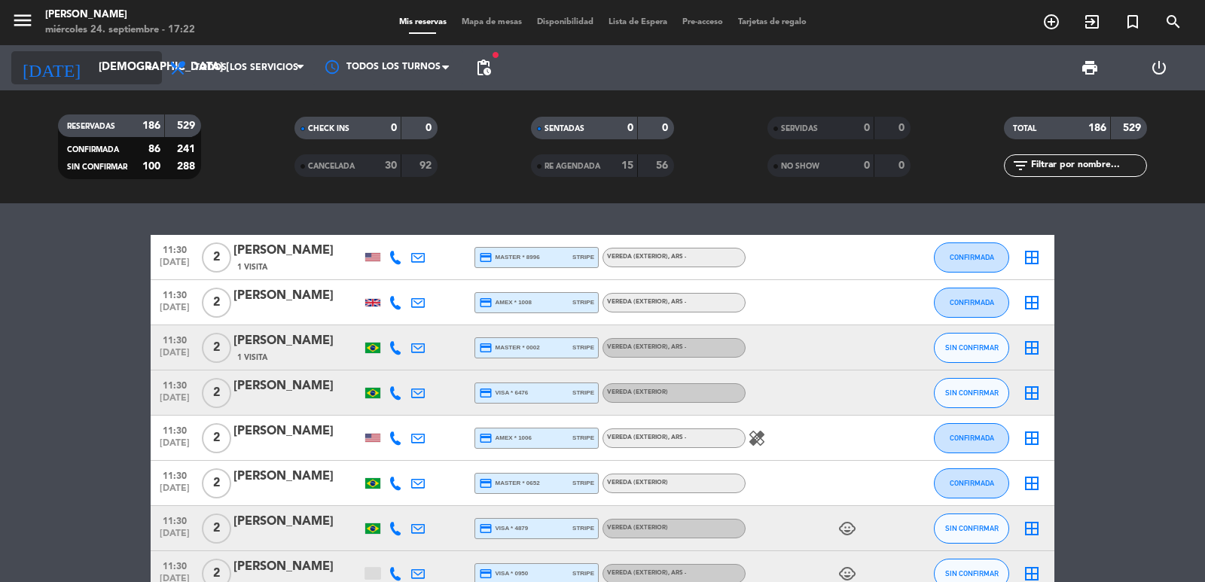
click at [120, 70] on input "[DEMOGRAPHIC_DATA] [DATE]" at bounding box center [163, 67] width 145 height 29
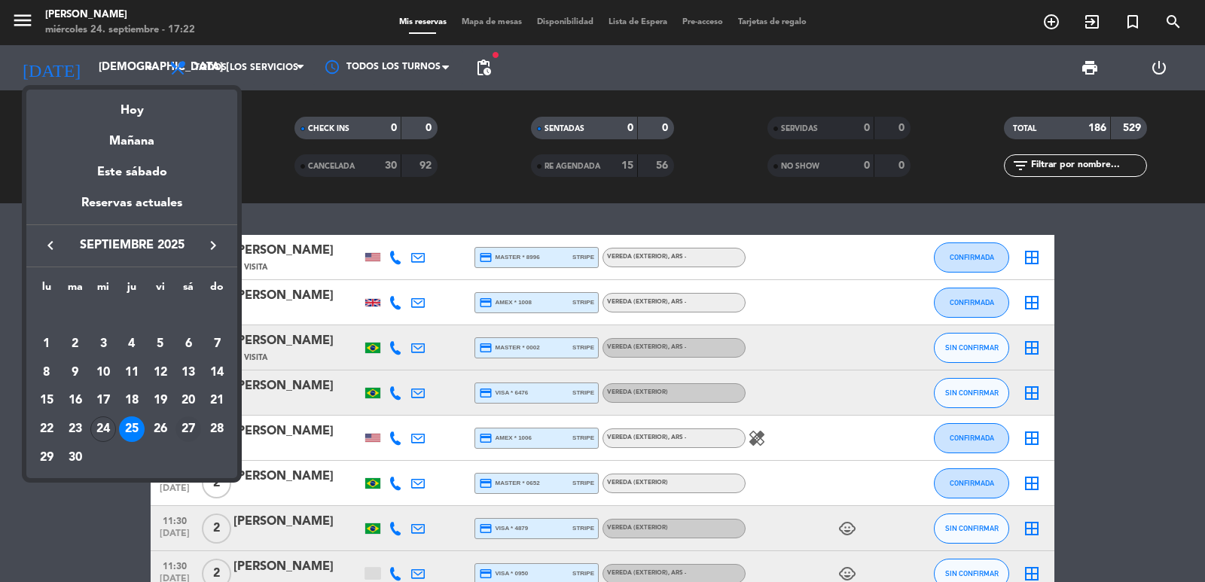
click at [189, 431] on div "27" at bounding box center [188, 429] width 26 height 26
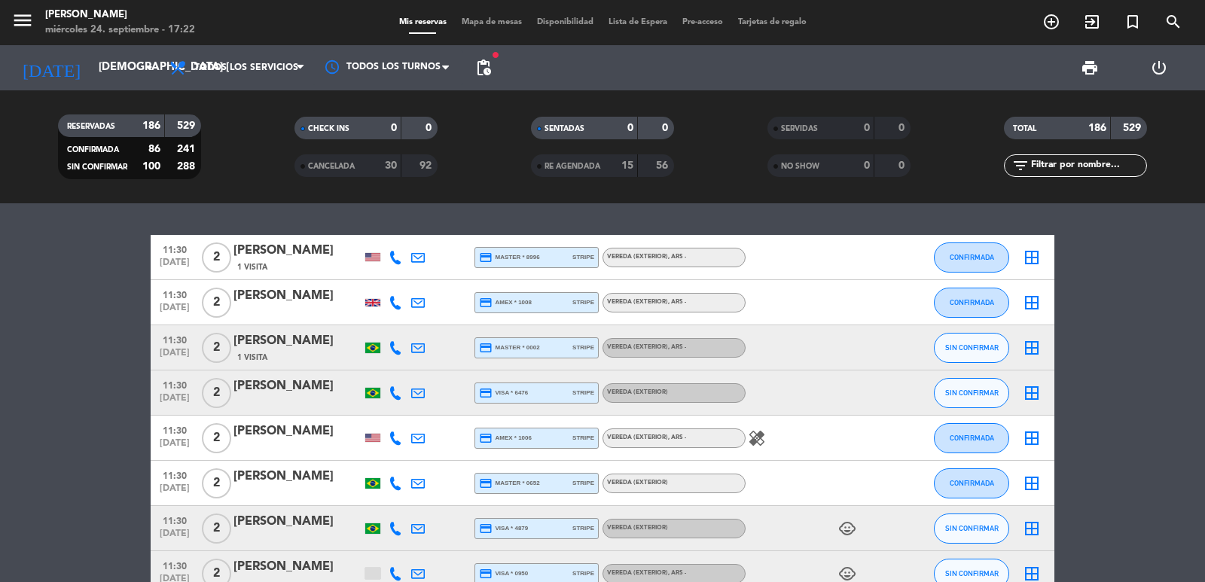
type input "sáb. [DATE]"
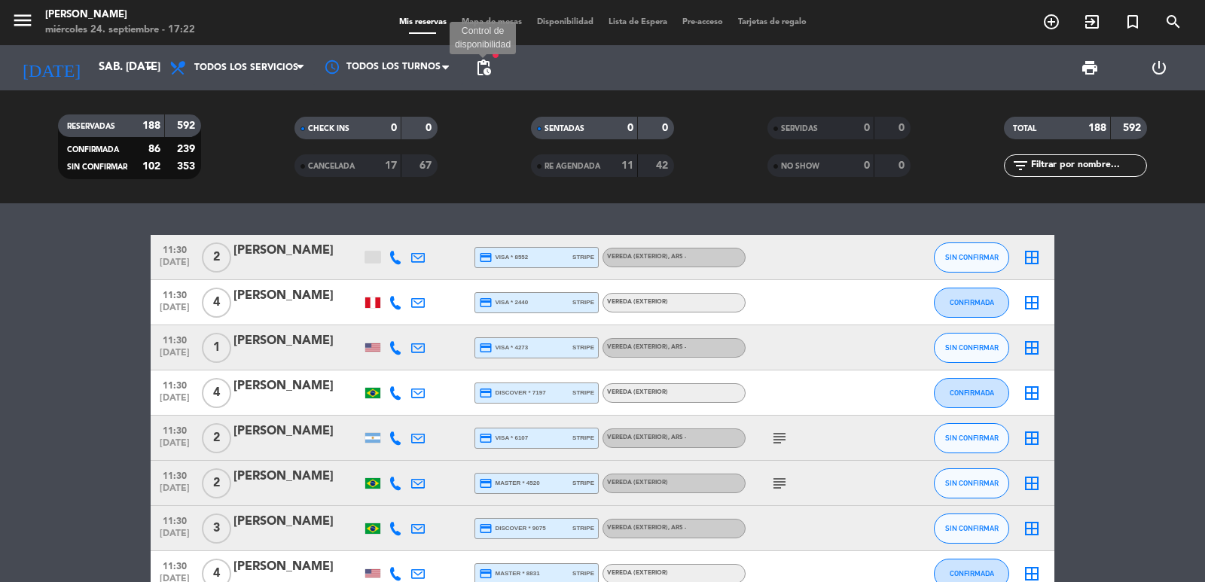
click at [486, 69] on span "pending_actions" at bounding box center [483, 68] width 18 height 18
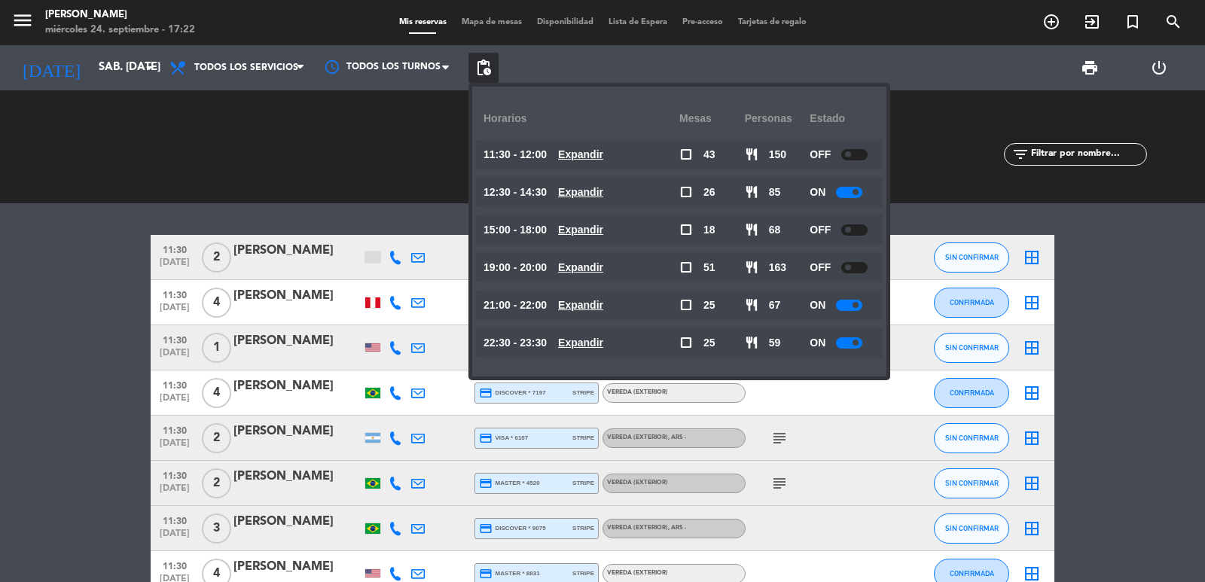
click at [603, 229] on u "Expandir" at bounding box center [580, 230] width 45 height 12
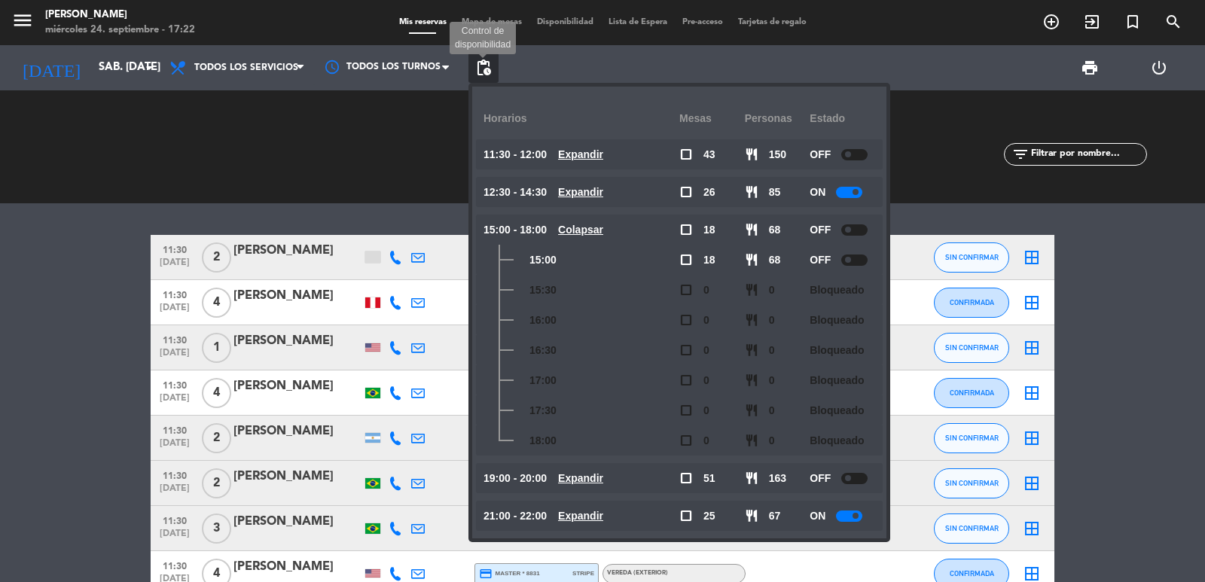
click at [485, 69] on span "pending_actions" at bounding box center [483, 68] width 18 height 18
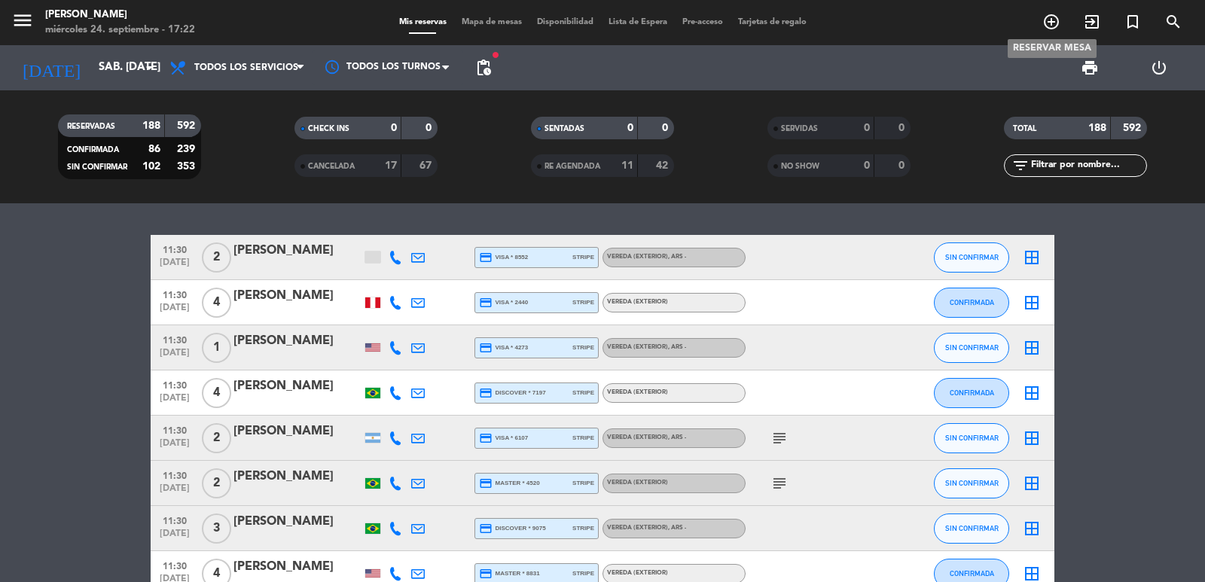
click at [1046, 22] on icon "add_circle_outline" at bounding box center [1051, 22] width 18 height 18
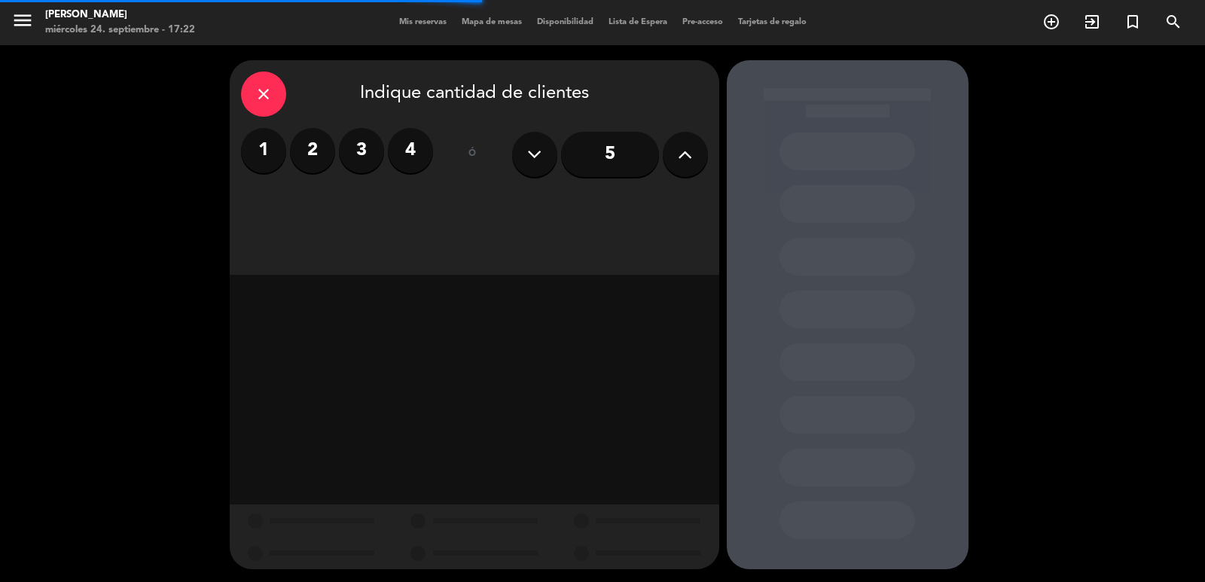
click at [353, 150] on label "3" at bounding box center [361, 150] width 45 height 45
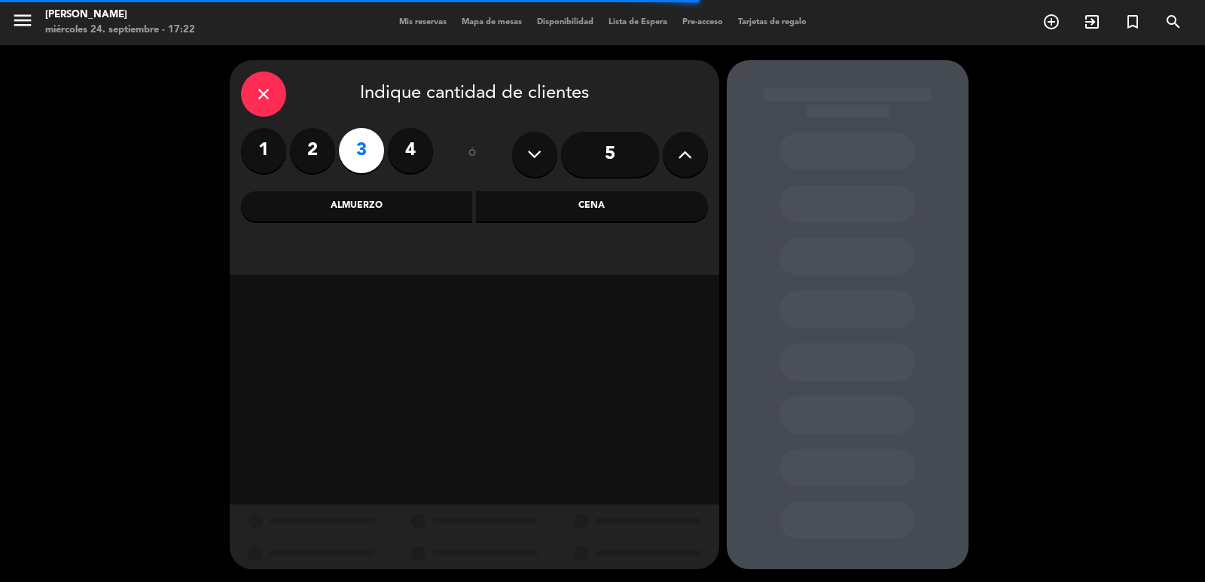
click at [343, 215] on div "Almuerzo" at bounding box center [357, 206] width 232 height 30
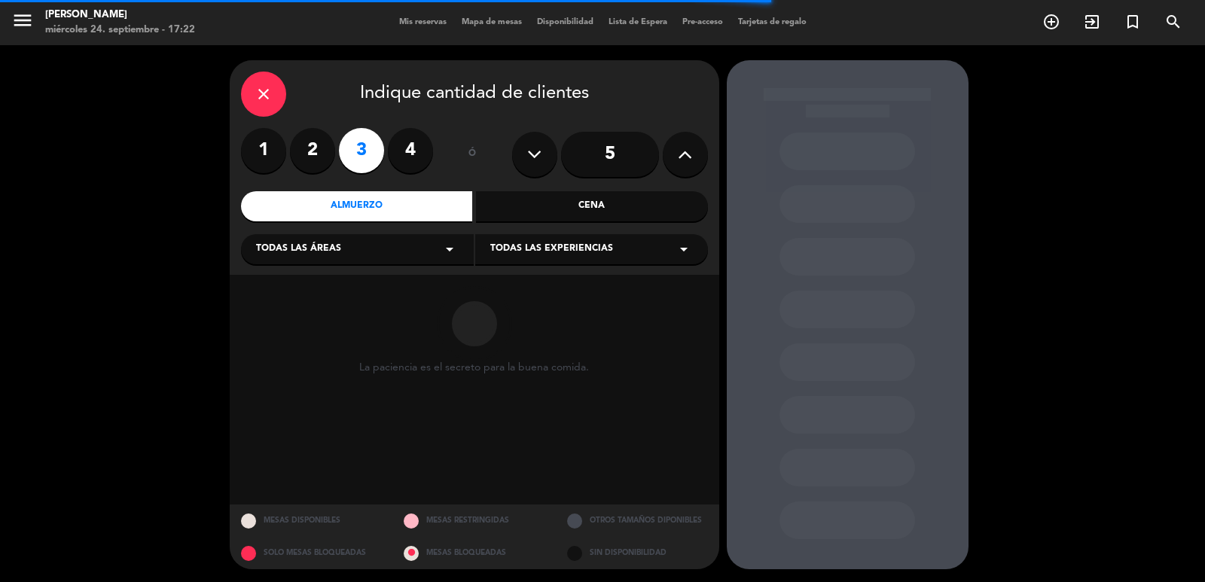
click at [357, 255] on div "Todas las áreas arrow_drop_down" at bounding box center [357, 249] width 233 height 30
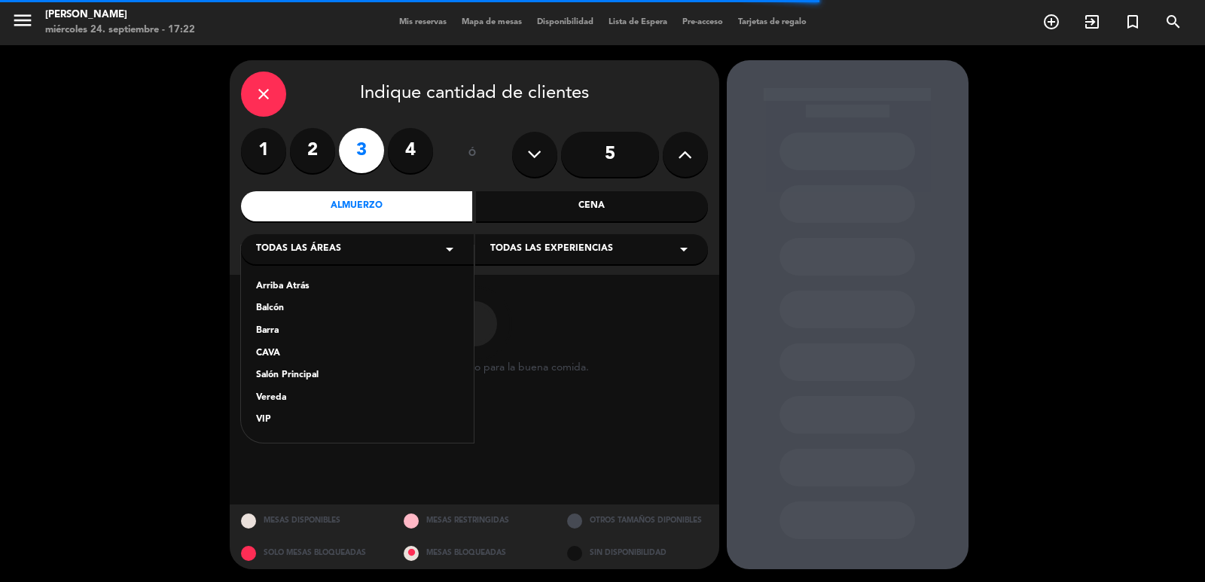
click at [304, 372] on div "Salón Principal" at bounding box center [357, 375] width 203 height 15
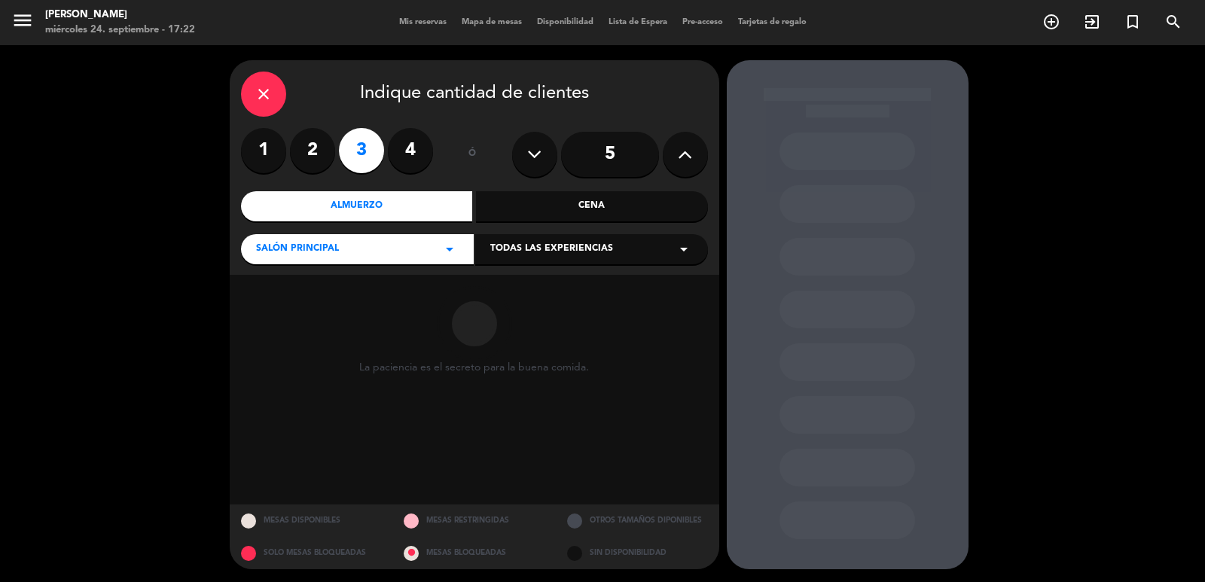
click at [566, 254] on span "Todas las experiencias" at bounding box center [551, 249] width 123 height 15
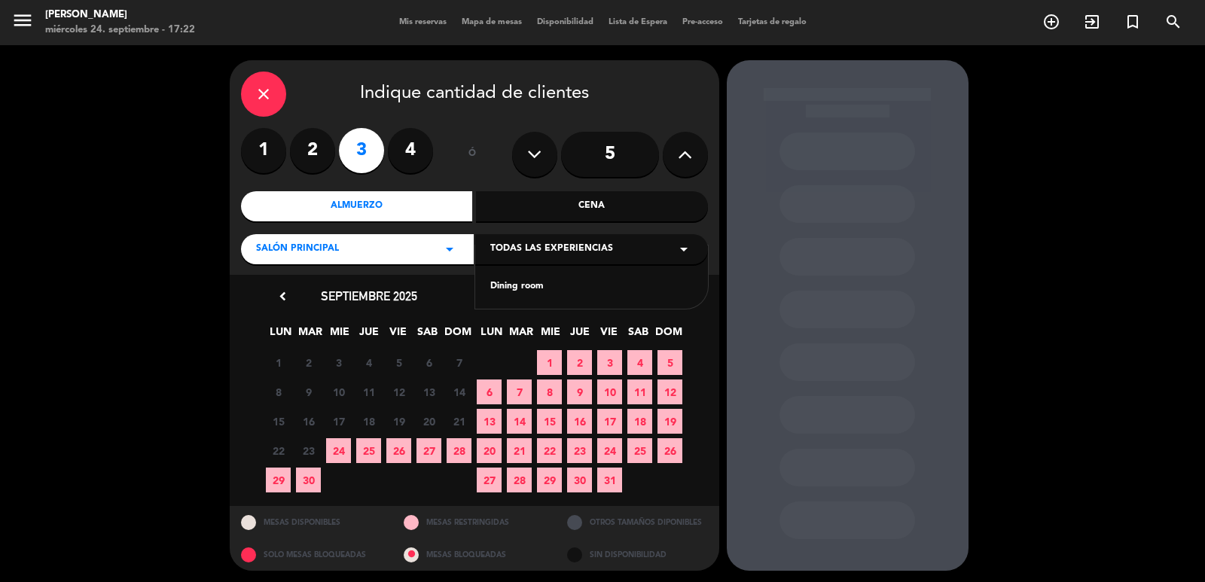
click at [529, 286] on div "Dining room" at bounding box center [591, 286] width 203 height 15
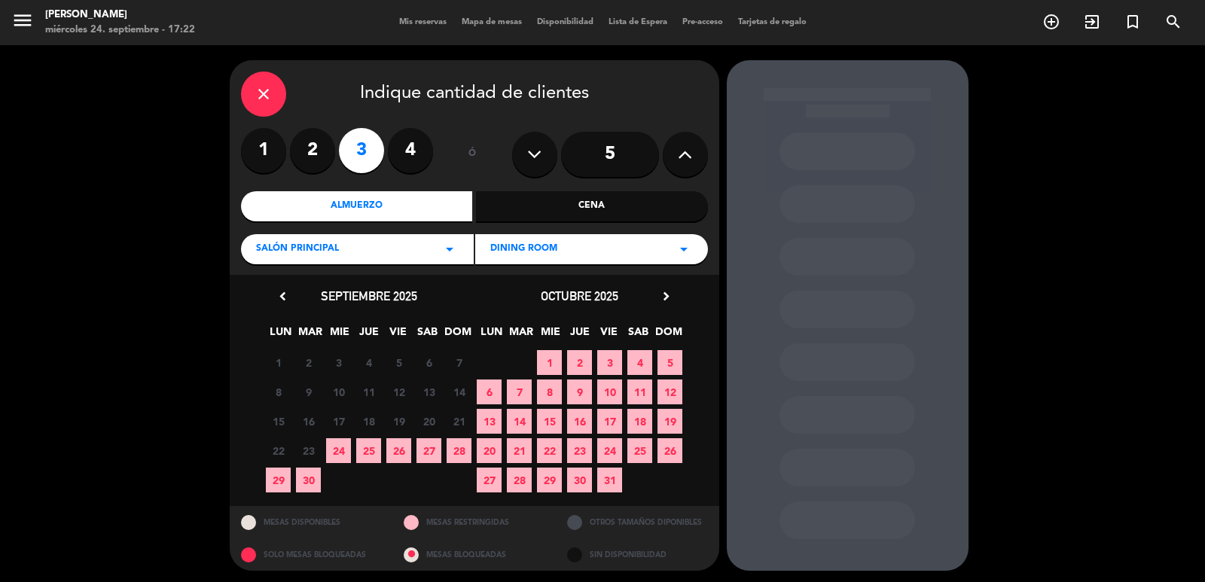
scroll to position [3, 0]
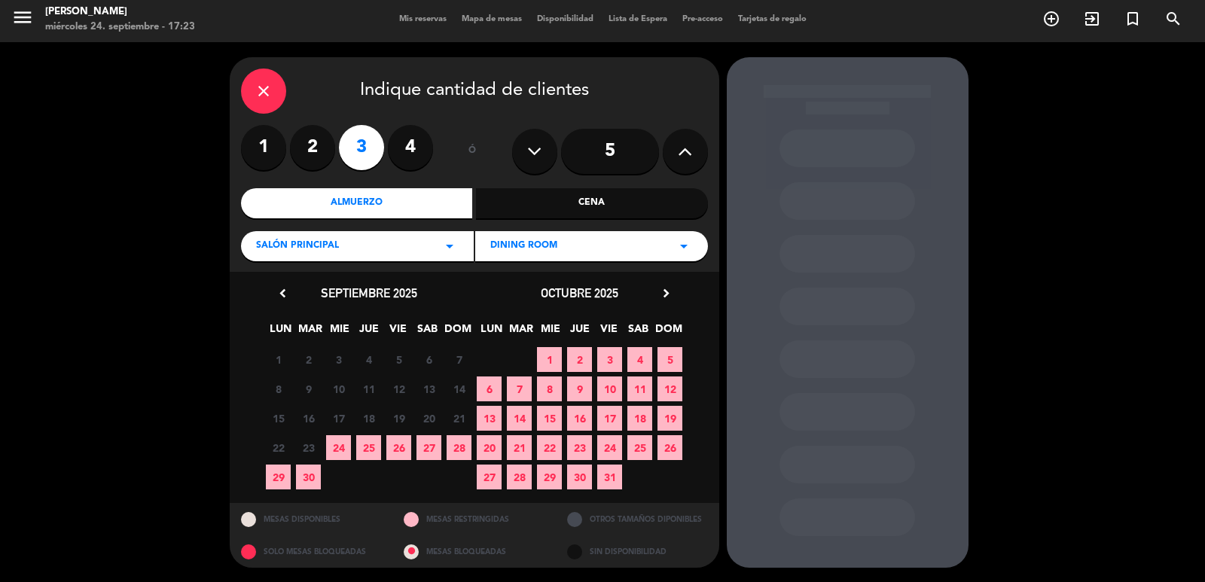
click at [424, 444] on span "27" at bounding box center [428, 447] width 25 height 25
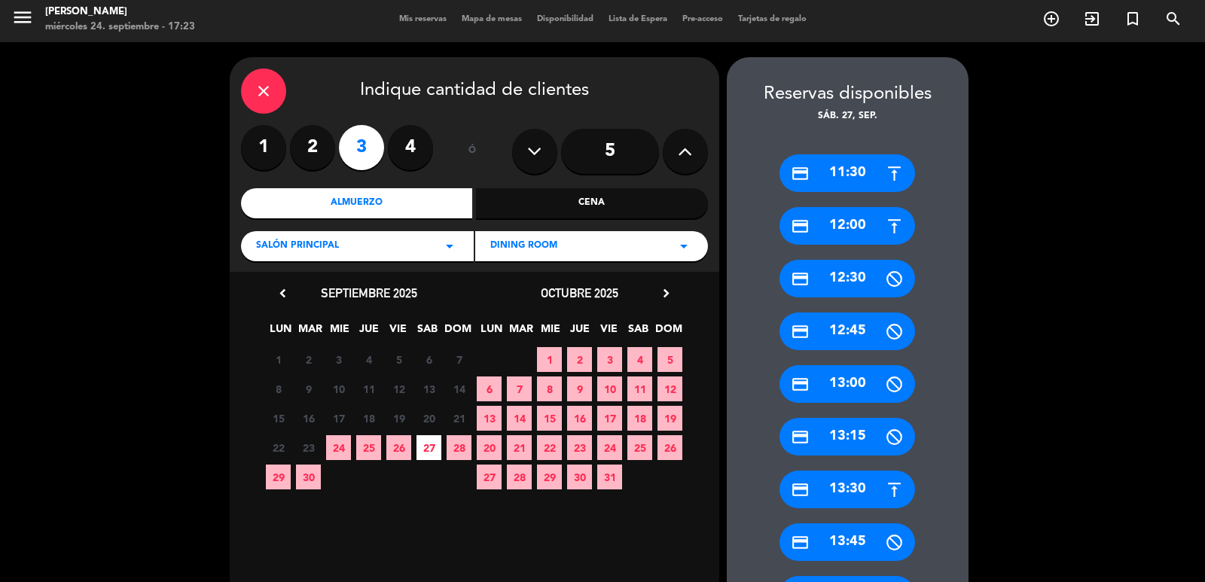
click at [269, 90] on icon "close" at bounding box center [264, 91] width 18 height 18
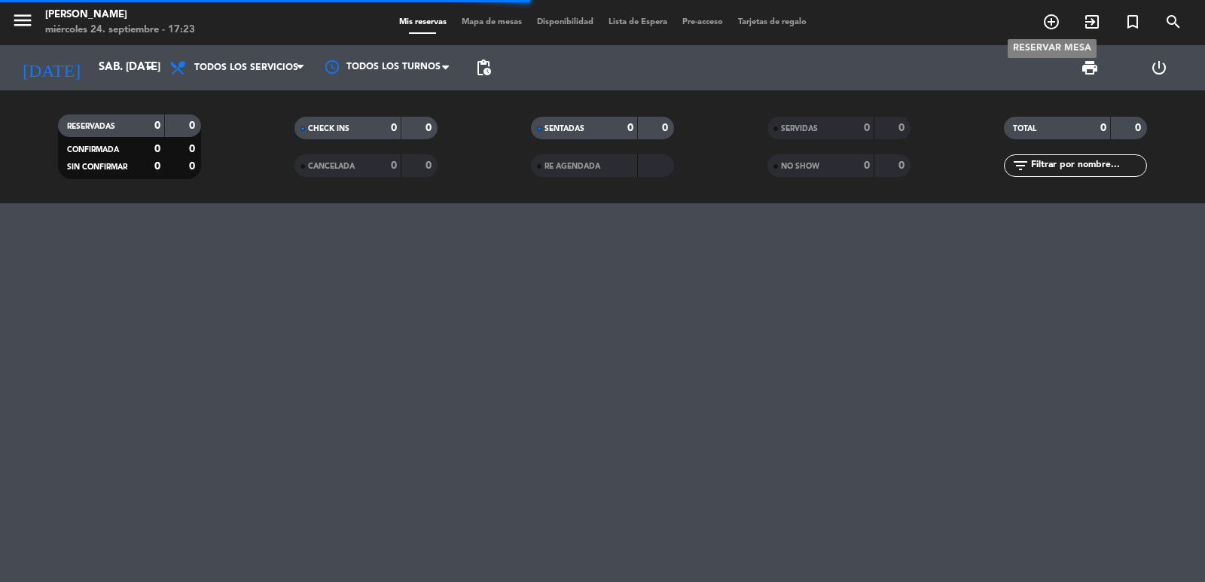
click at [1045, 21] on icon "add_circle_outline" at bounding box center [1051, 22] width 18 height 18
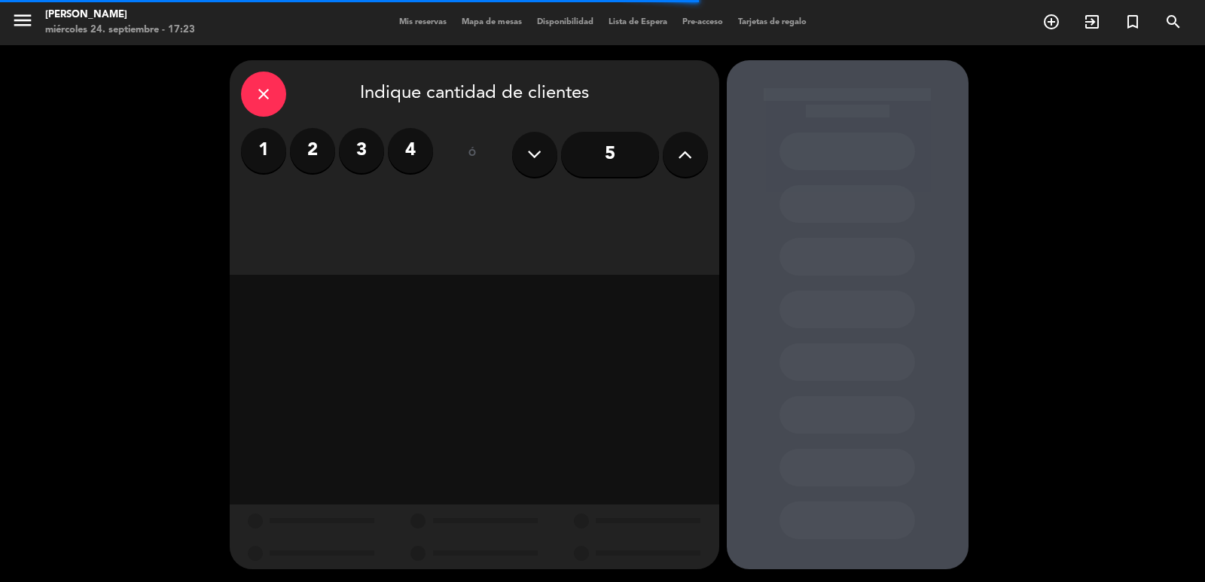
click at [352, 148] on label "3" at bounding box center [361, 150] width 45 height 45
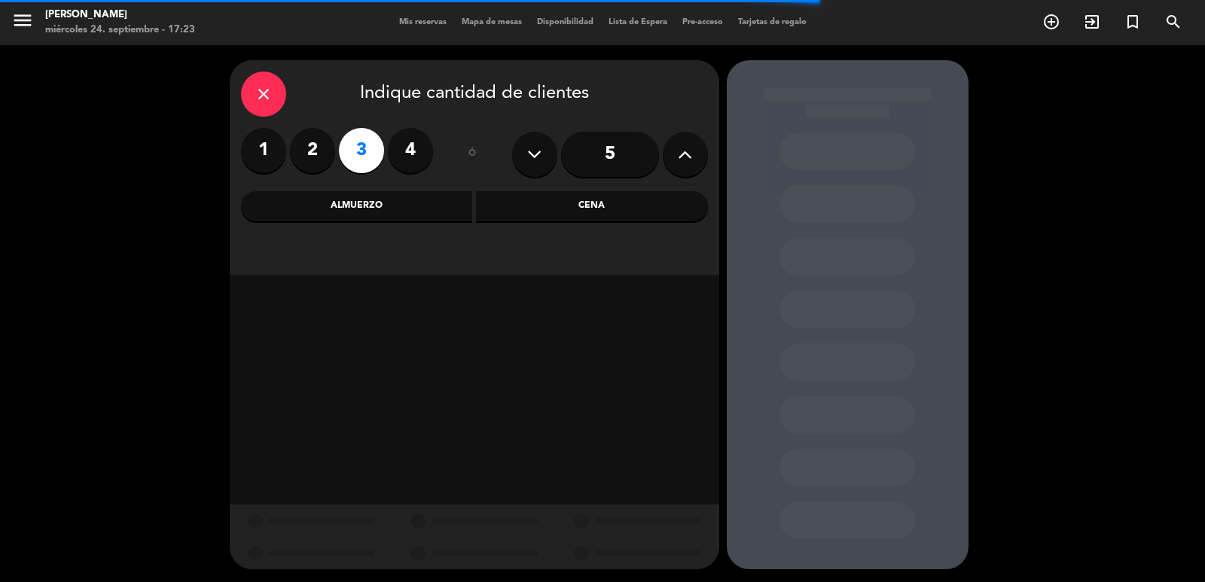
click at [432, 208] on div "Almuerzo" at bounding box center [357, 206] width 232 height 30
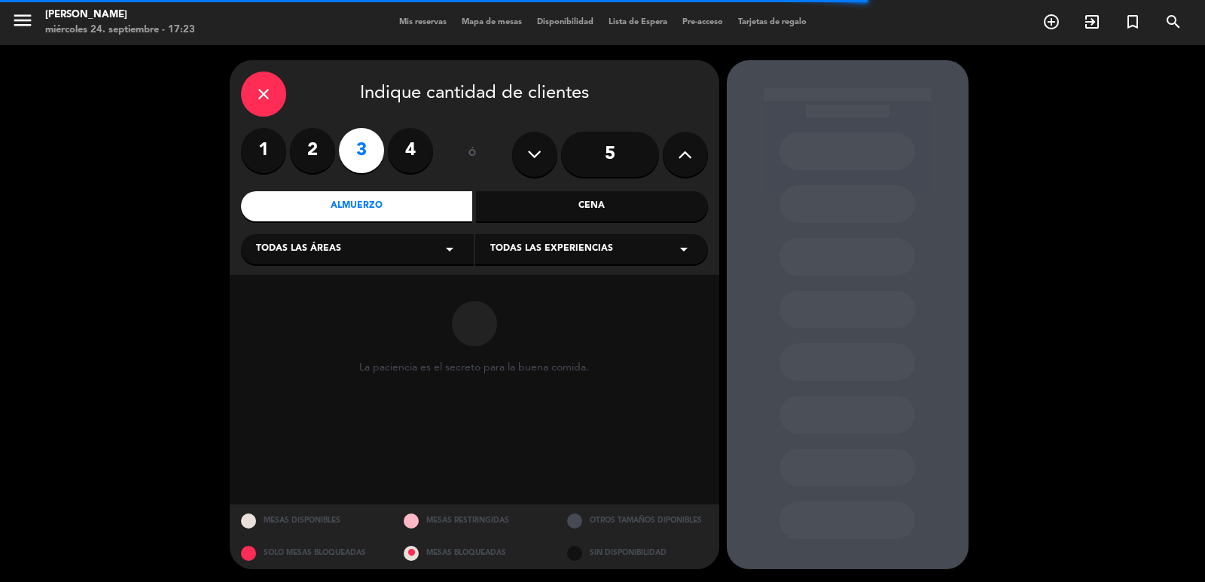
click at [413, 248] on div "Todas las áreas arrow_drop_down" at bounding box center [357, 249] width 233 height 30
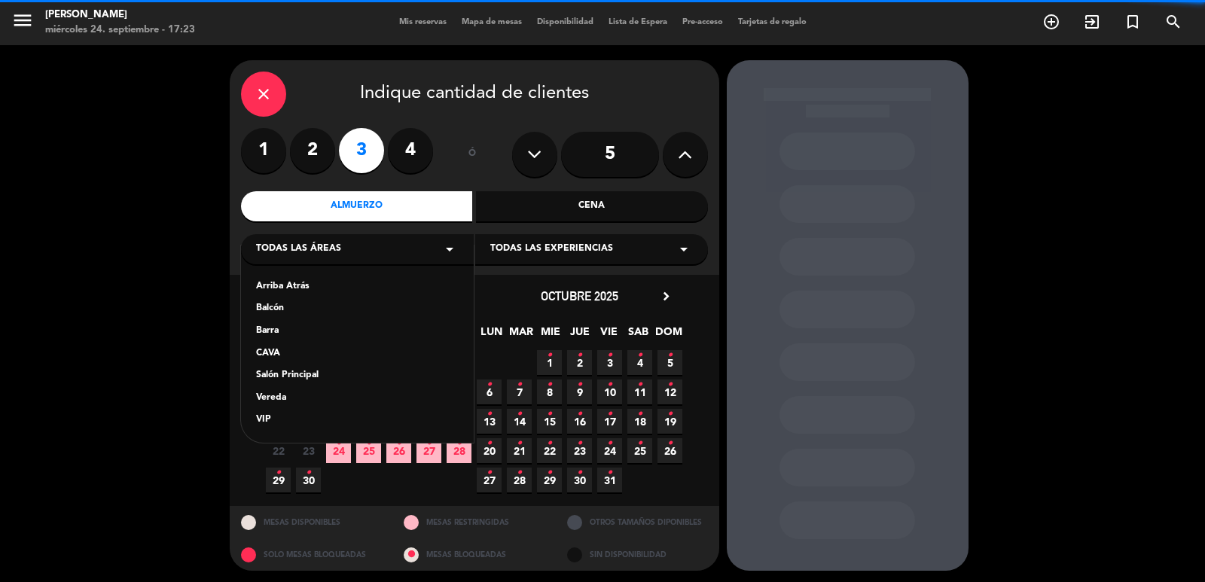
click at [325, 373] on div "Salón Principal" at bounding box center [357, 375] width 203 height 15
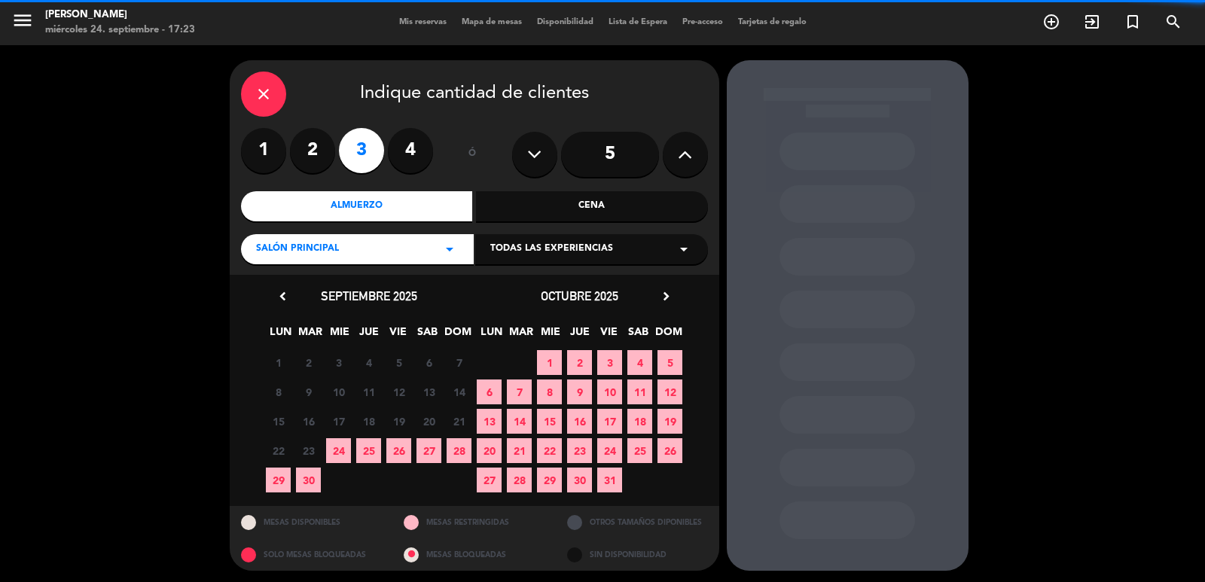
click at [444, 242] on icon "arrow_drop_down" at bounding box center [450, 249] width 18 height 18
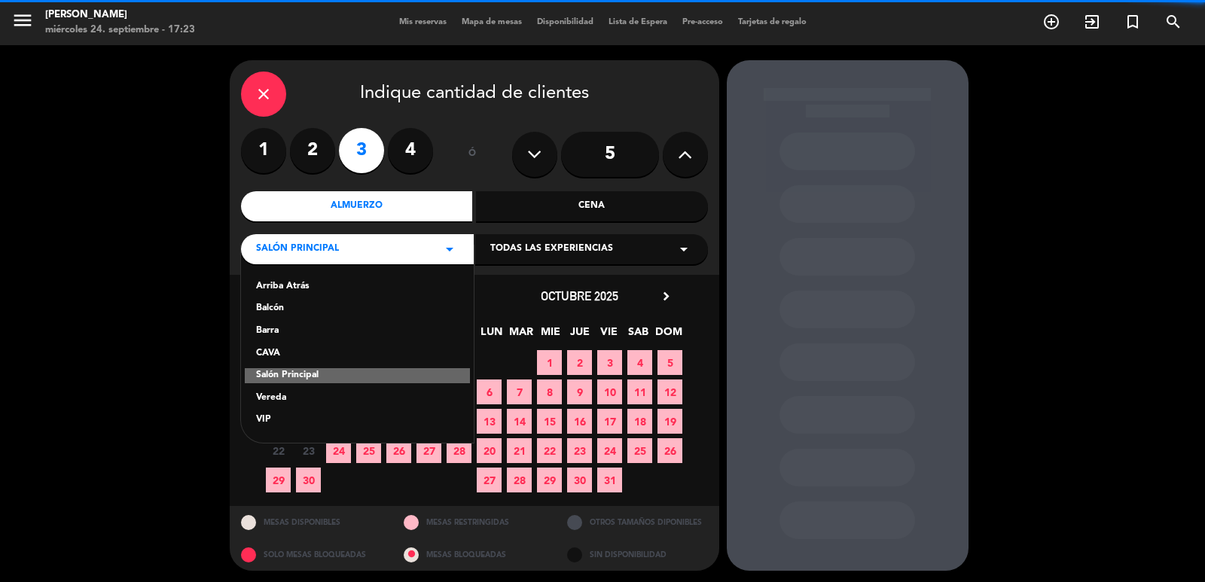
click at [586, 243] on span "Todas las experiencias" at bounding box center [551, 249] width 123 height 15
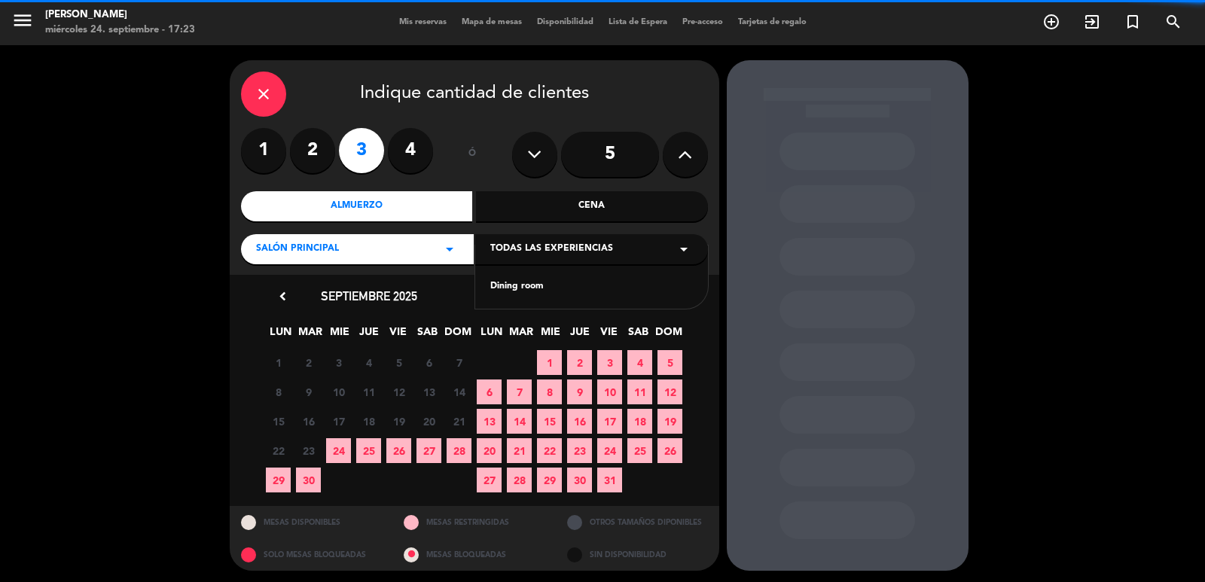
click at [544, 288] on div "Dining room" at bounding box center [591, 286] width 203 height 15
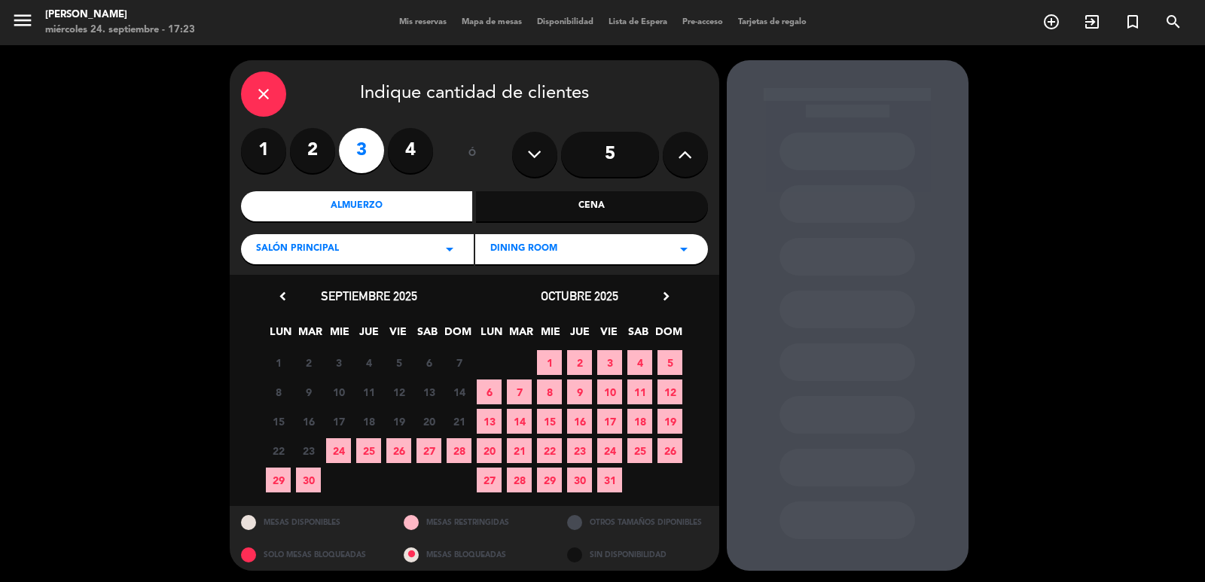
click at [427, 455] on span "27" at bounding box center [428, 450] width 25 height 25
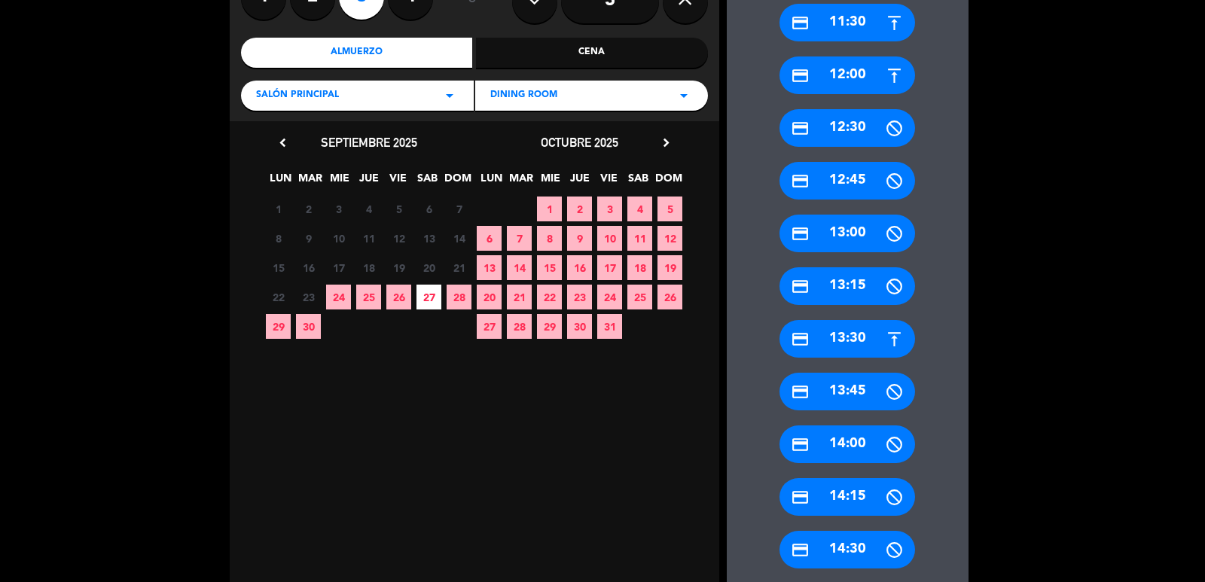
scroll to position [304, 0]
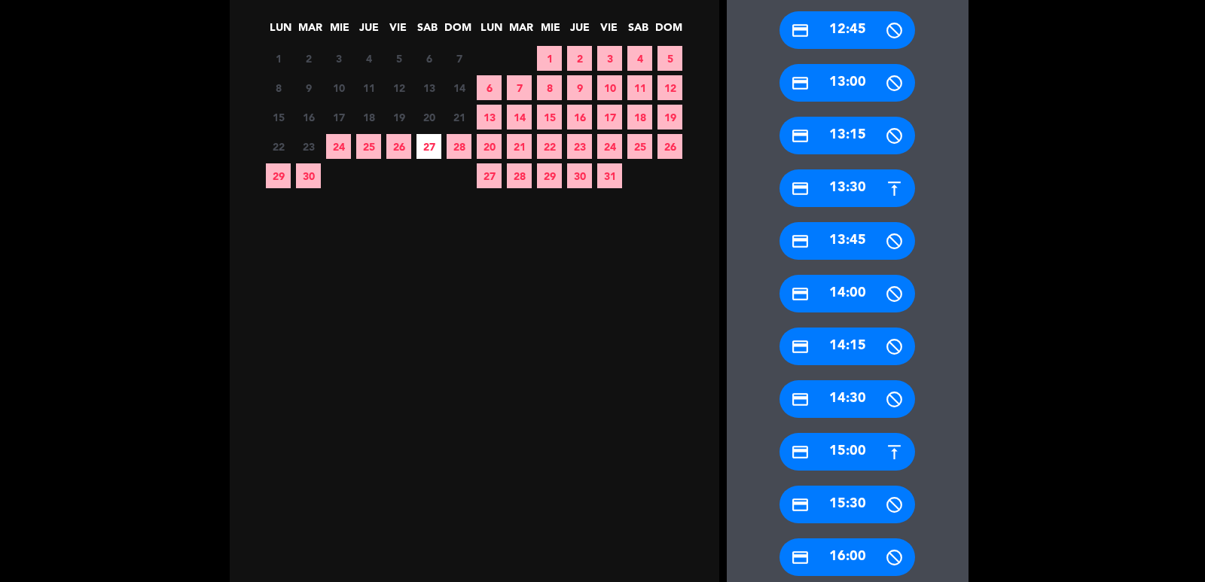
click at [855, 457] on div "credit_card 15:00" at bounding box center [847, 452] width 136 height 38
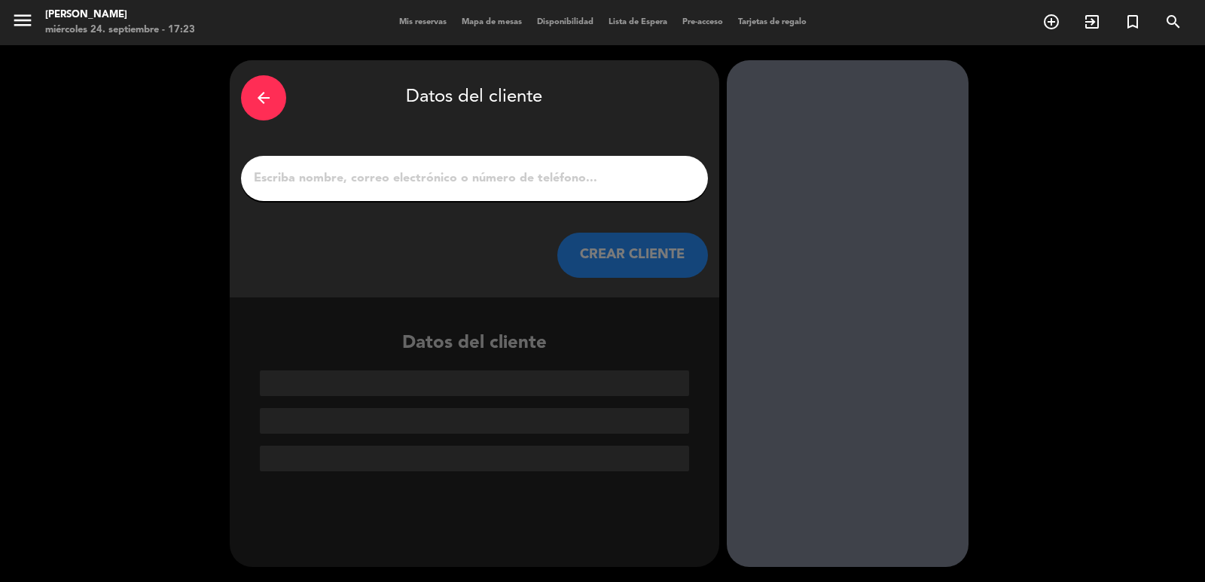
click at [377, 192] on div at bounding box center [474, 178] width 467 height 45
click at [375, 178] on input "1" at bounding box center [474, 178] width 444 height 21
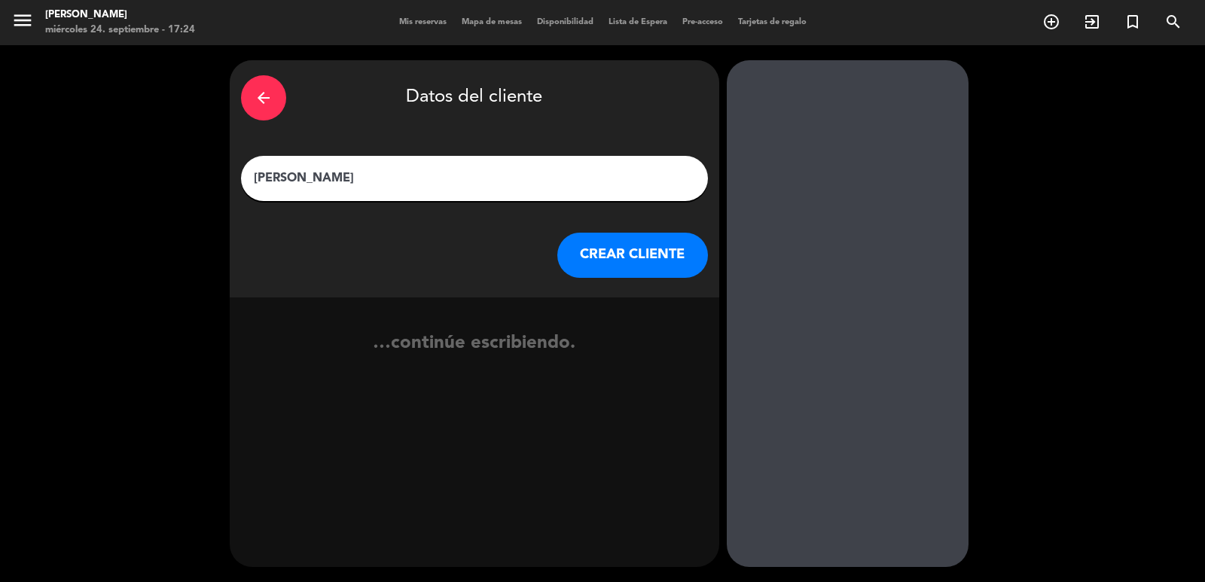
type input "[PERSON_NAME]"
click at [655, 244] on button "CREAR CLIENTE" at bounding box center [632, 255] width 151 height 45
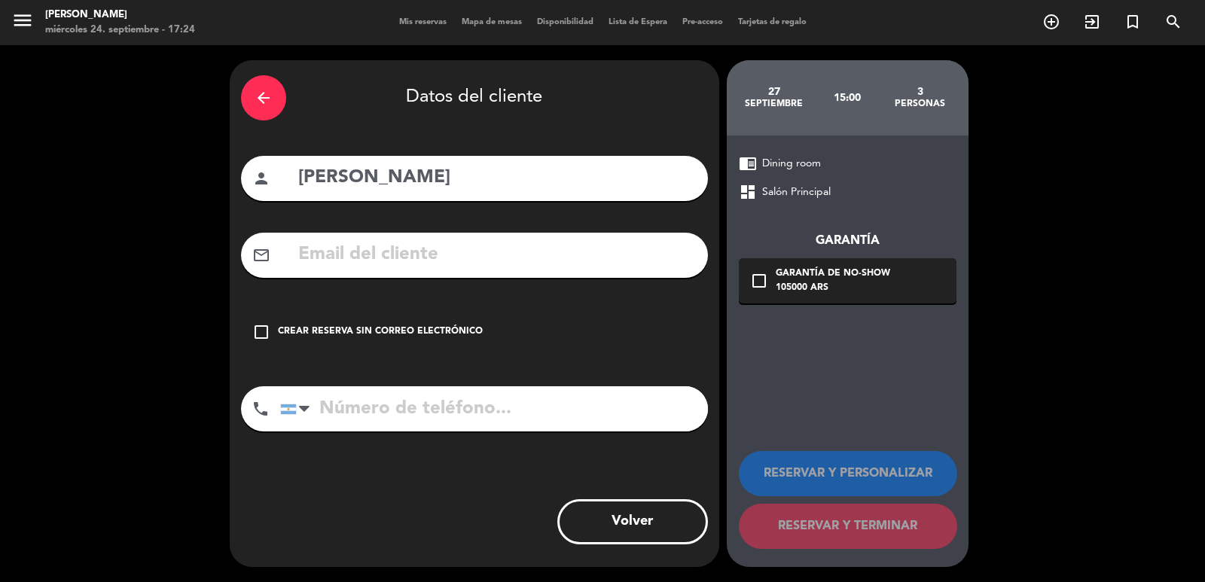
click at [501, 242] on input "text" at bounding box center [497, 254] width 400 height 31
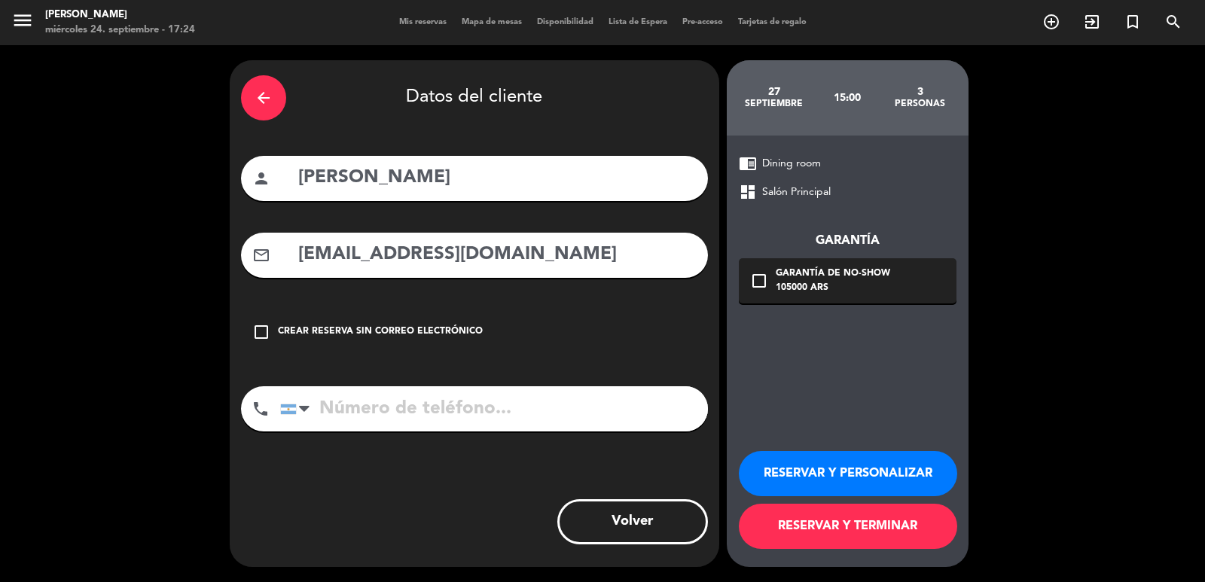
type input "[EMAIL_ADDRESS][DOMAIN_NAME]"
click at [389, 409] on input "tel" at bounding box center [494, 408] width 428 height 45
type input "[PHONE_NUMBER]"
click at [758, 279] on icon "check_box_outline_blank" at bounding box center [759, 281] width 18 height 18
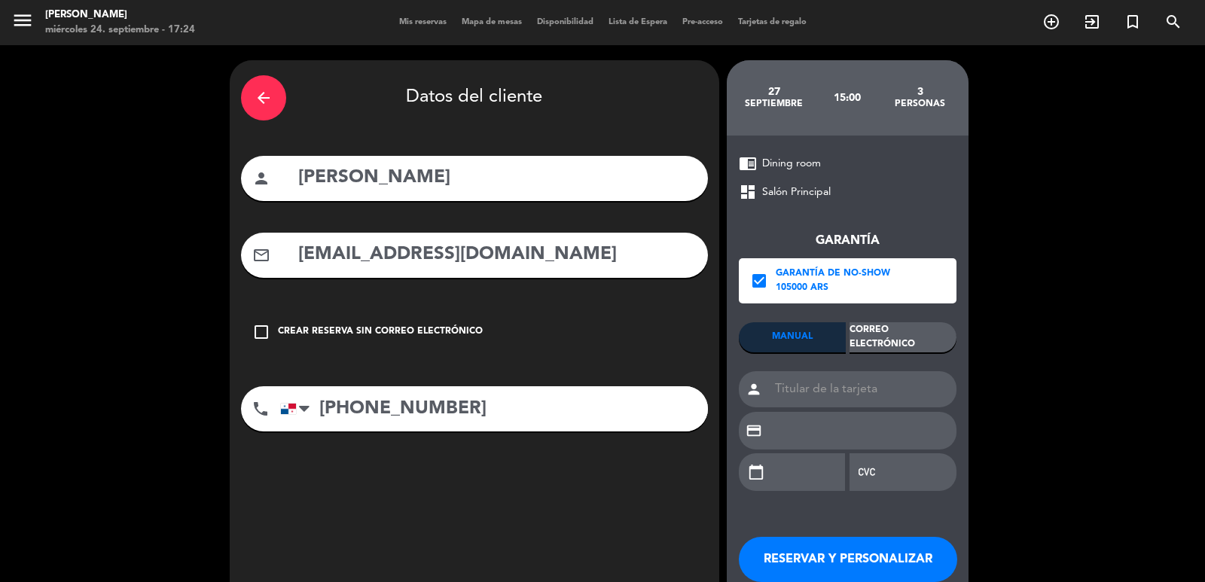
click at [872, 333] on div "Correo Electrónico" at bounding box center [902, 337] width 107 height 30
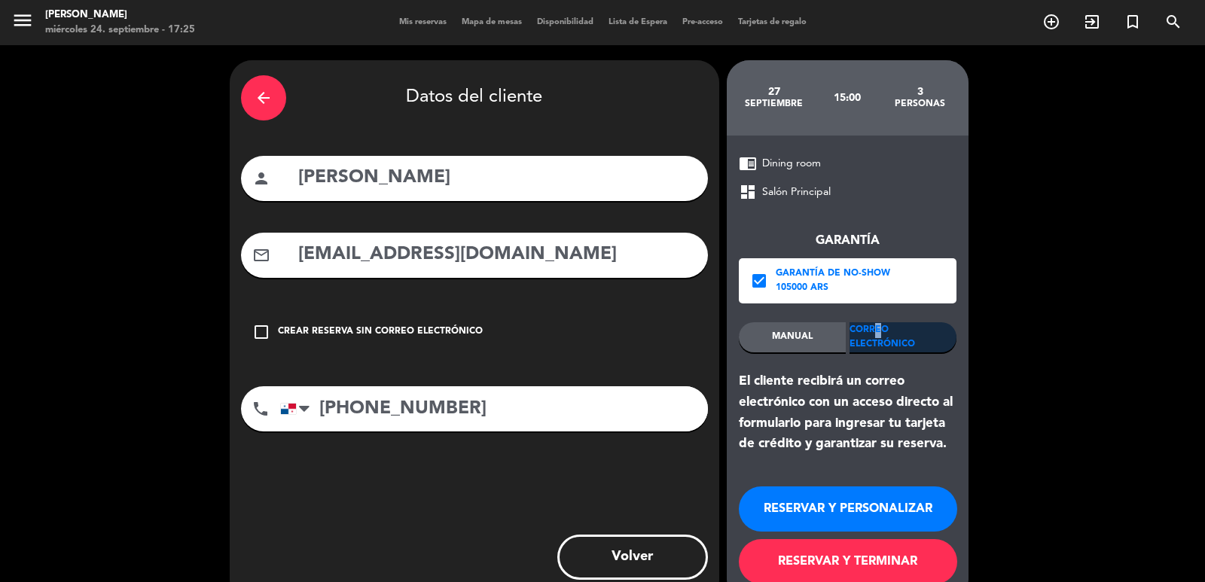
click at [853, 499] on button "RESERVAR Y PERSONALIZAR" at bounding box center [848, 508] width 218 height 45
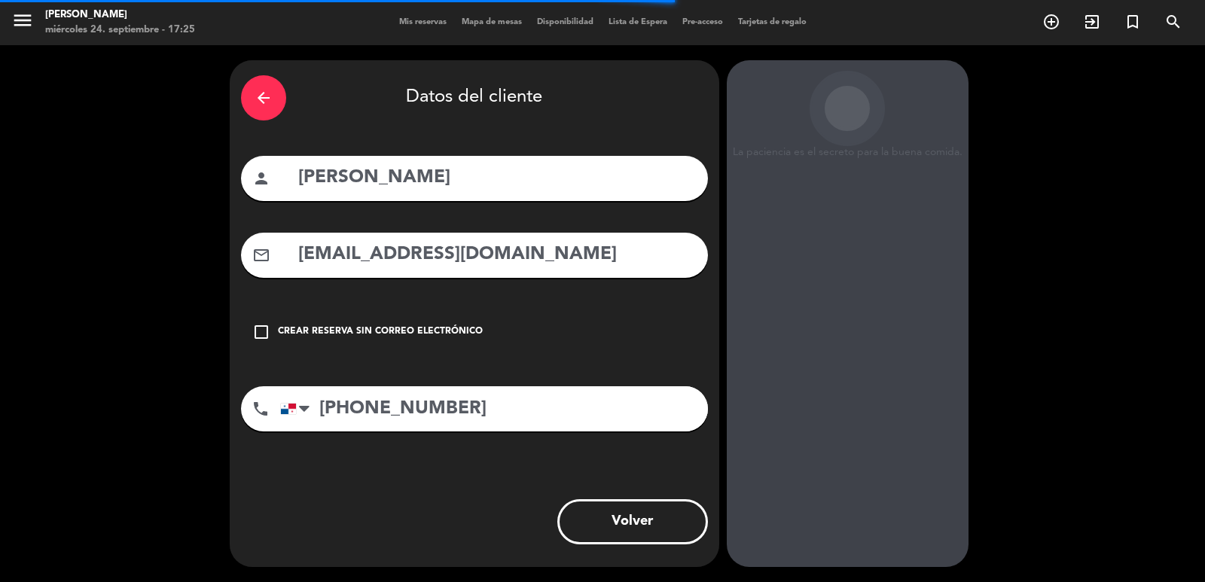
scroll to position [20, 0]
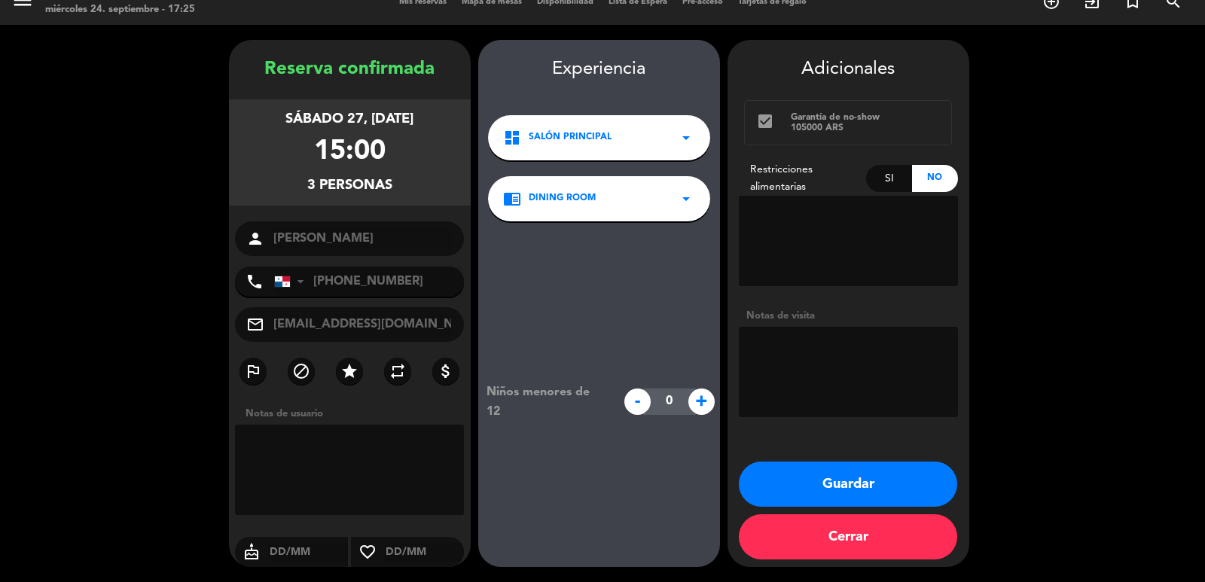
click at [841, 492] on button "Guardar" at bounding box center [848, 484] width 218 height 45
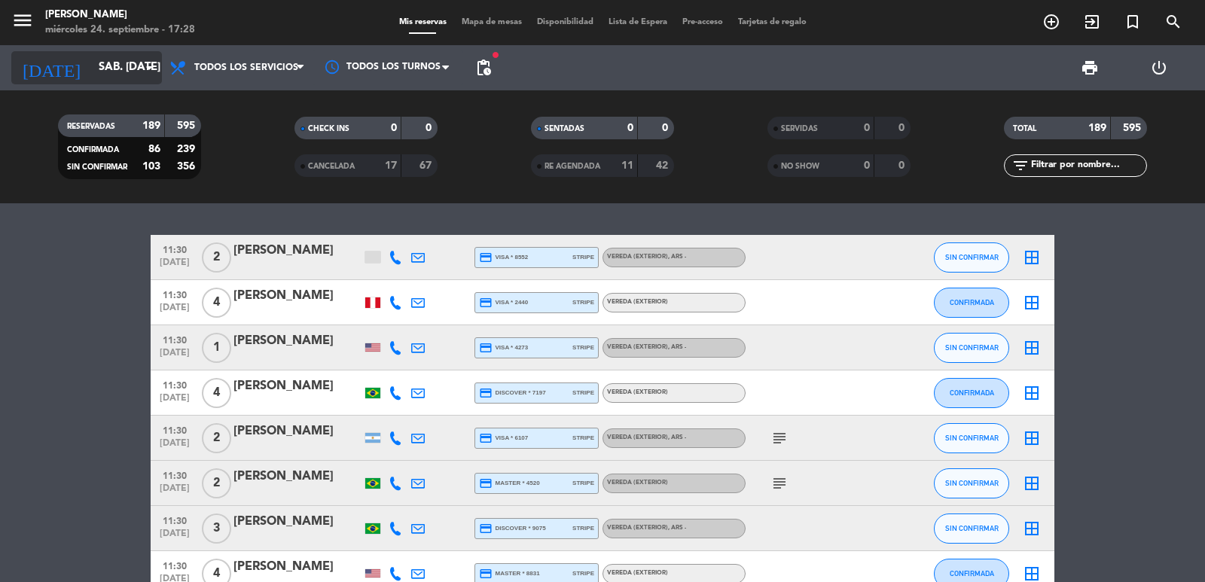
click at [124, 75] on input "sáb. [DATE]" at bounding box center [163, 67] width 145 height 29
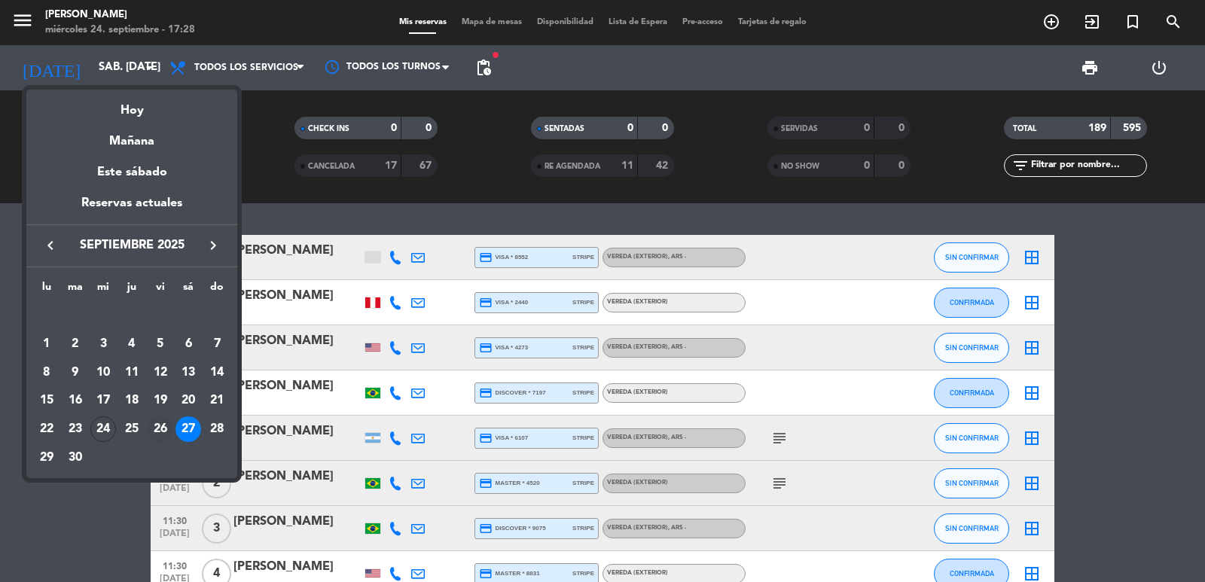
click at [159, 431] on div "26" at bounding box center [161, 429] width 26 height 26
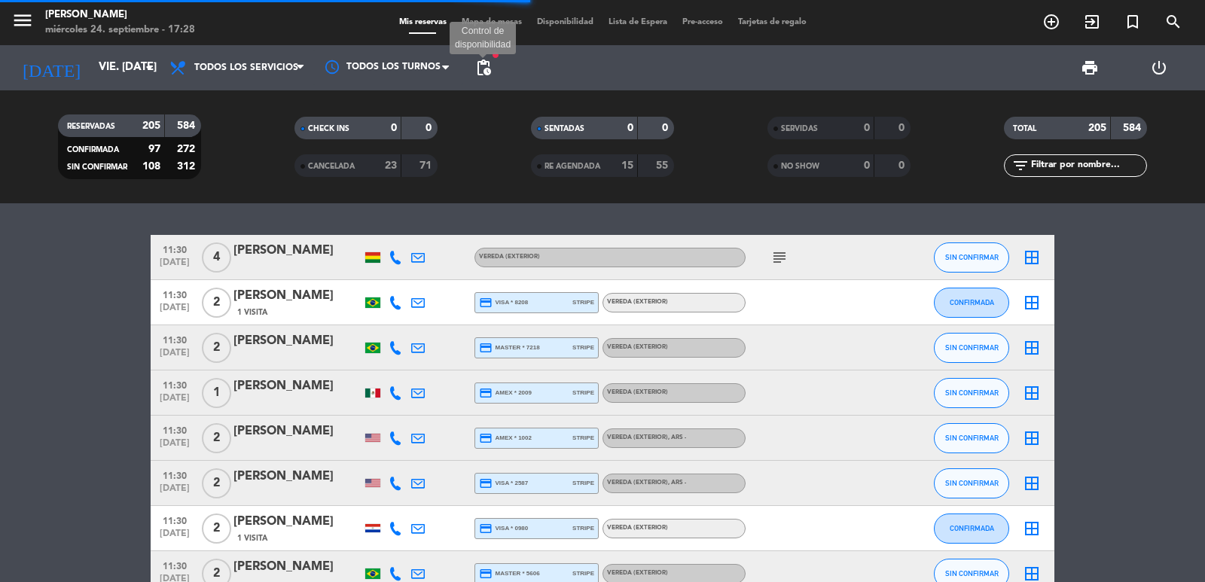
click at [485, 59] on span "pending_actions" at bounding box center [483, 68] width 18 height 18
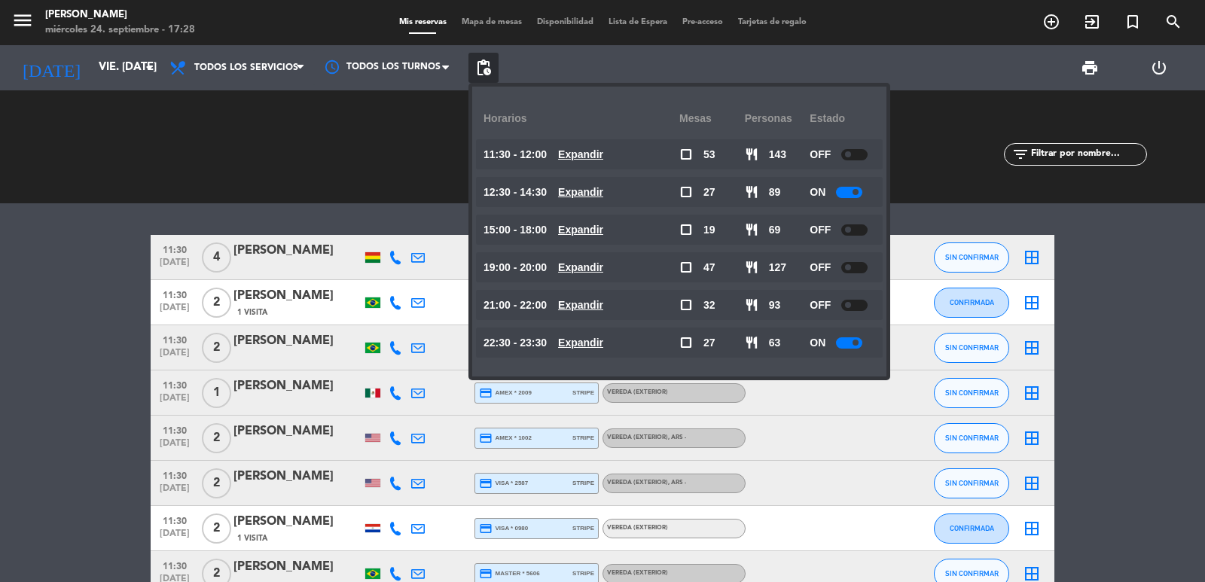
click at [603, 229] on u "Expandir" at bounding box center [580, 230] width 45 height 12
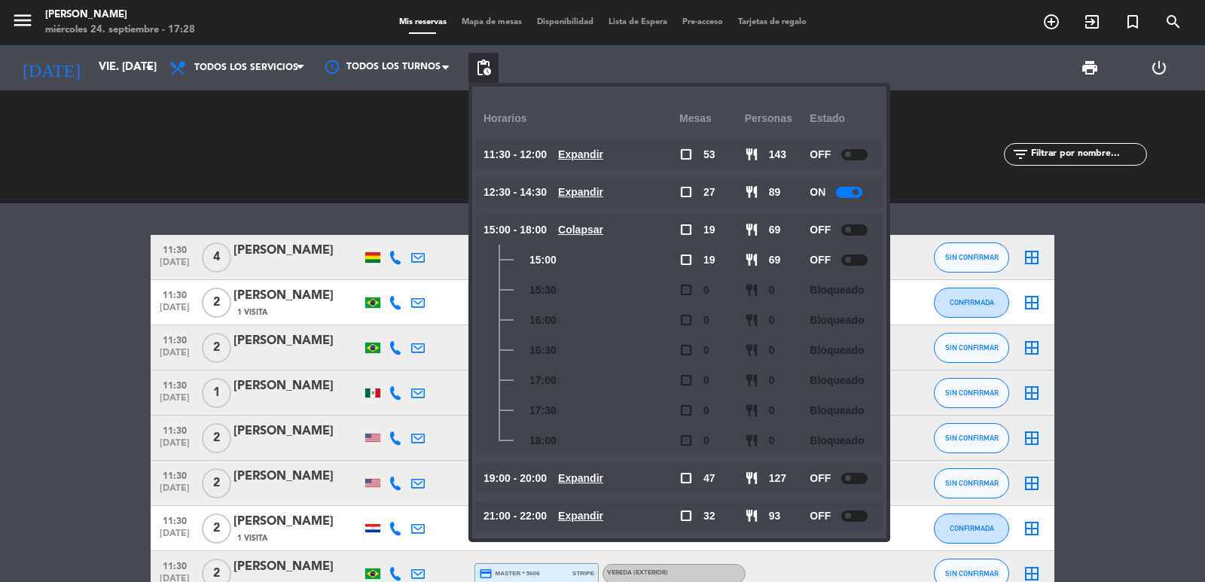
click at [603, 228] on u "Colapsar" at bounding box center [580, 230] width 45 height 12
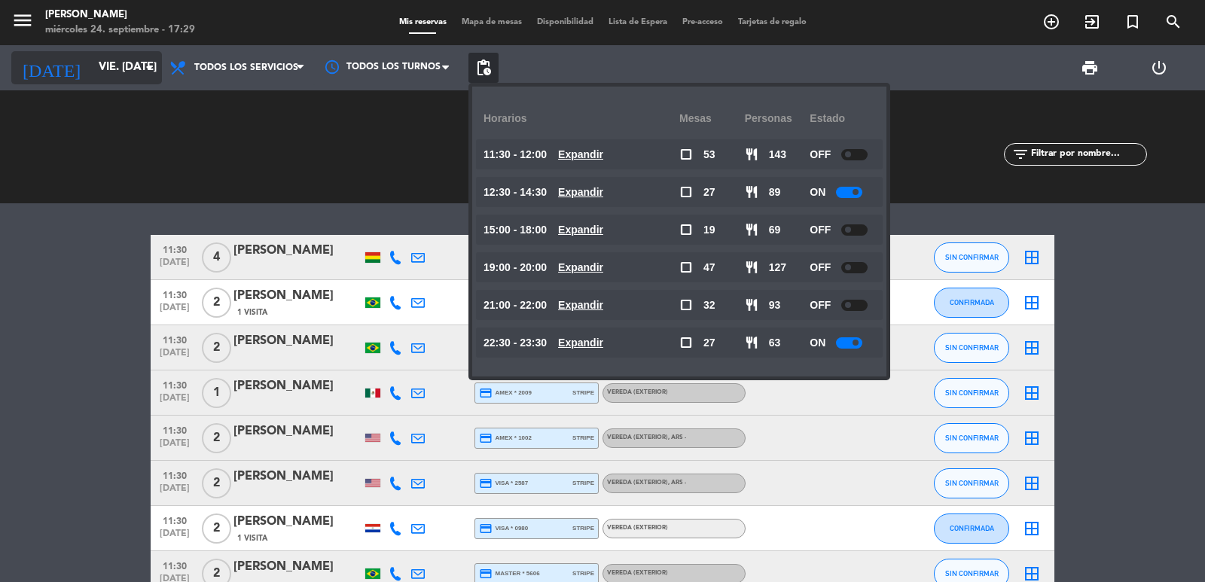
click at [136, 63] on input "vie. [DATE]" at bounding box center [163, 67] width 145 height 29
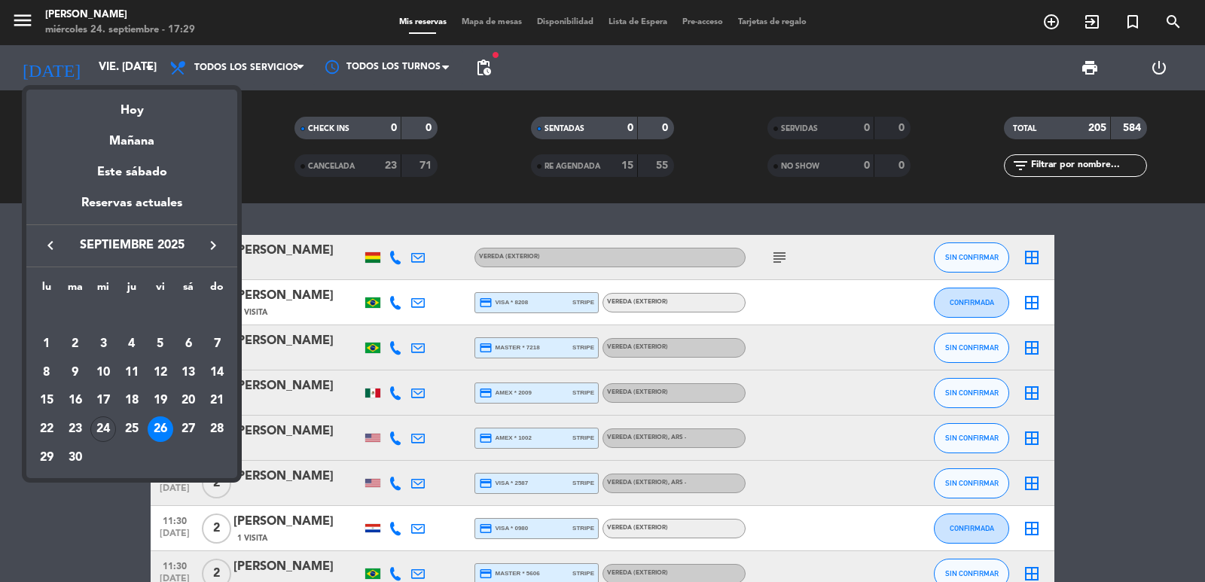
click at [212, 242] on icon "keyboard_arrow_right" at bounding box center [213, 245] width 18 height 18
click at [195, 346] on div "4" at bounding box center [188, 344] width 26 height 26
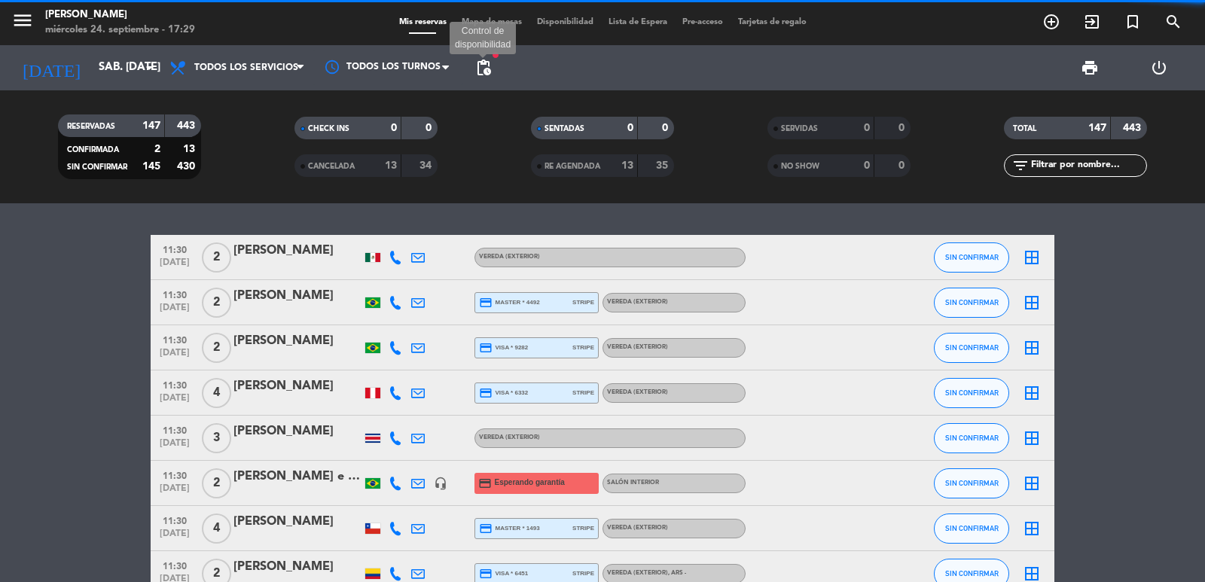
click at [484, 69] on span "pending_actions" at bounding box center [483, 68] width 18 height 18
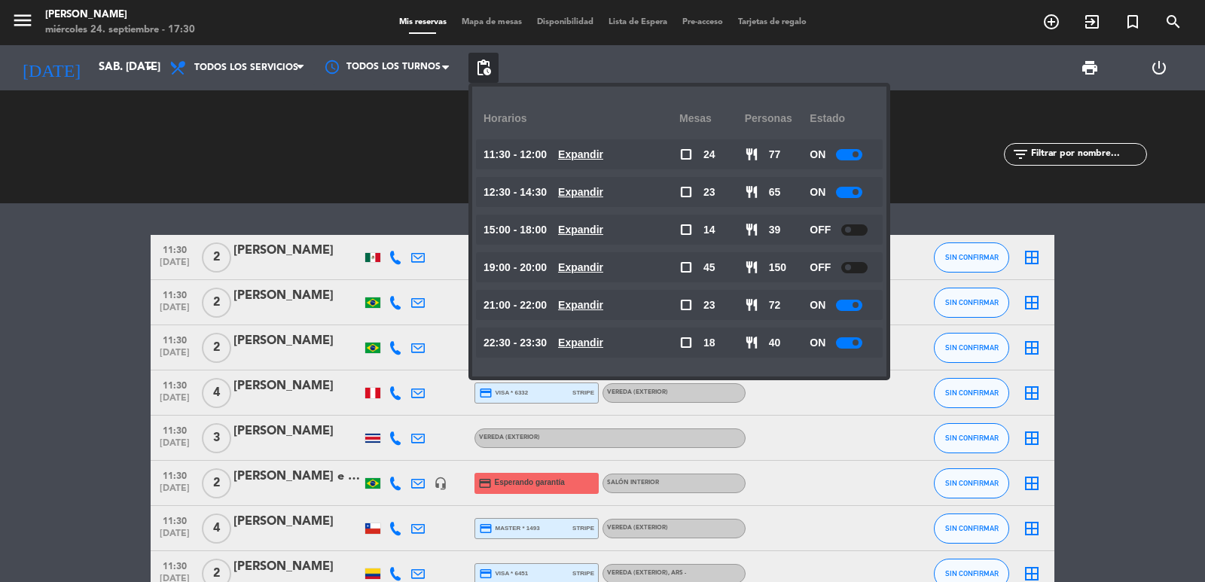
click at [603, 337] on u "Expandir" at bounding box center [580, 343] width 45 height 12
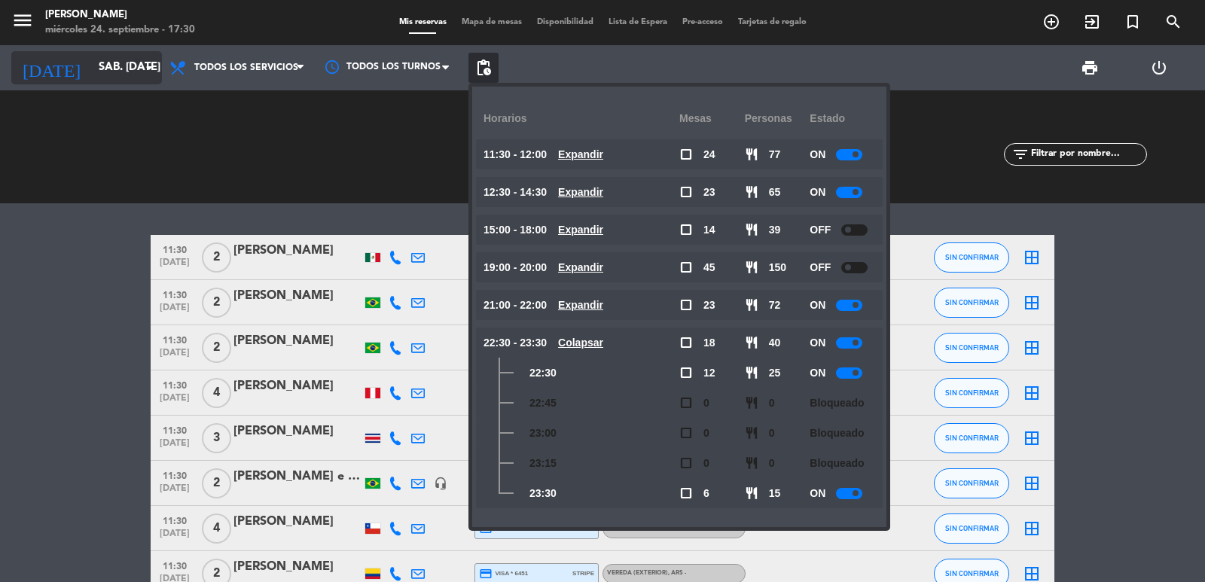
click at [109, 76] on input "sáb. [DATE]" at bounding box center [163, 67] width 145 height 29
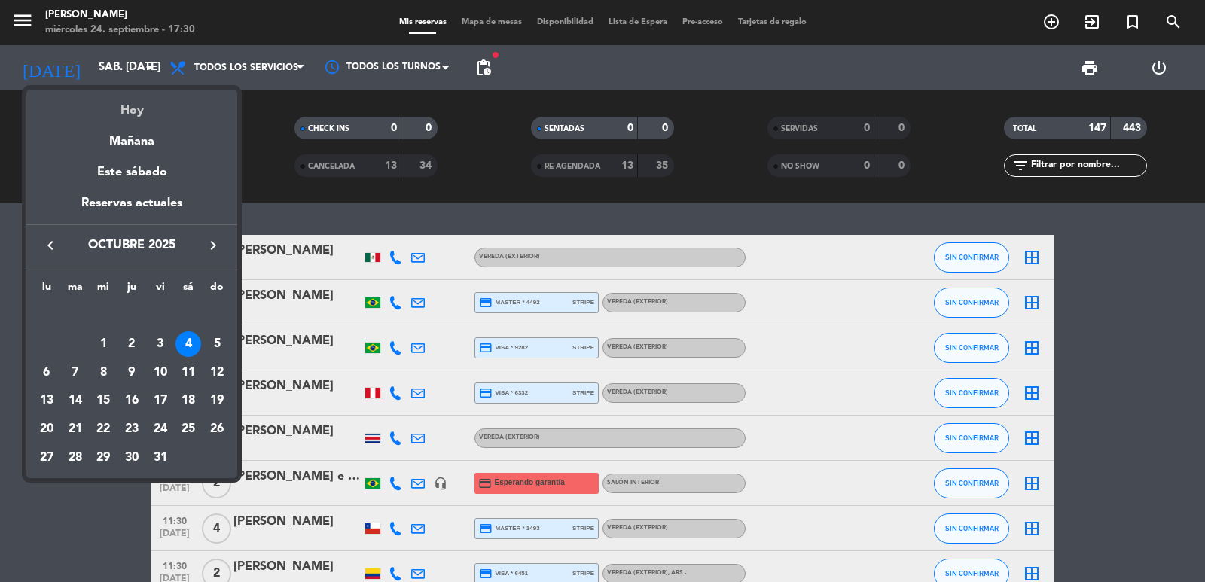
click at [136, 105] on div "Hoy" at bounding box center [131, 105] width 211 height 31
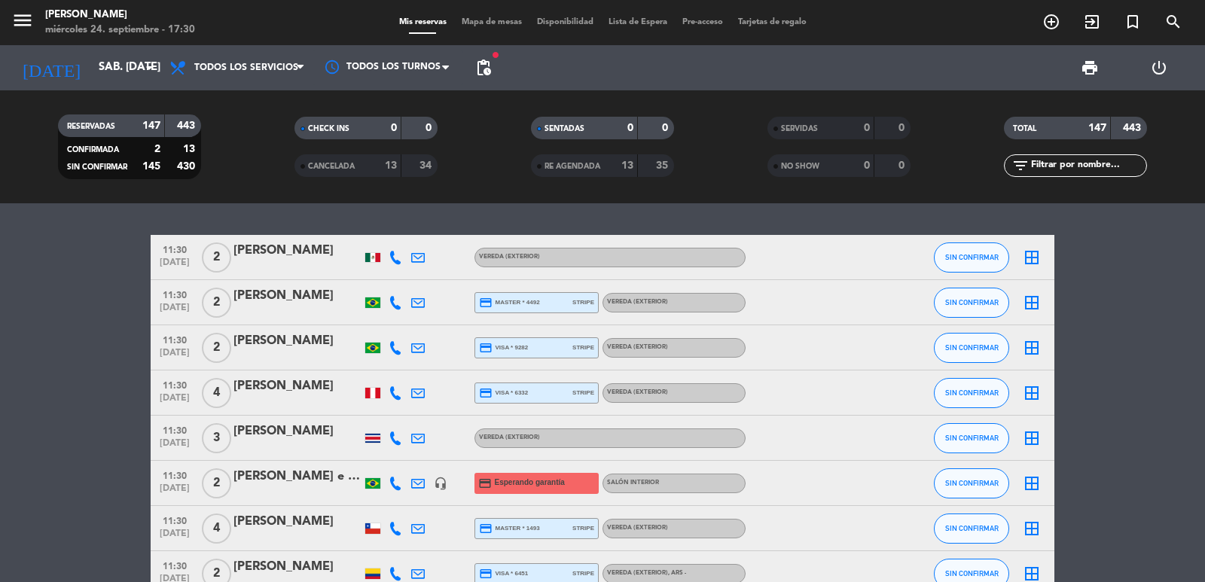
type input "mié. [DATE]"
click at [1093, 169] on input "text" at bounding box center [1087, 165] width 117 height 17
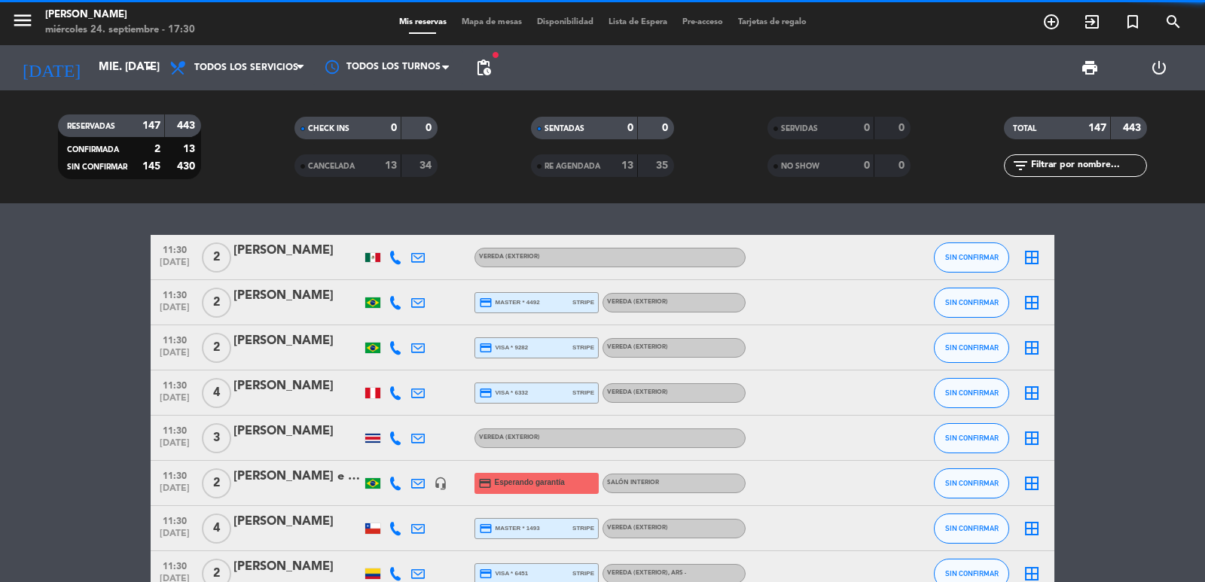
paste input "[PERSON_NAME]"
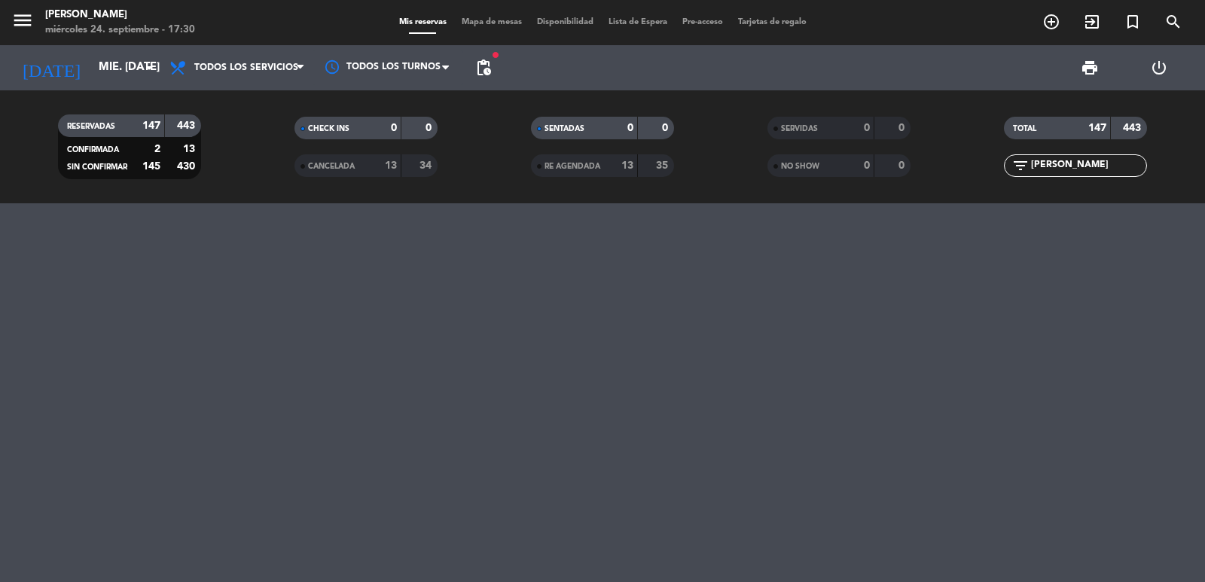
type input "[PERSON_NAME]"
click at [1178, 23] on icon "search" at bounding box center [1173, 22] width 18 height 18
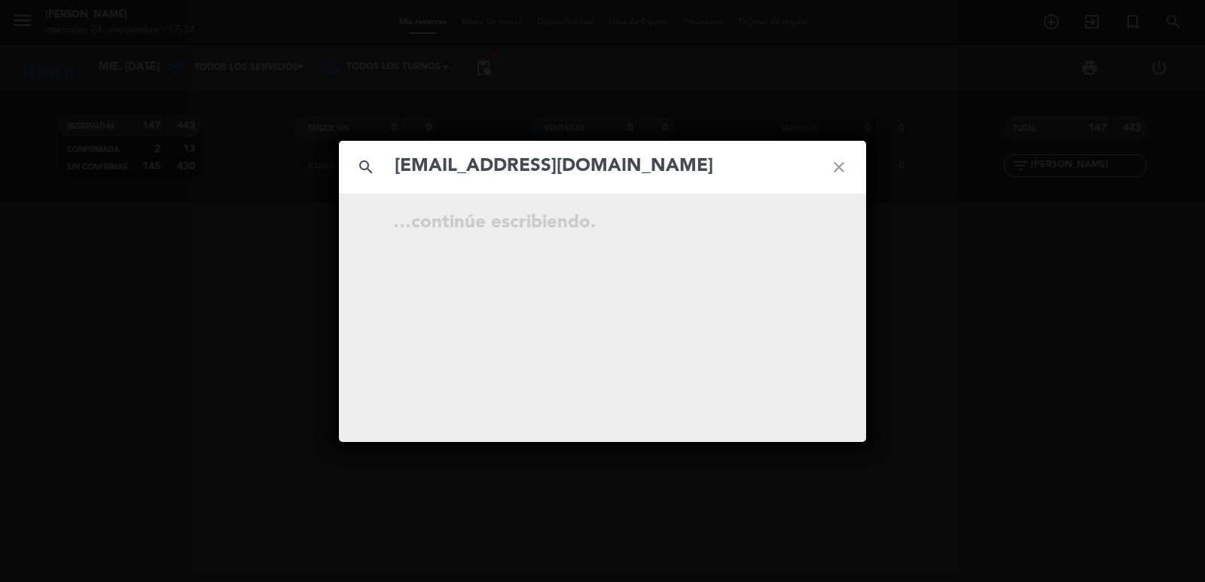
type input "[EMAIL_ADDRESS][DOMAIN_NAME]"
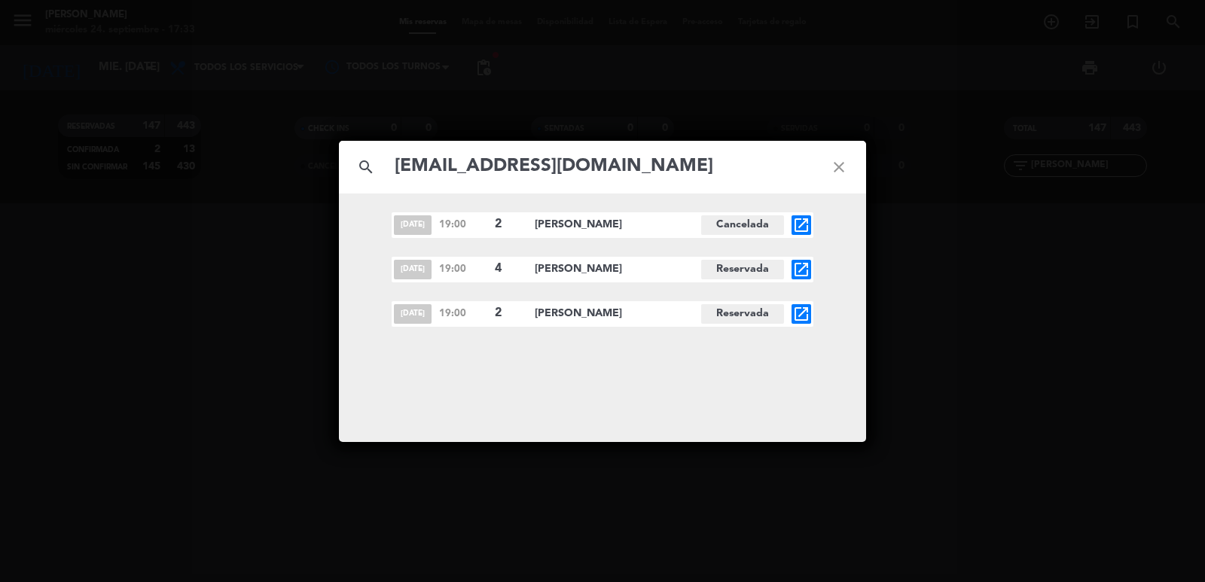
click at [803, 314] on icon "open_in_new" at bounding box center [801, 314] width 18 height 18
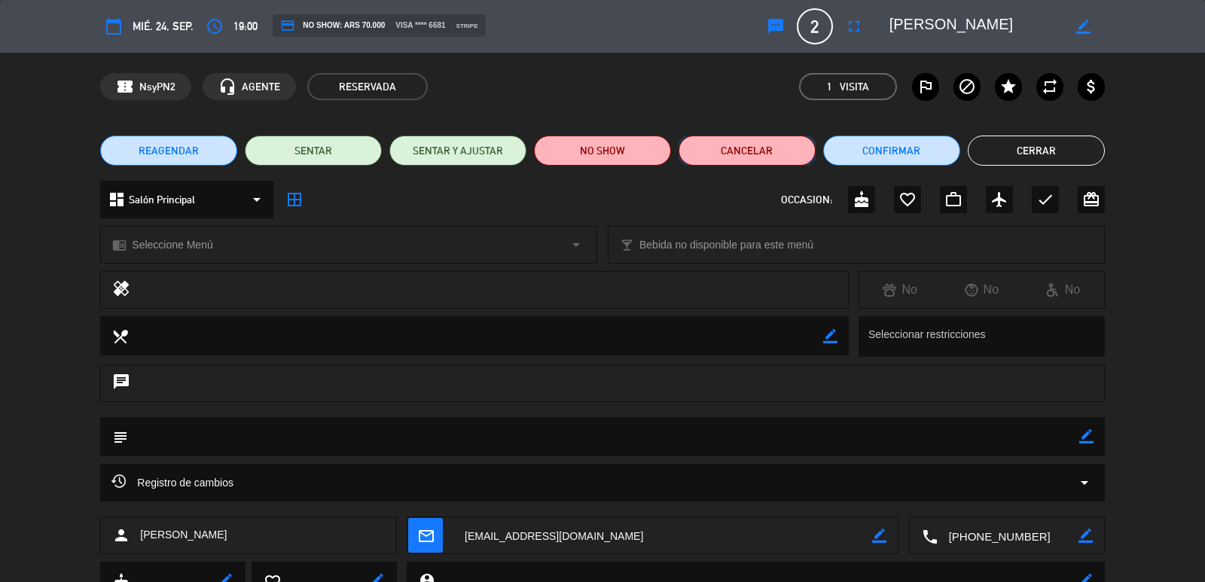
click at [758, 148] on button "Cancelar" at bounding box center [746, 151] width 137 height 30
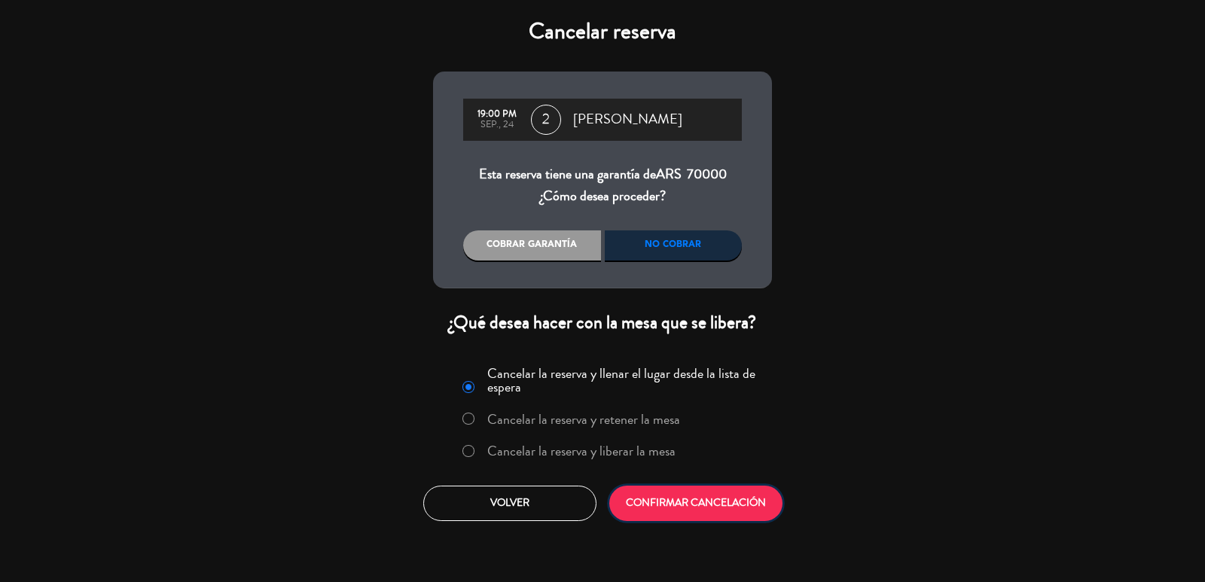
click at [672, 501] on button "CONFIRMAR CANCELACIÓN" at bounding box center [695, 503] width 173 height 35
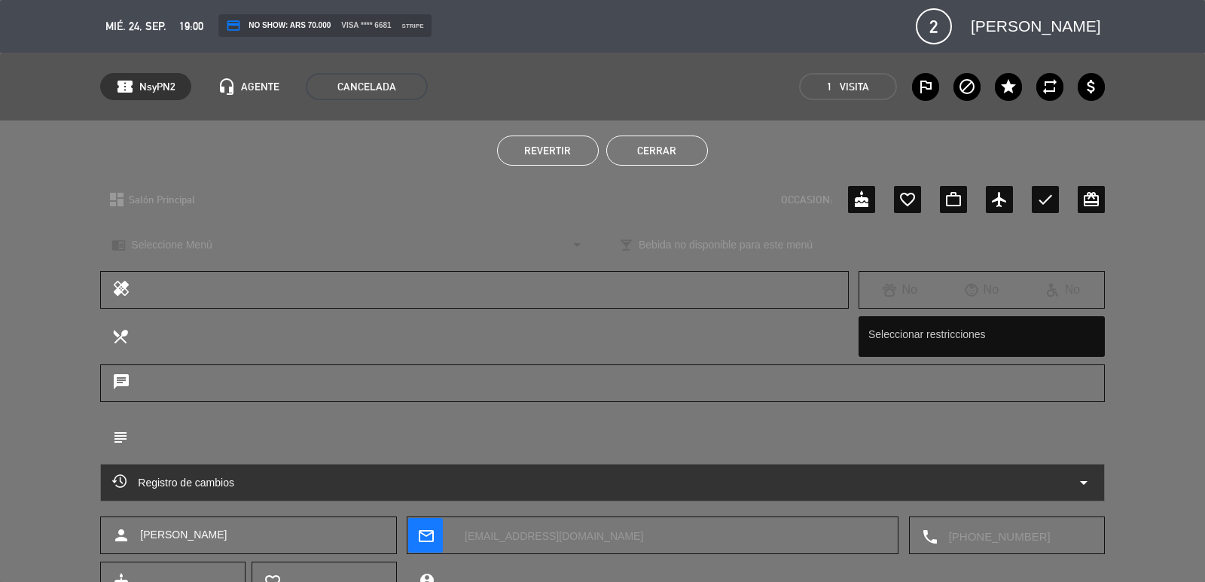
click at [651, 151] on button "Cerrar" at bounding box center [657, 151] width 102 height 30
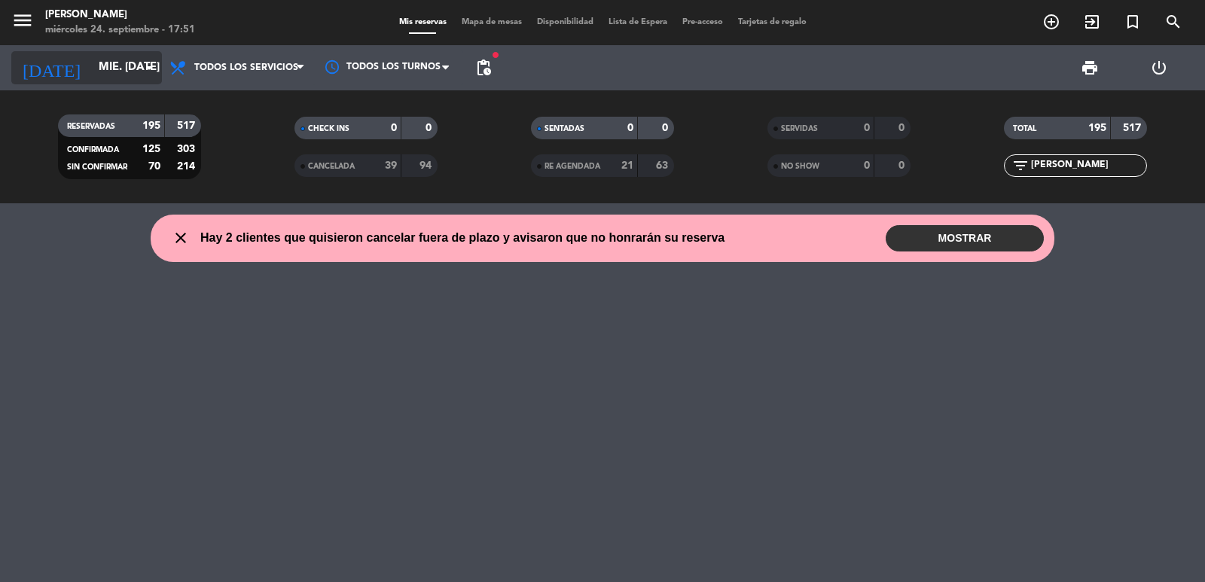
click at [112, 63] on input "mié. [DATE]" at bounding box center [163, 67] width 145 height 29
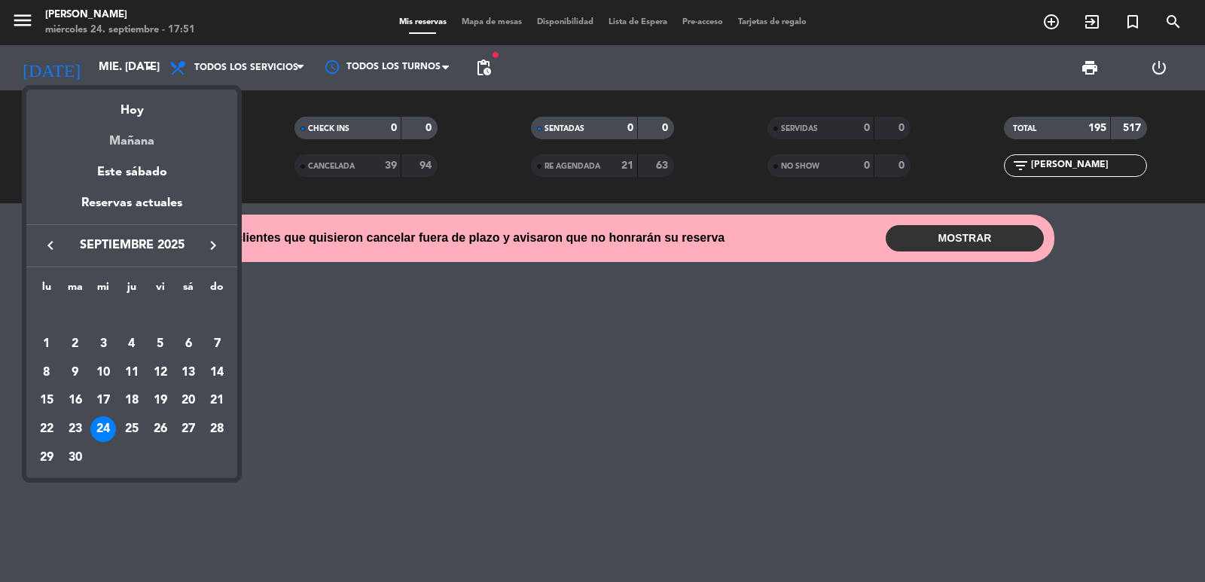
click at [136, 139] on div "Mañana" at bounding box center [131, 135] width 211 height 31
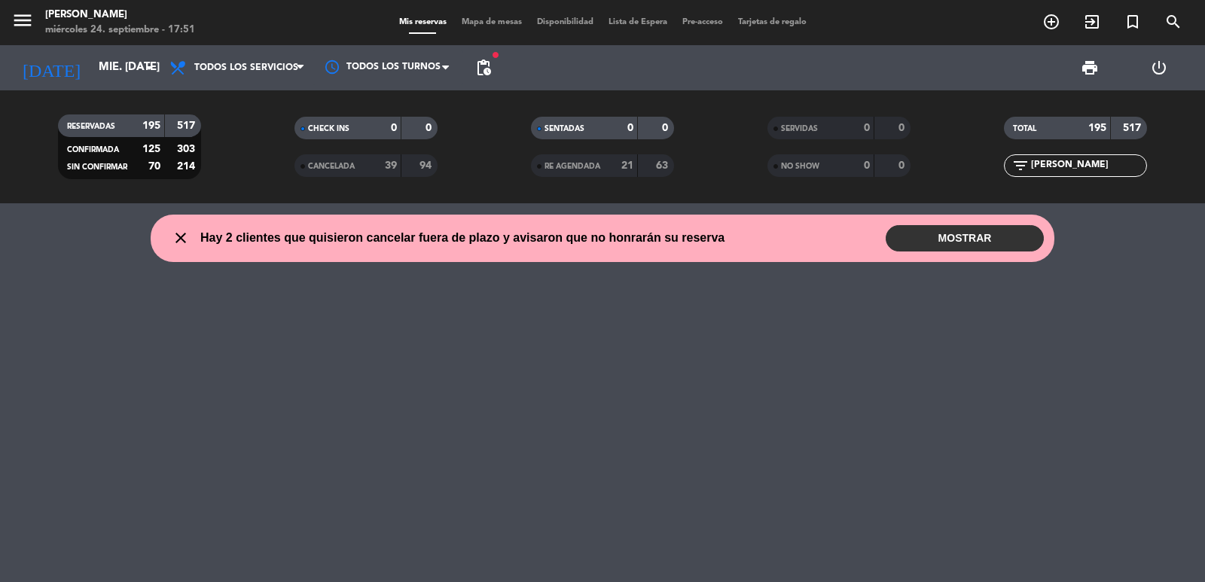
type input "[DEMOGRAPHIC_DATA] [DATE]"
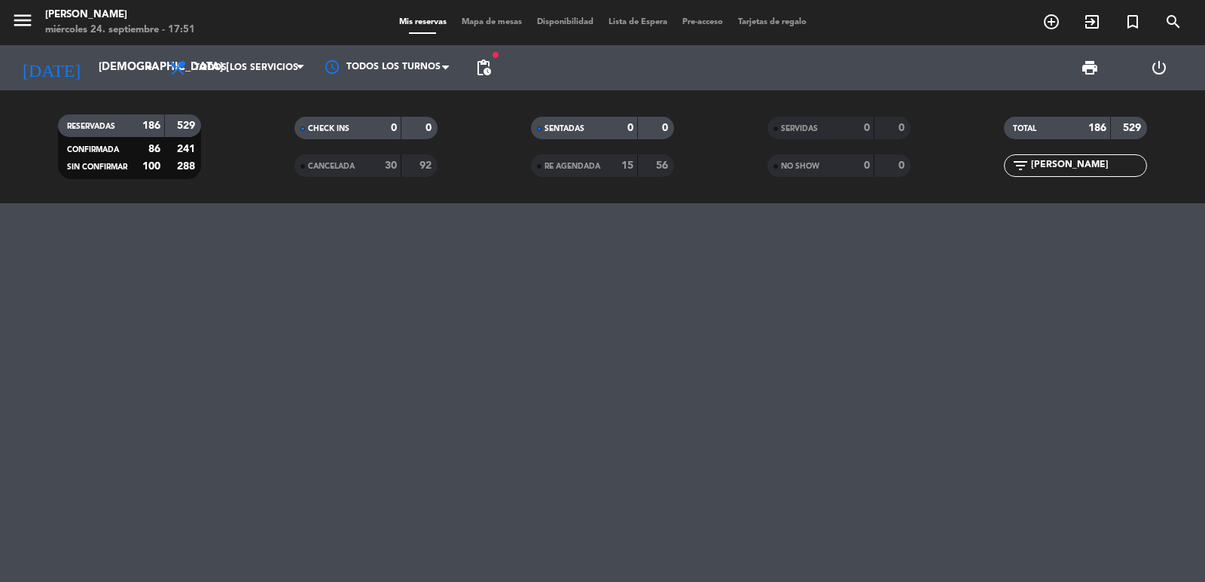
drag, startPoint x: 1105, startPoint y: 169, endPoint x: 1009, endPoint y: 172, distance: 96.4
click at [1010, 172] on div "filter_list [PERSON_NAME]" at bounding box center [1075, 165] width 143 height 23
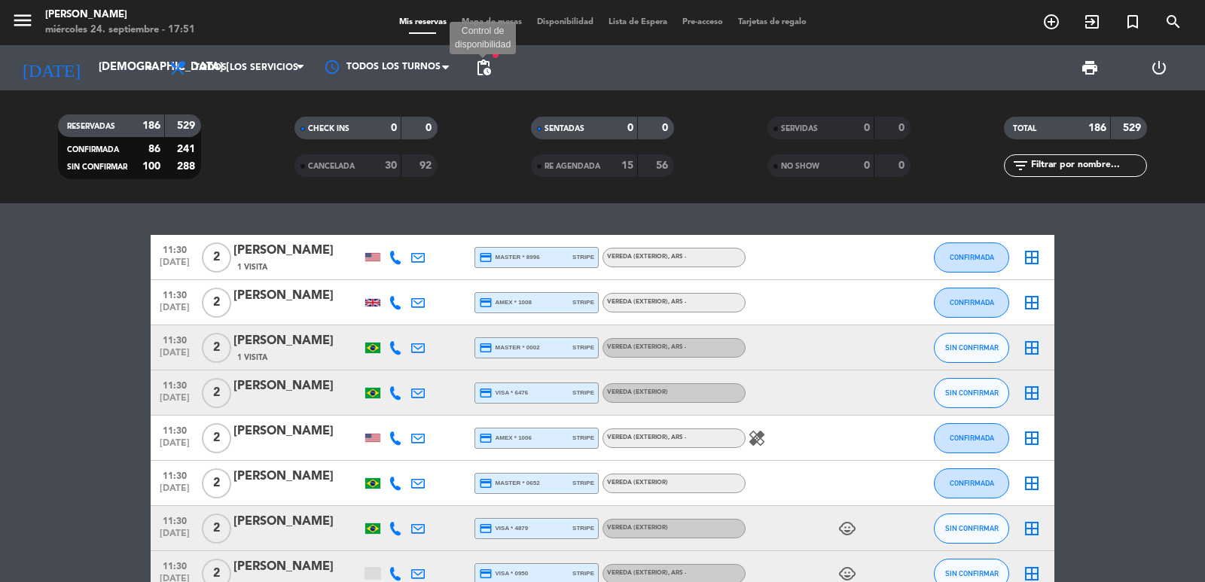
click at [477, 67] on span "pending_actions" at bounding box center [483, 68] width 18 height 18
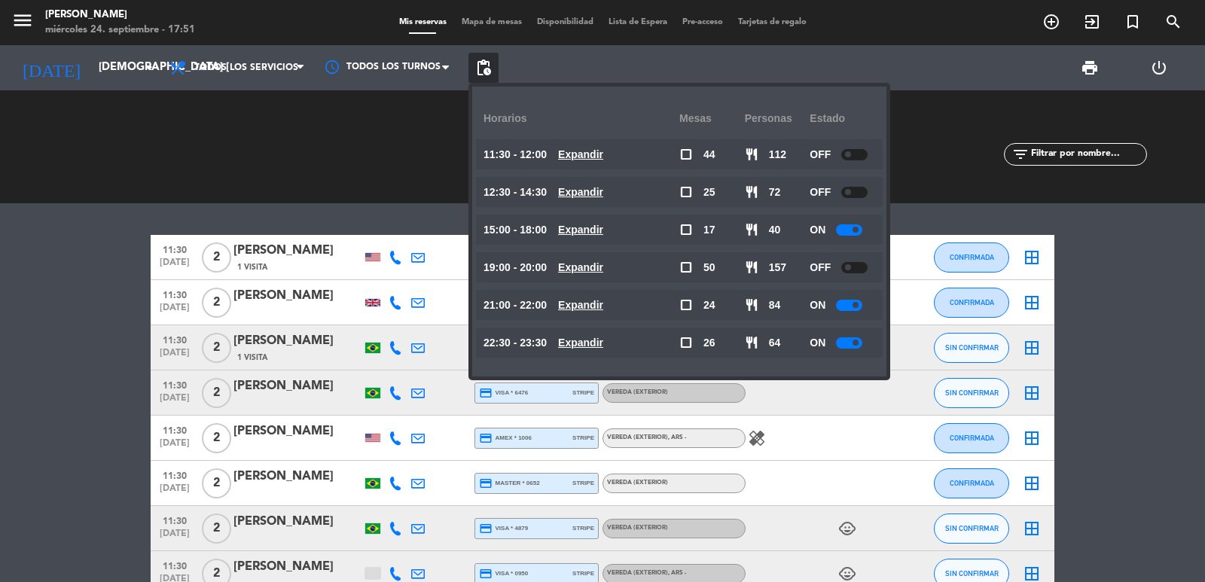
click at [592, 191] on u "Expandir" at bounding box center [580, 192] width 45 height 12
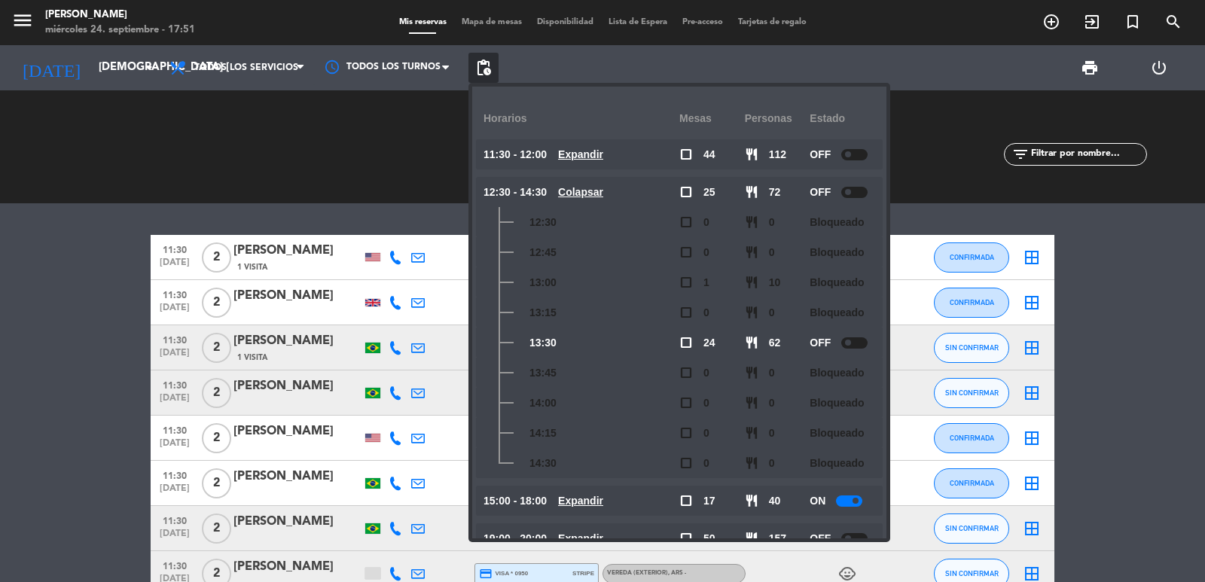
click at [592, 191] on u "Colapsar" at bounding box center [580, 192] width 45 height 12
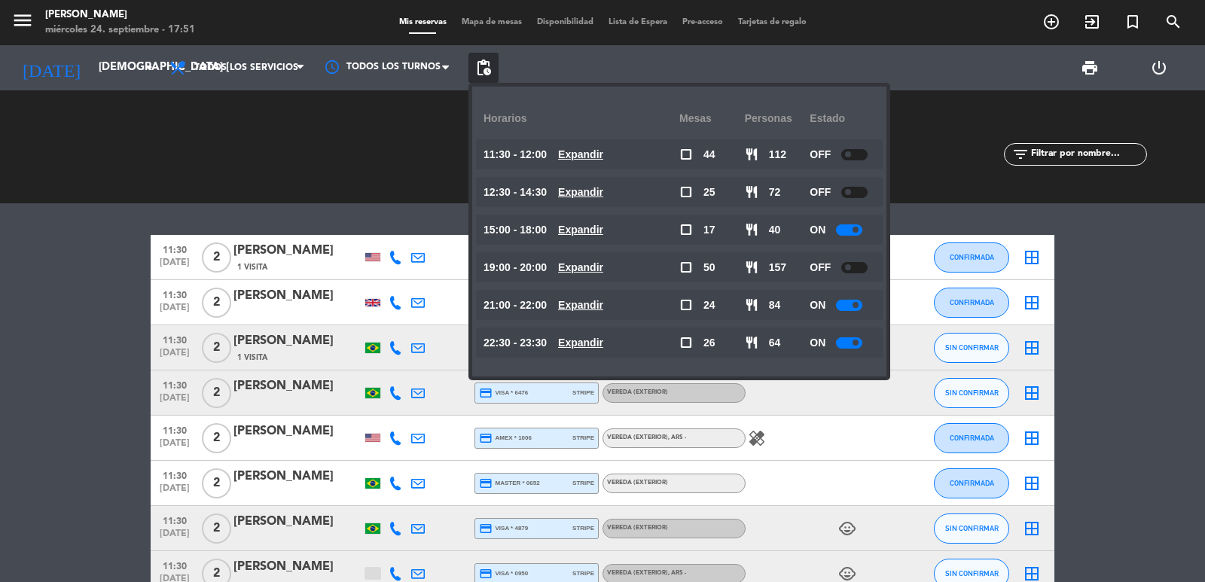
click at [597, 226] on u "Expandir" at bounding box center [580, 230] width 45 height 12
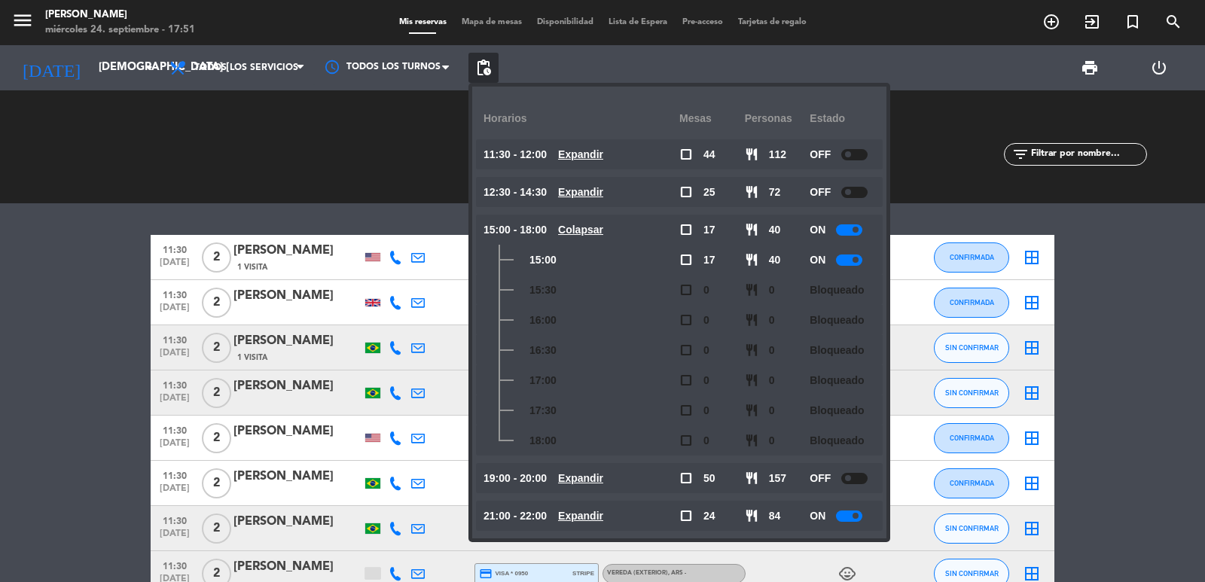
click at [596, 224] on u "Colapsar" at bounding box center [580, 230] width 45 height 12
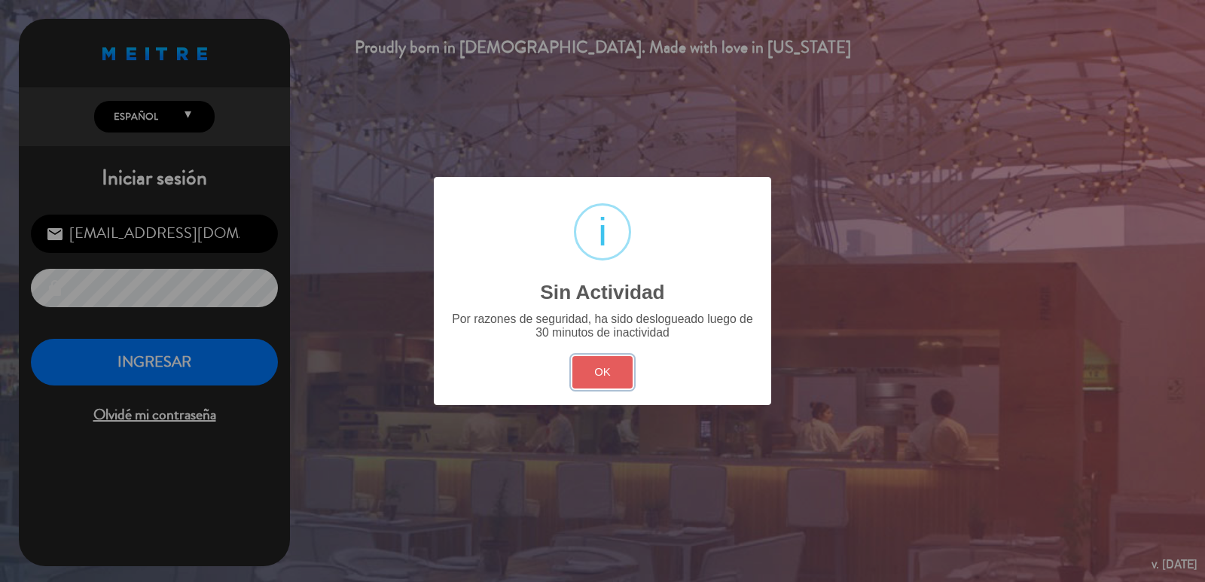
click at [593, 384] on button "OK" at bounding box center [602, 372] width 61 height 32
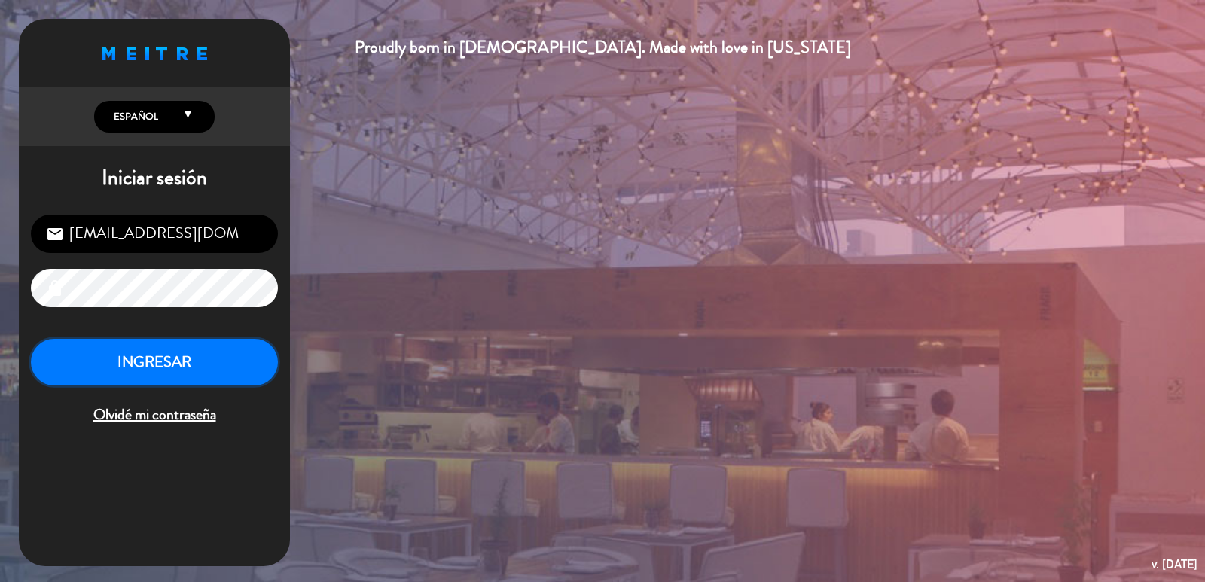
click at [181, 374] on button "INGRESAR" at bounding box center [154, 362] width 247 height 47
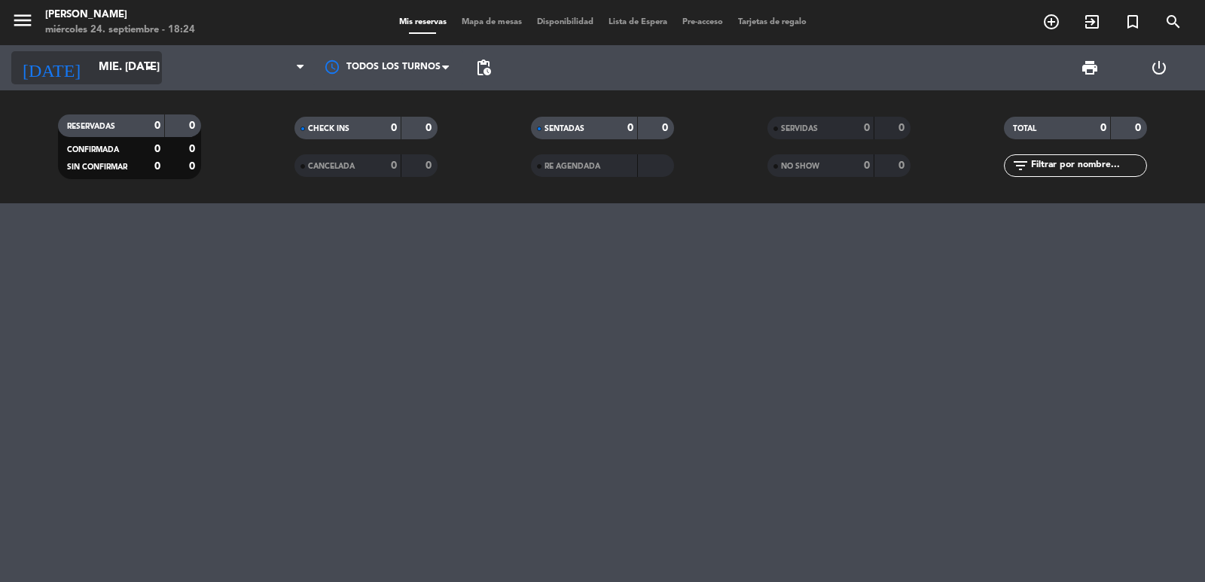
click at [150, 69] on icon "arrow_drop_down" at bounding box center [149, 68] width 18 height 18
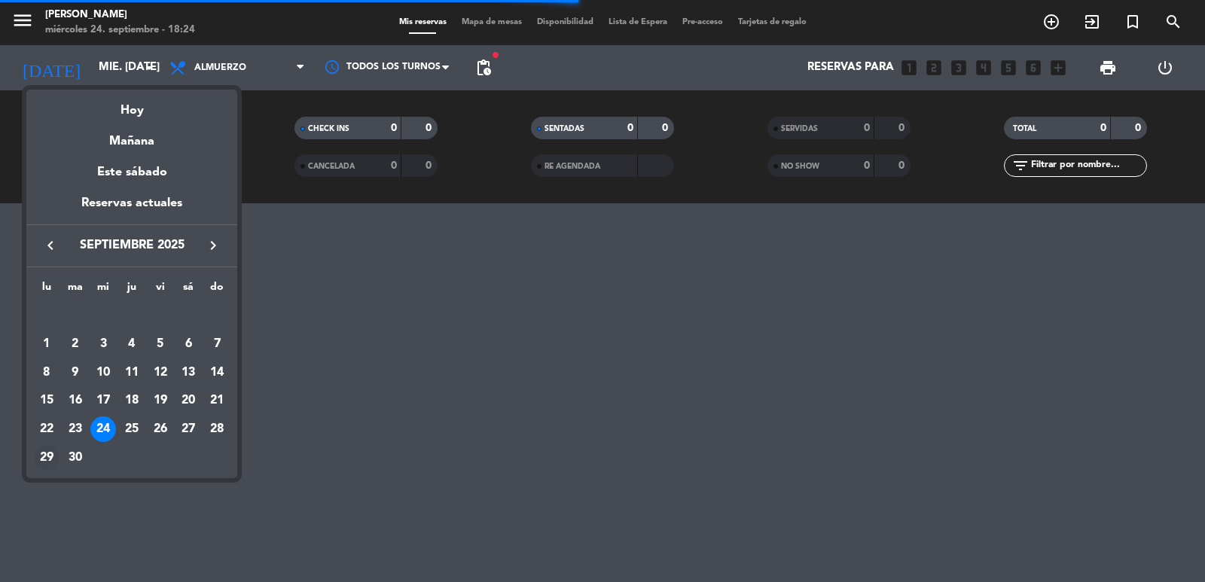
click at [47, 455] on div "29" at bounding box center [47, 458] width 26 height 26
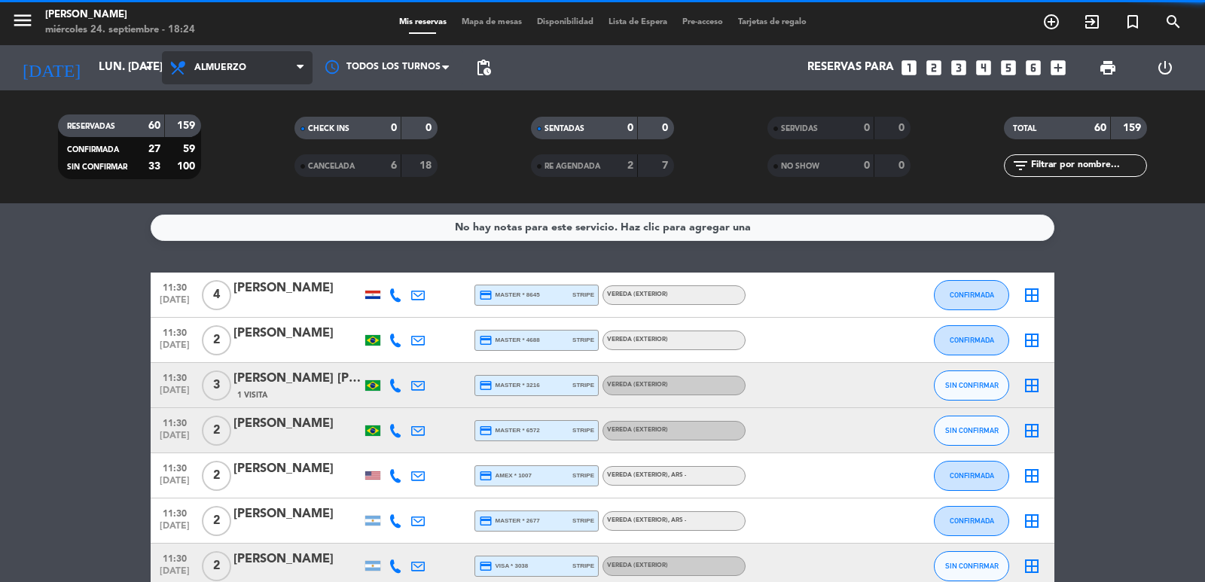
click at [272, 72] on span "Almuerzo" at bounding box center [237, 67] width 151 height 33
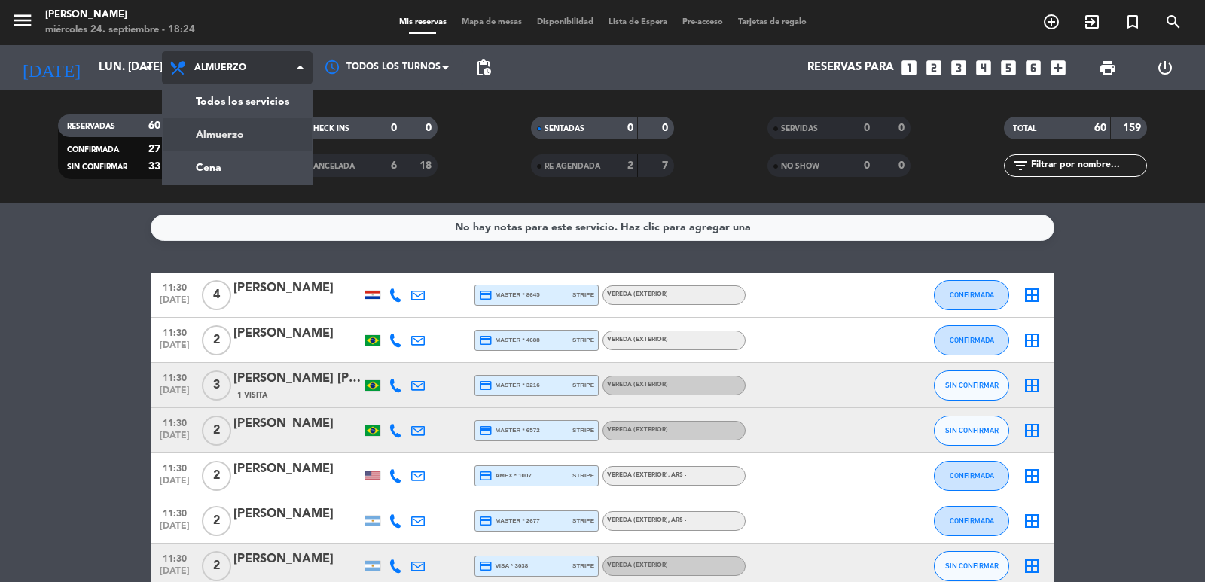
click at [286, 66] on span "Almuerzo" at bounding box center [237, 67] width 151 height 33
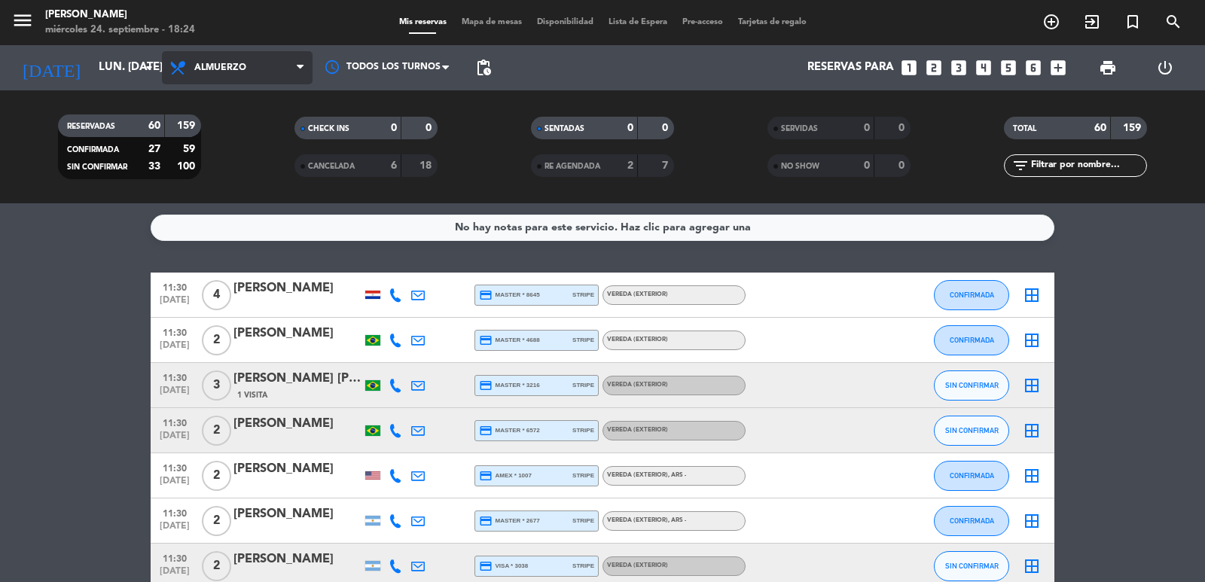
click at [288, 67] on span "Almuerzo" at bounding box center [237, 67] width 151 height 33
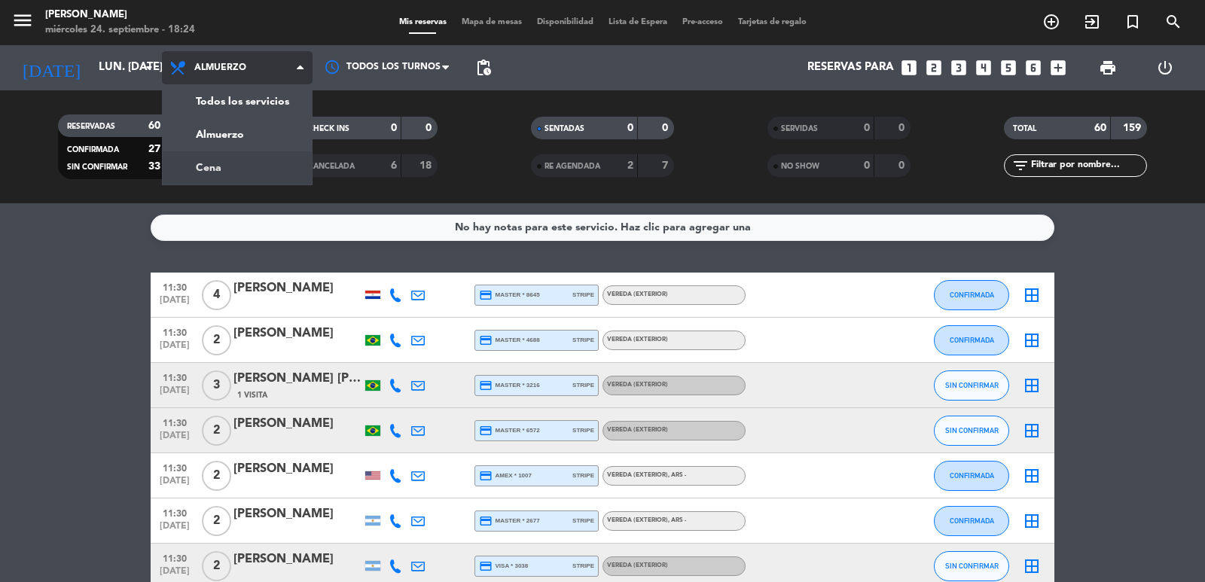
click at [259, 169] on div "menu [PERSON_NAME] miércoles 24. septiembre - 18:24 Mis reservas Mapa de mesas …" at bounding box center [602, 101] width 1205 height 203
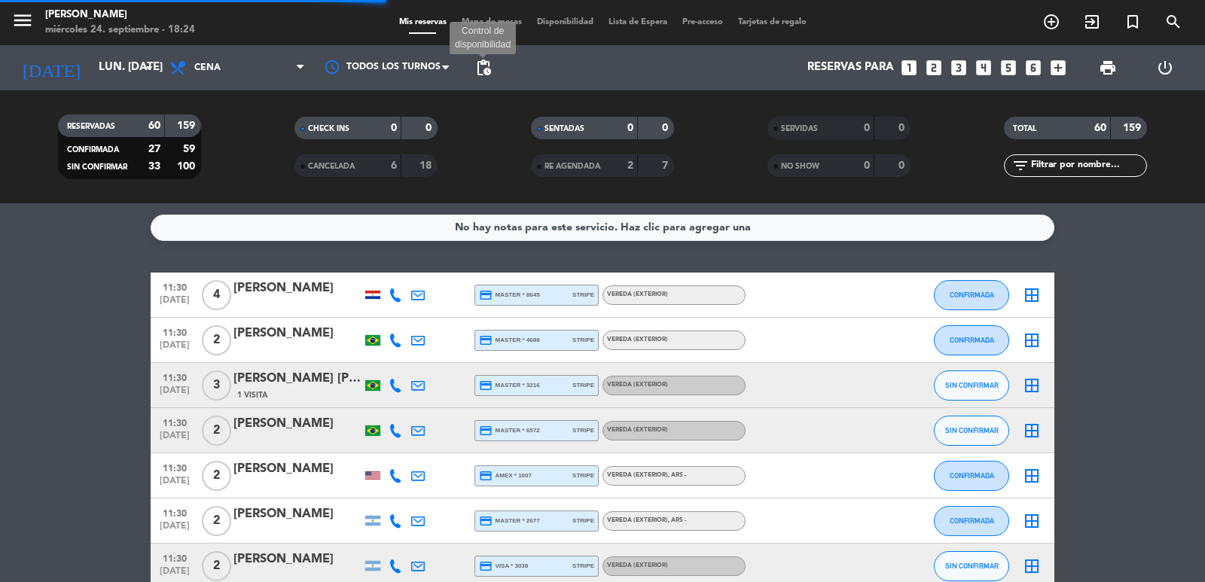
click at [489, 67] on span "pending_actions" at bounding box center [483, 68] width 18 height 18
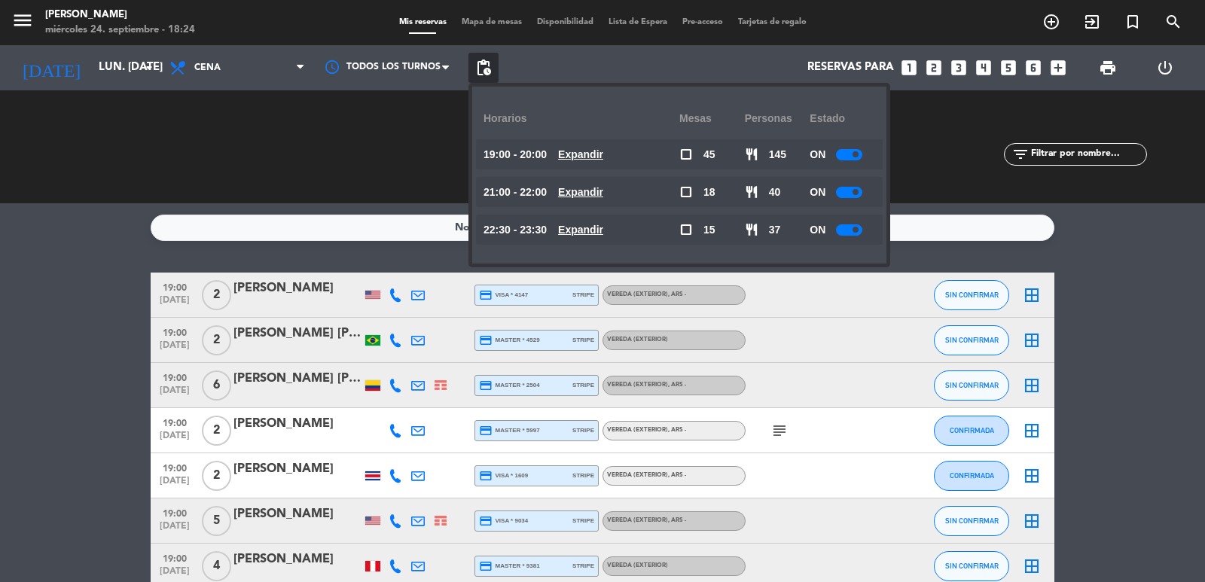
click at [599, 188] on u "Expandir" at bounding box center [580, 192] width 45 height 12
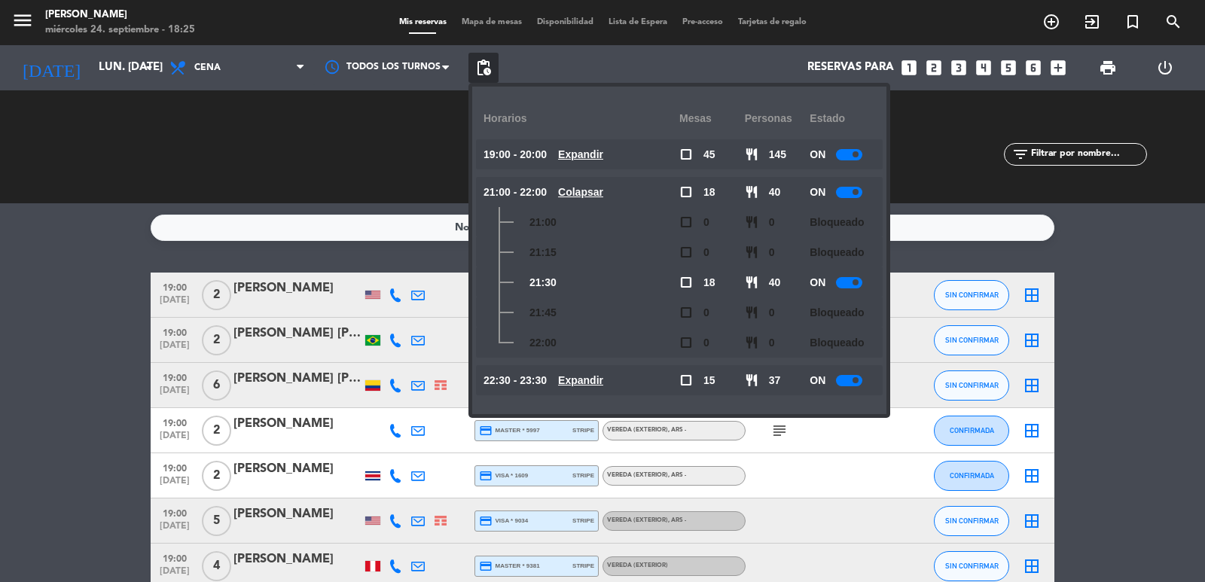
click at [603, 188] on u "Colapsar" at bounding box center [580, 192] width 45 height 12
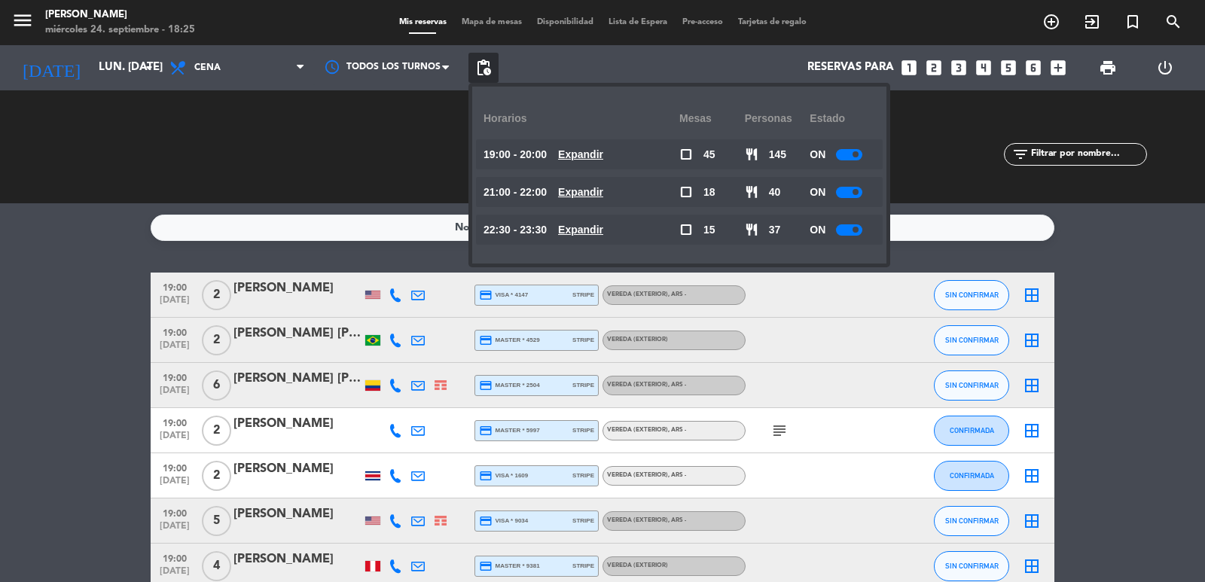
click at [597, 189] on u "Expandir" at bounding box center [580, 192] width 45 height 12
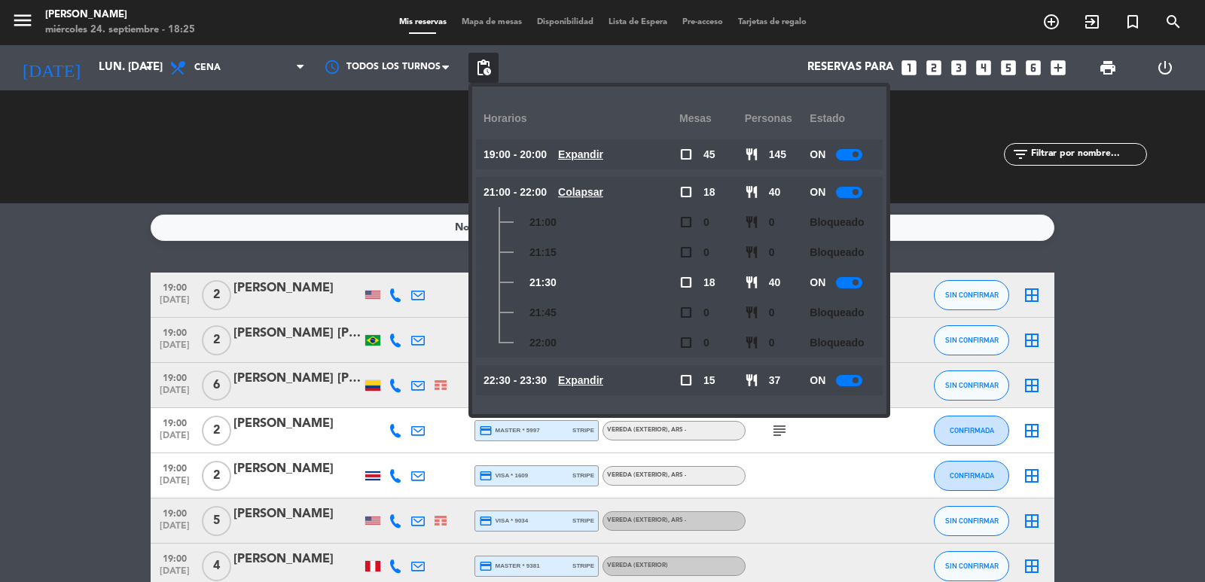
click at [597, 189] on u "Colapsar" at bounding box center [580, 192] width 45 height 12
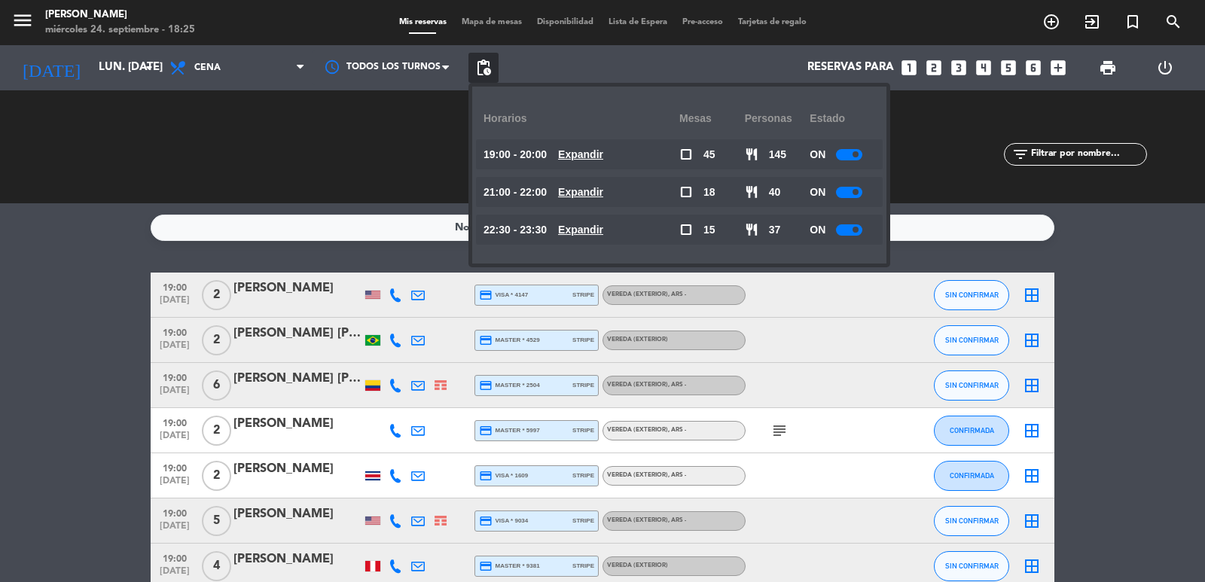
click at [597, 189] on u "Expandir" at bounding box center [580, 192] width 45 height 12
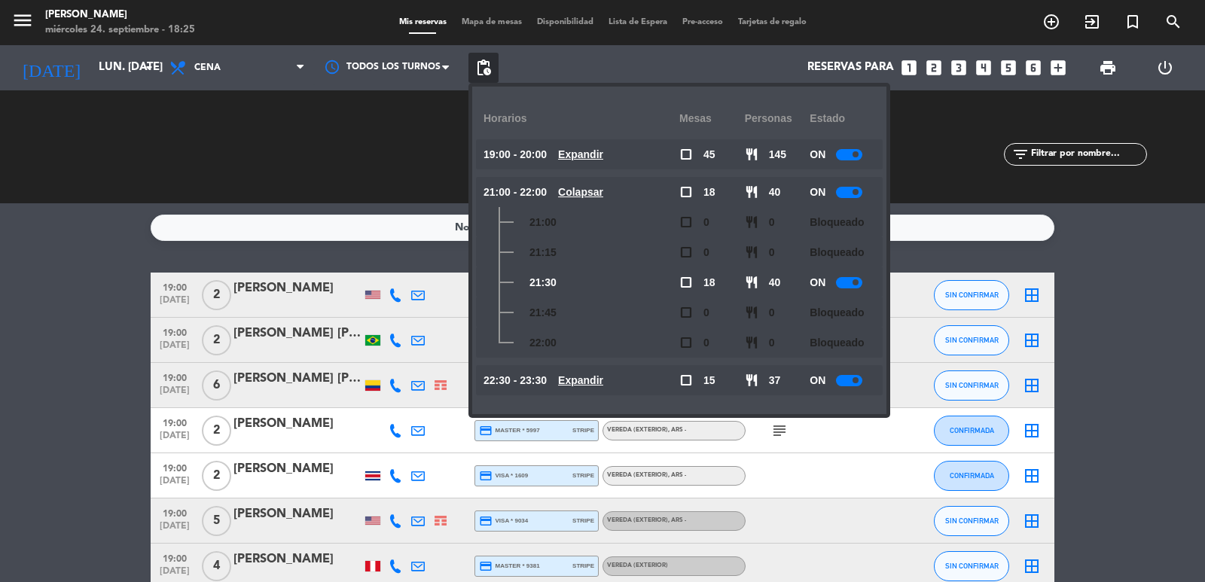
click at [603, 192] on u "Colapsar" at bounding box center [580, 192] width 45 height 12
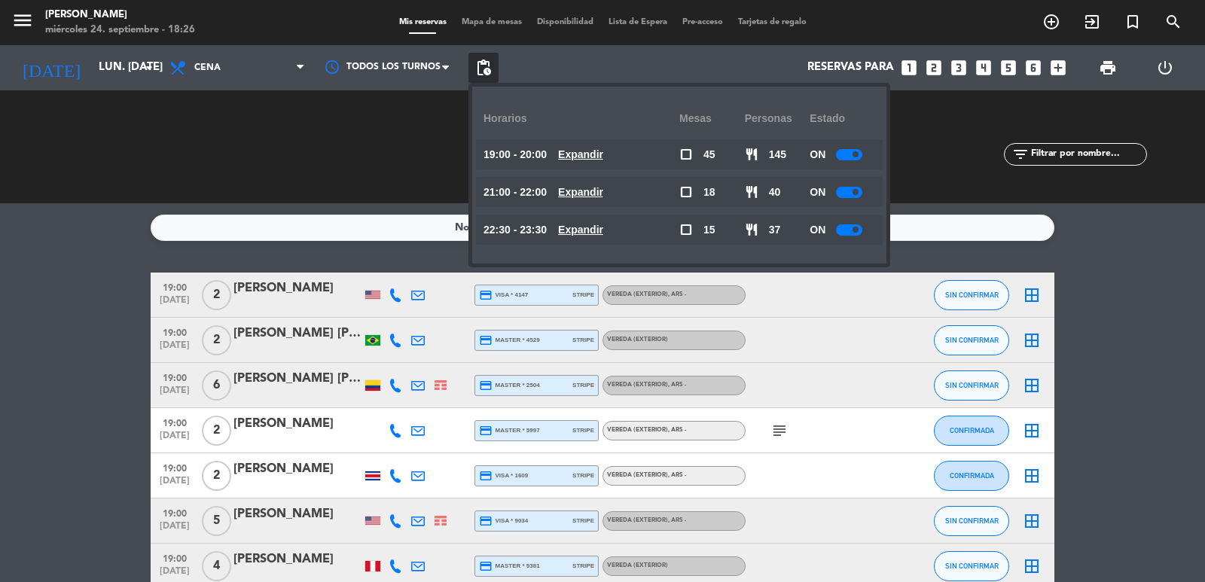
click at [592, 188] on u "Expandir" at bounding box center [580, 192] width 45 height 12
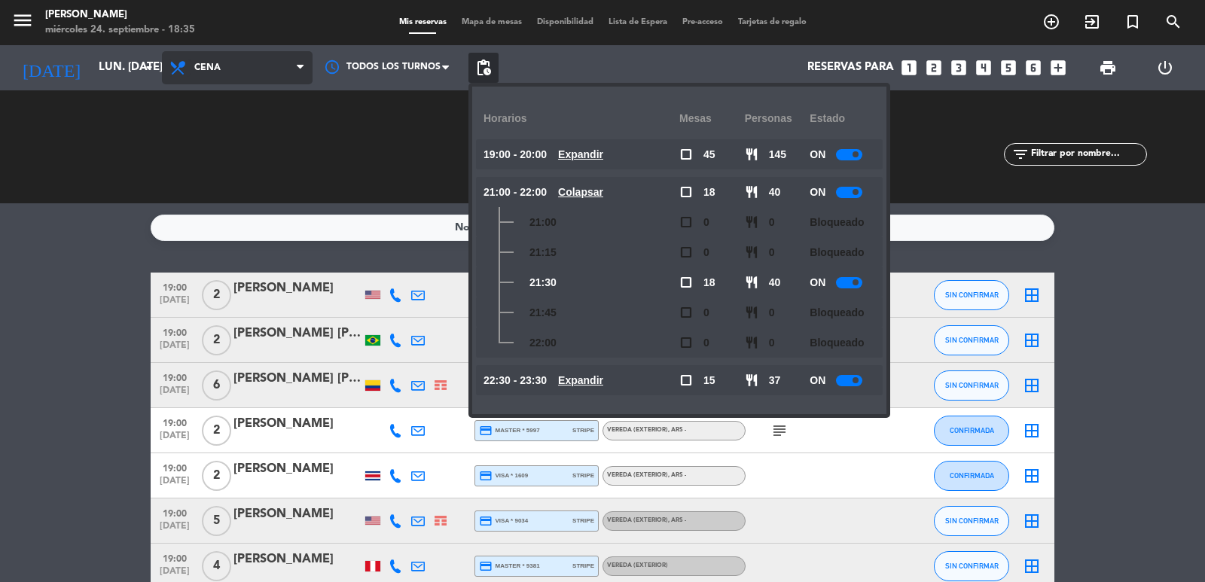
click at [179, 74] on icon at bounding box center [180, 68] width 22 height 18
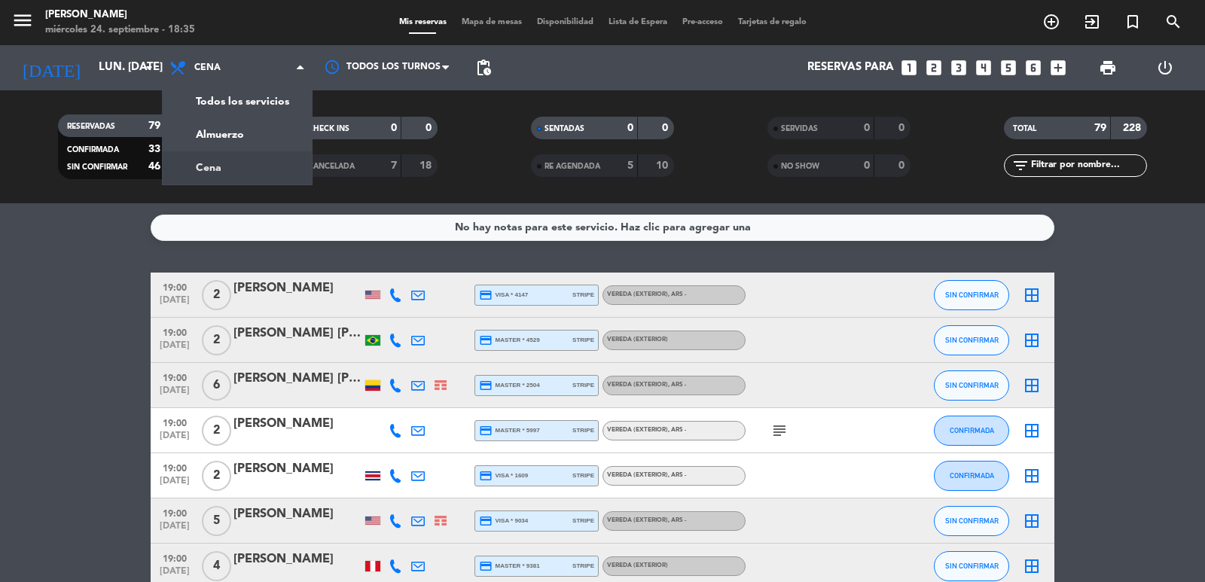
click at [226, 161] on div "menu [PERSON_NAME] miércoles 24. septiembre - 18:35 Mis reservas Mapa de mesas …" at bounding box center [602, 101] width 1205 height 203
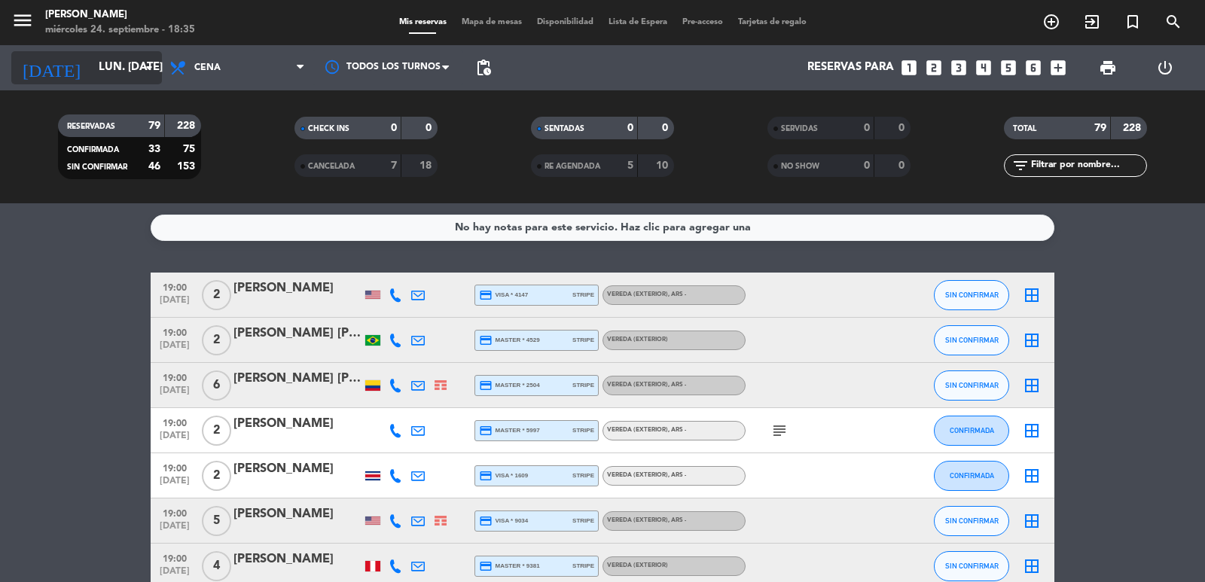
click at [120, 67] on input "lun. [DATE]" at bounding box center [163, 67] width 145 height 29
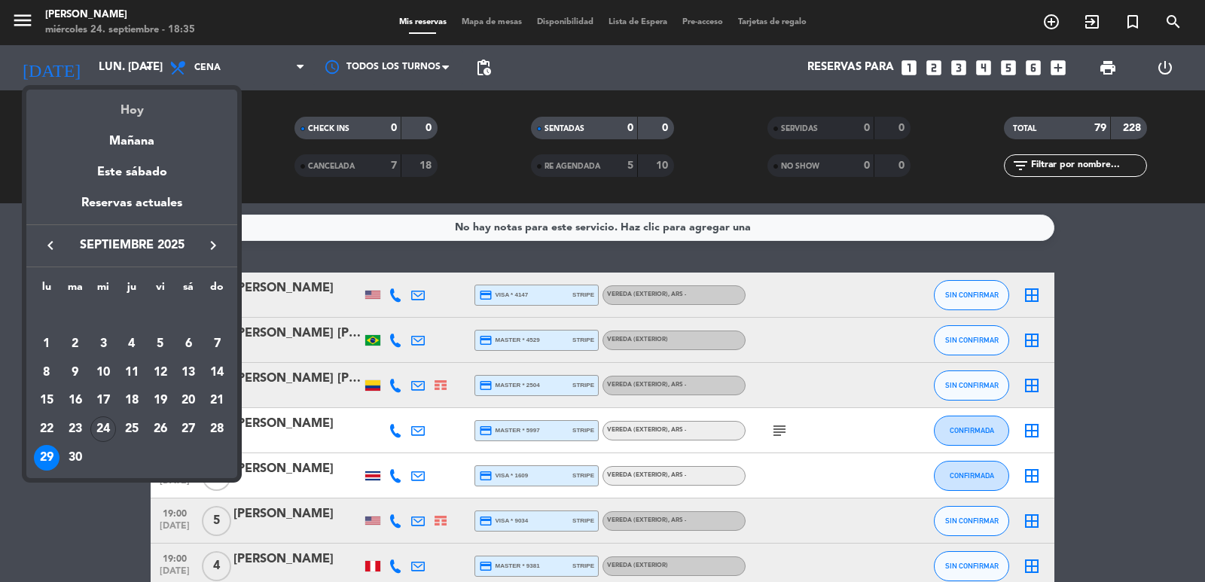
click at [145, 108] on div "Hoy" at bounding box center [131, 105] width 211 height 31
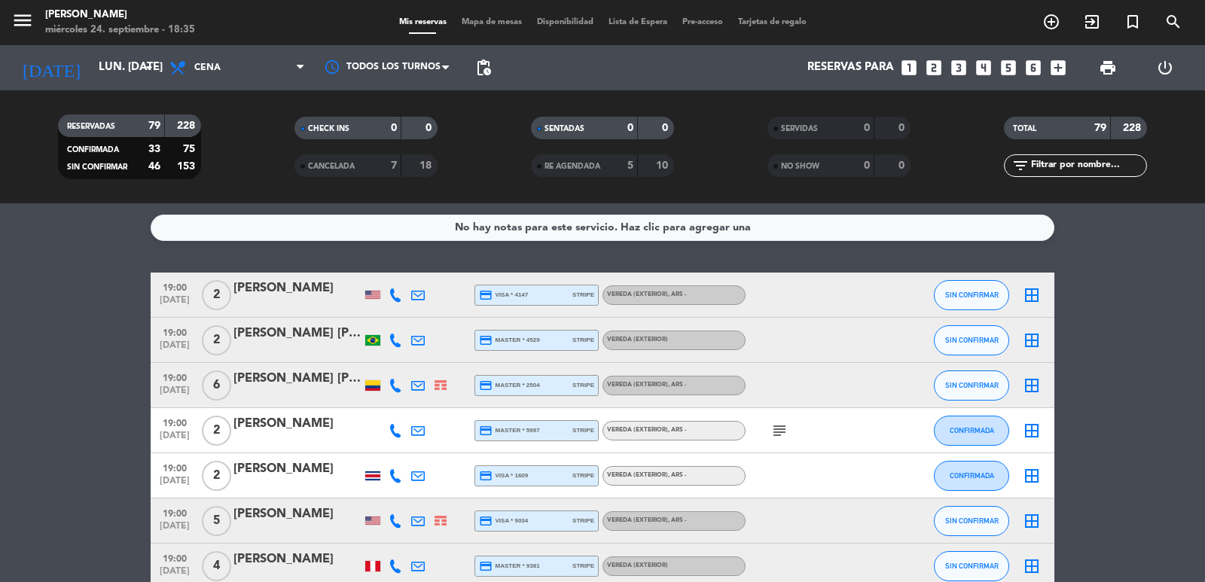
type input "mié. [DATE]"
